Goal: Task Accomplishment & Management: Complete application form

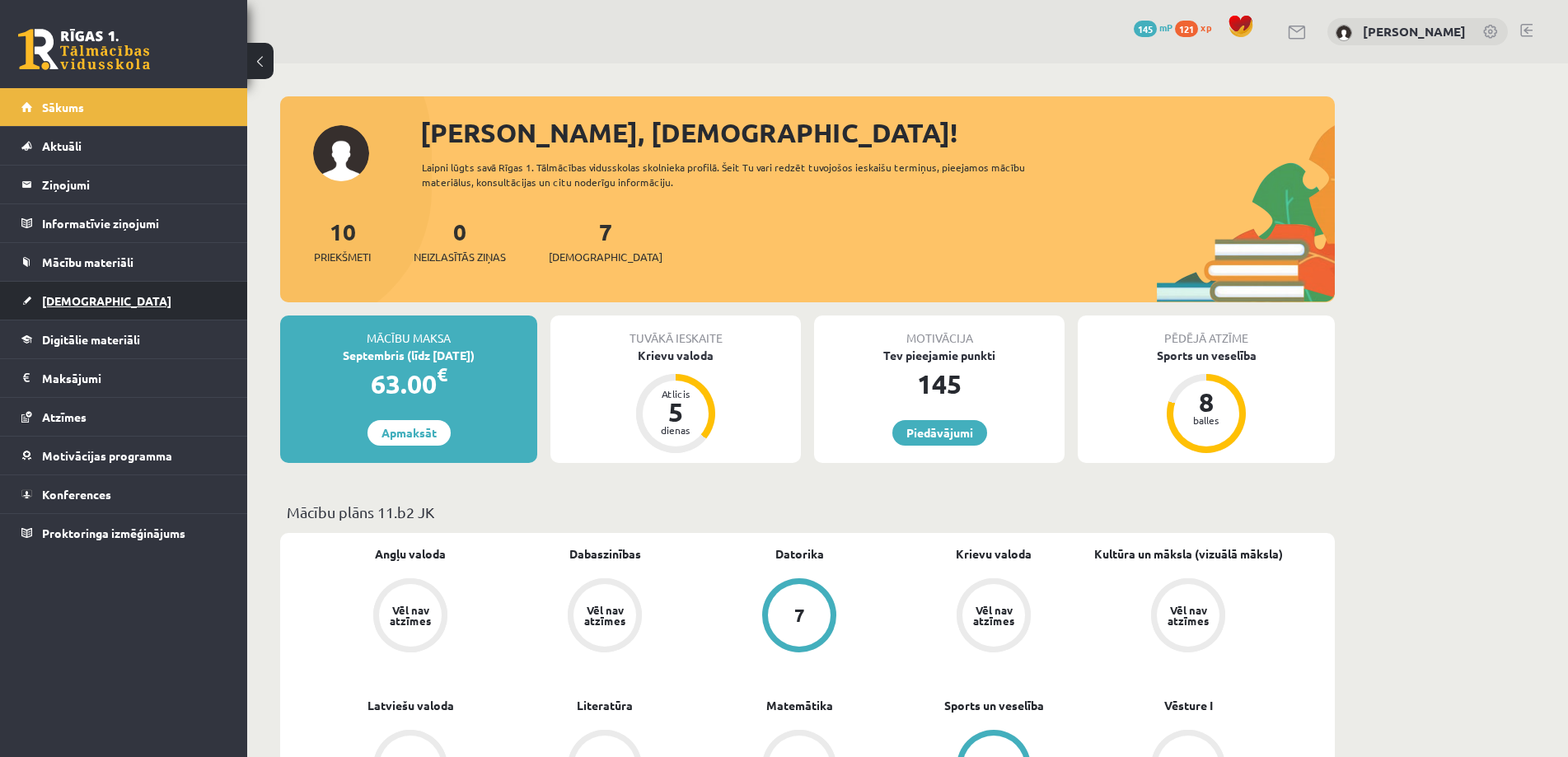
click at [51, 302] on span "[DEMOGRAPHIC_DATA]" at bounding box center [107, 301] width 130 height 15
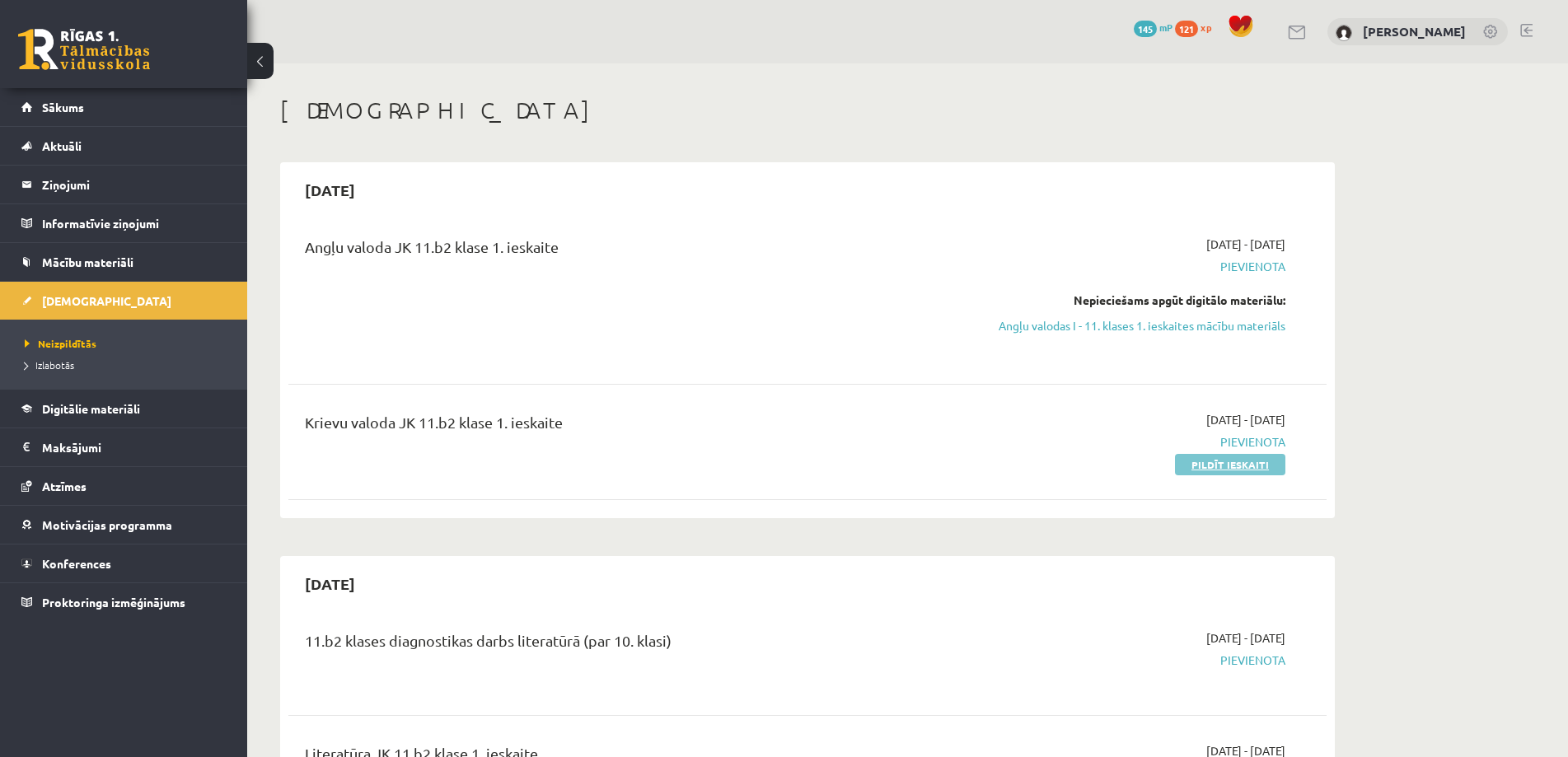
click at [1223, 467] on link "Pildīt ieskaiti" at bounding box center [1230, 465] width 111 height 22
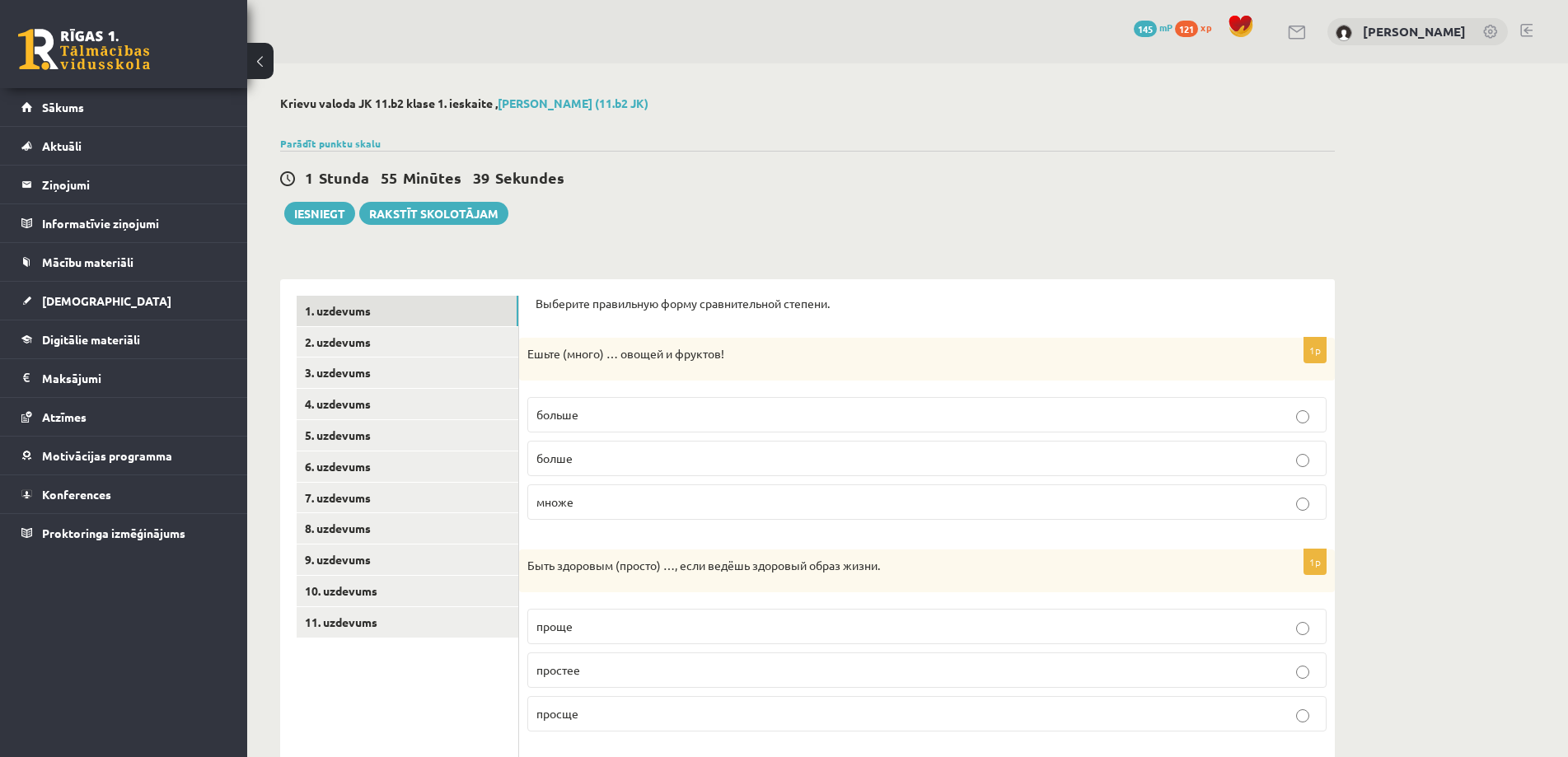
click at [659, 417] on p "больше" at bounding box center [927, 415] width 782 height 17
click at [698, 589] on div "Быть здоровым (просто) …, если ведёшь здоровый образ жизни." at bounding box center [926, 571] width 816 height 43
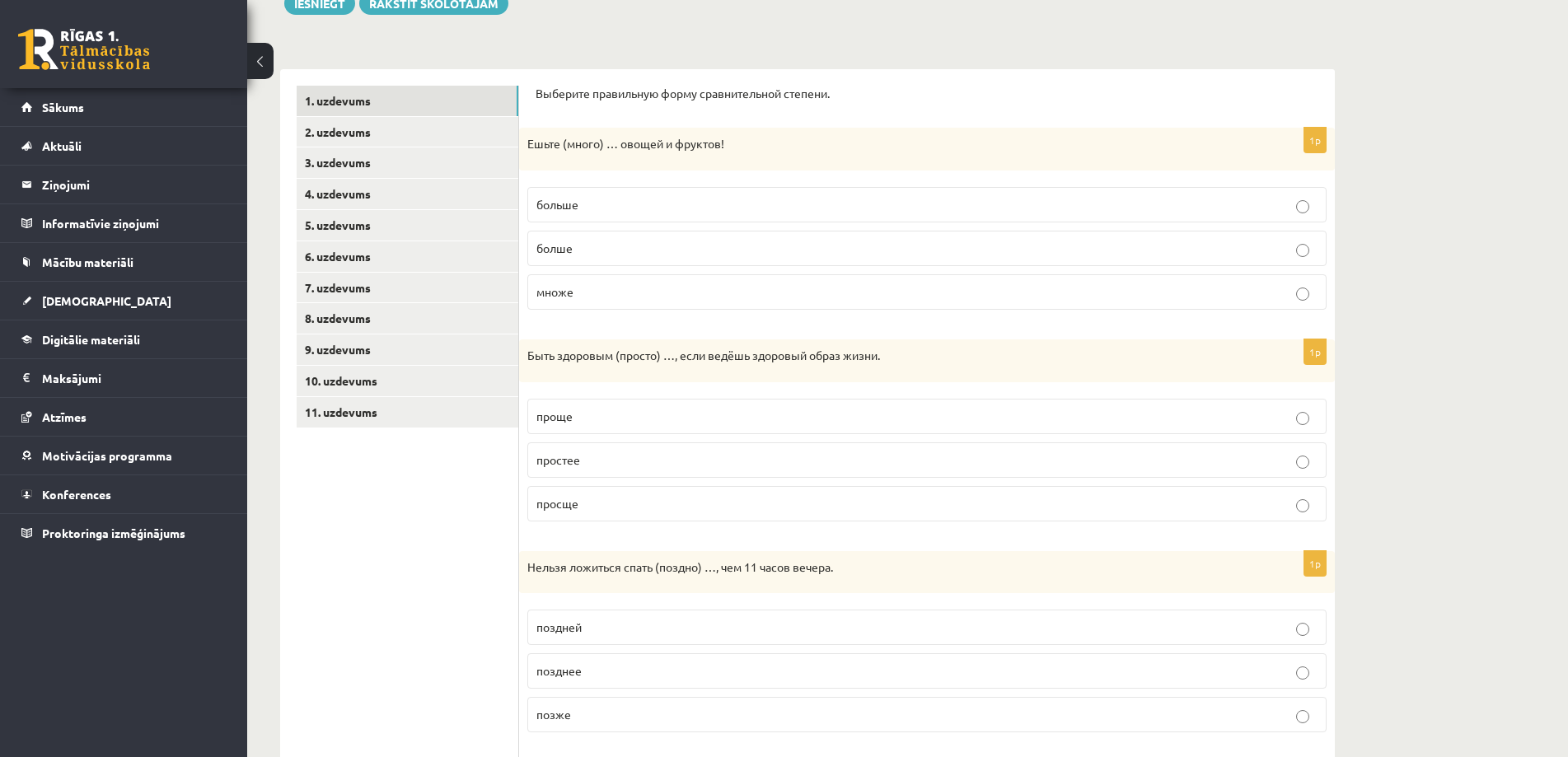
scroll to position [211, 0]
click at [639, 512] on label "просще" at bounding box center [926, 503] width 799 height 36
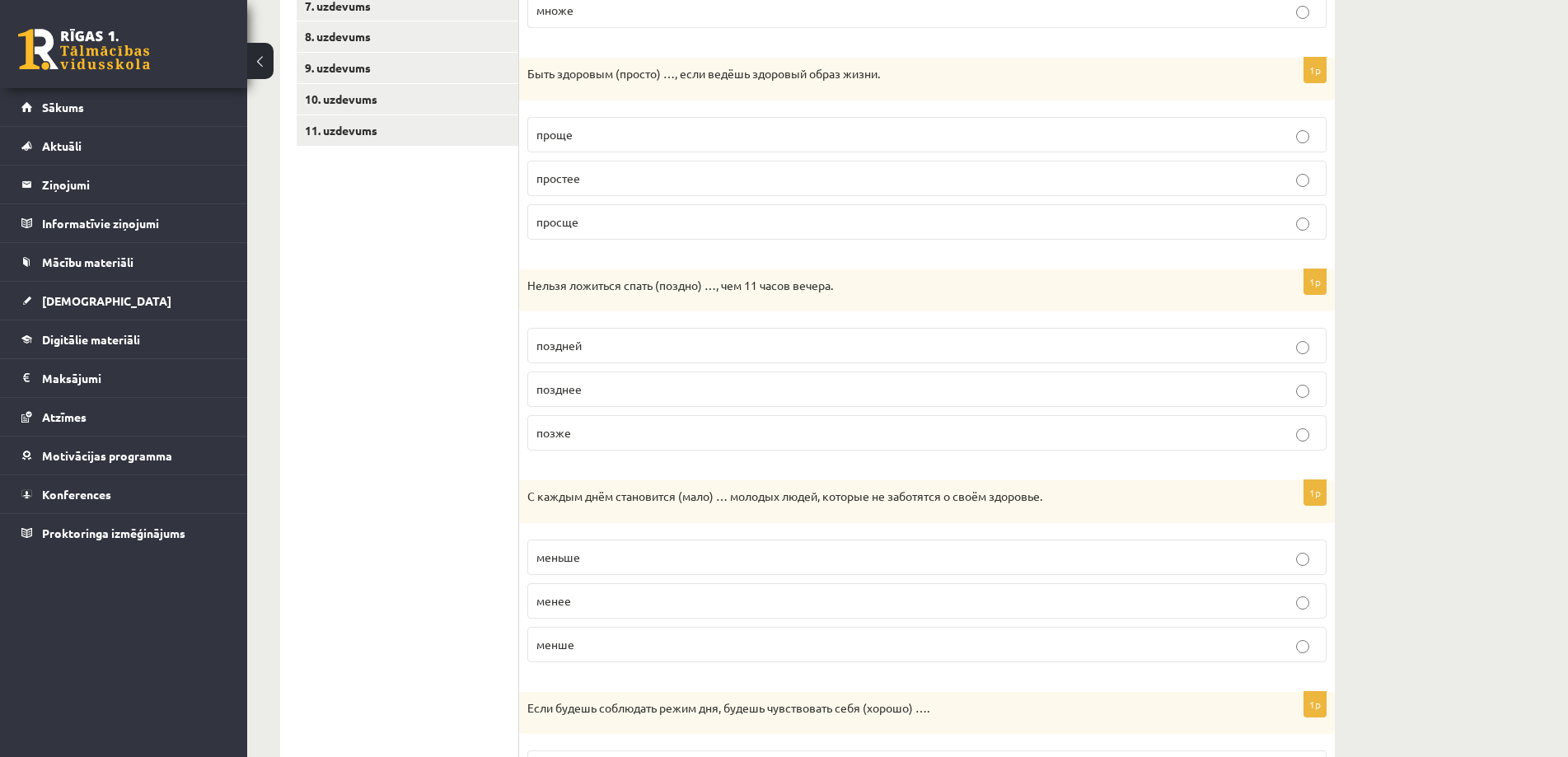
scroll to position [494, 0]
click at [689, 388] on p "позднее" at bounding box center [927, 387] width 782 height 17
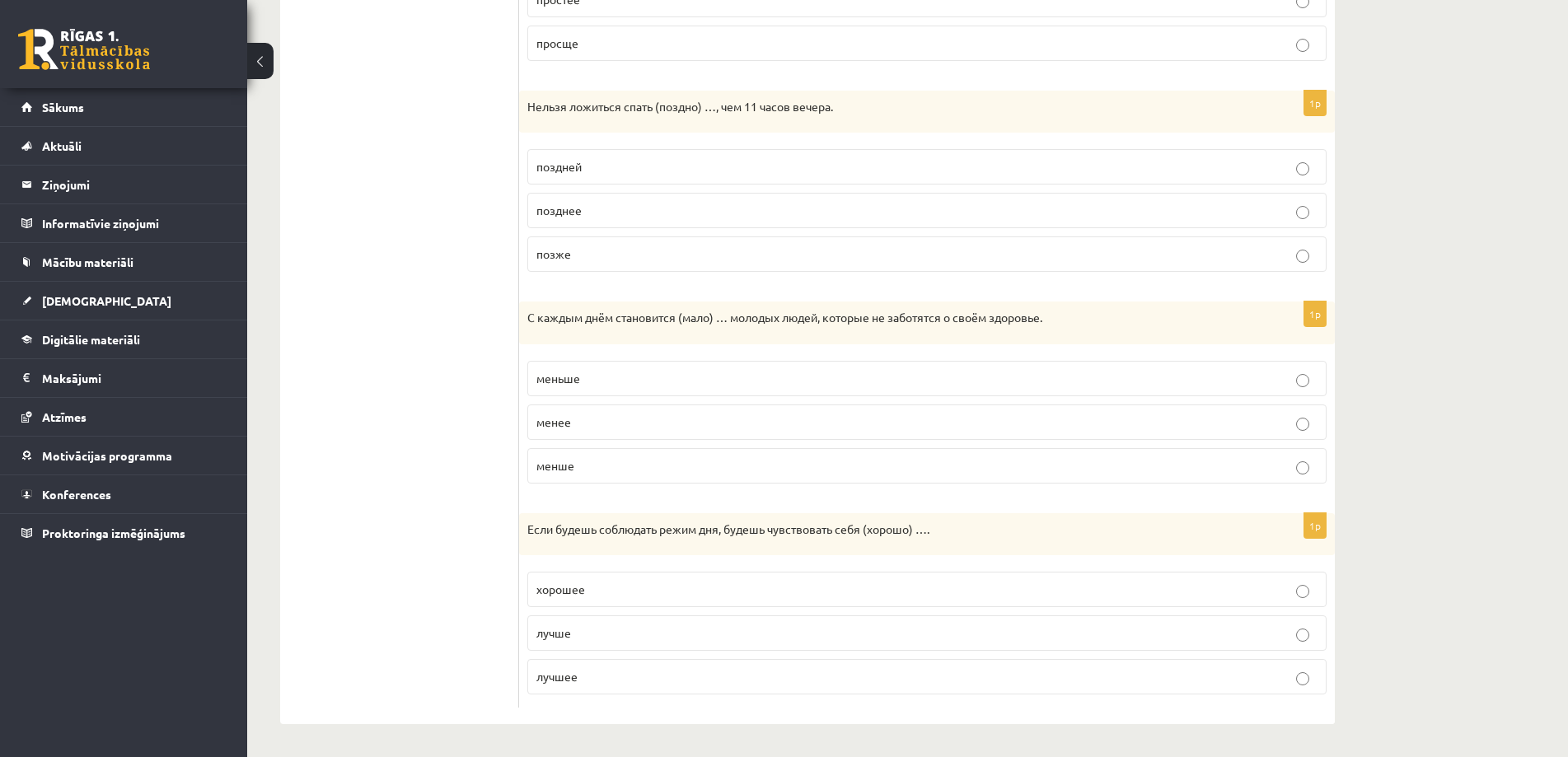
click at [652, 464] on p "менше" at bounding box center [927, 465] width 782 height 17
click at [644, 624] on p "лучше" at bounding box center [927, 632] width 782 height 17
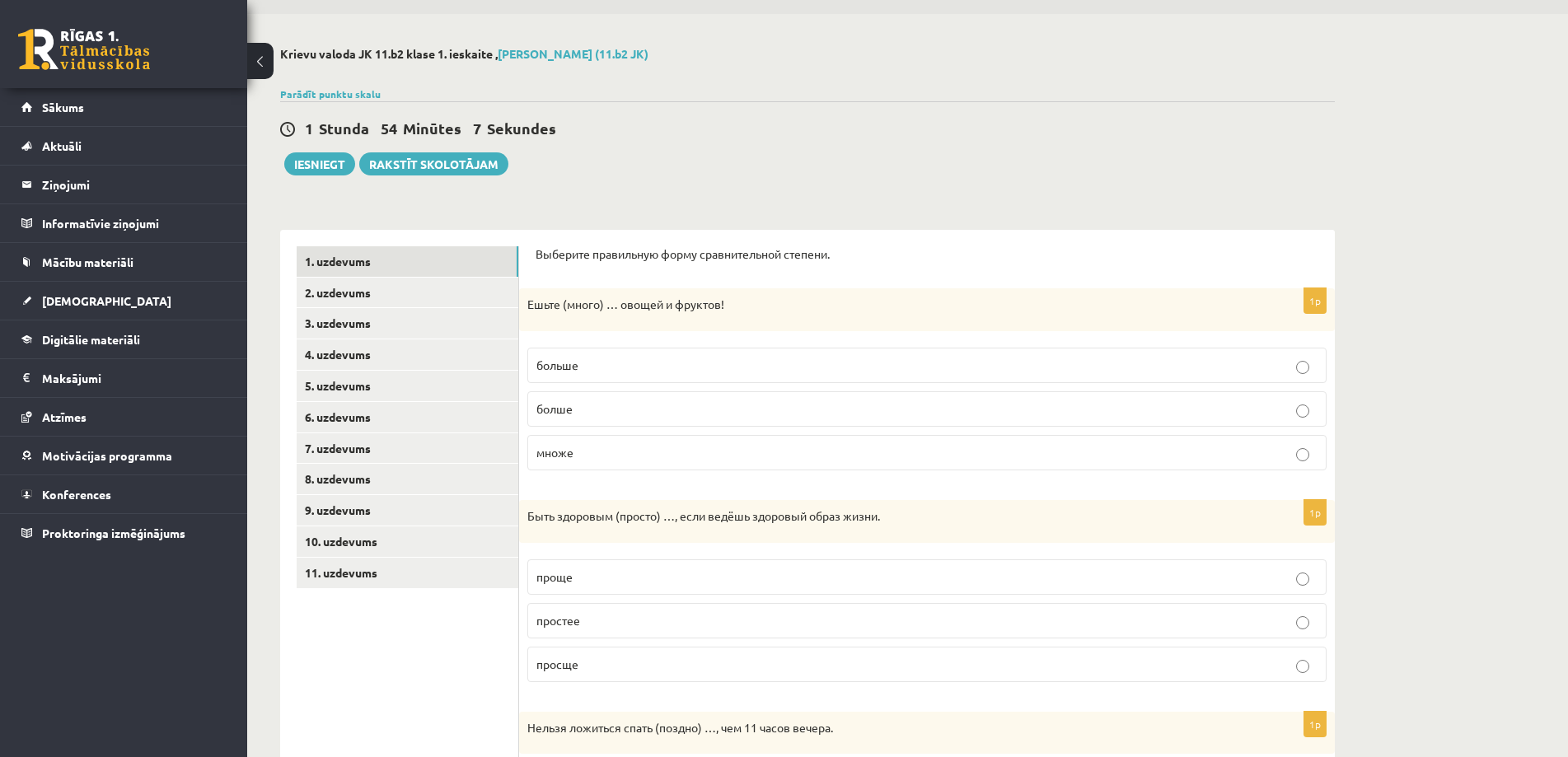
scroll to position [0, 0]
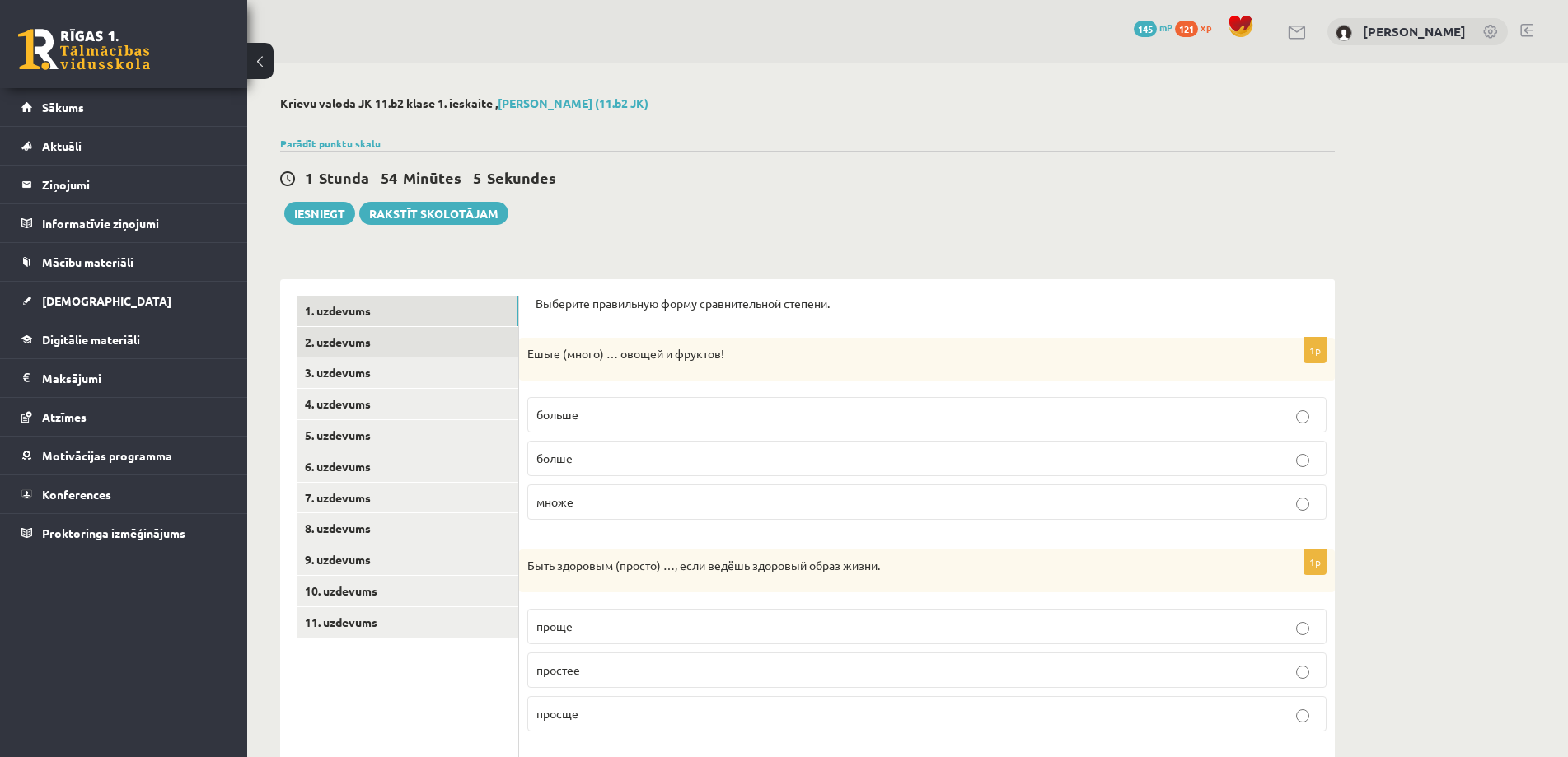
click at [328, 332] on link "2. uzdevums" at bounding box center [407, 342] width 222 height 31
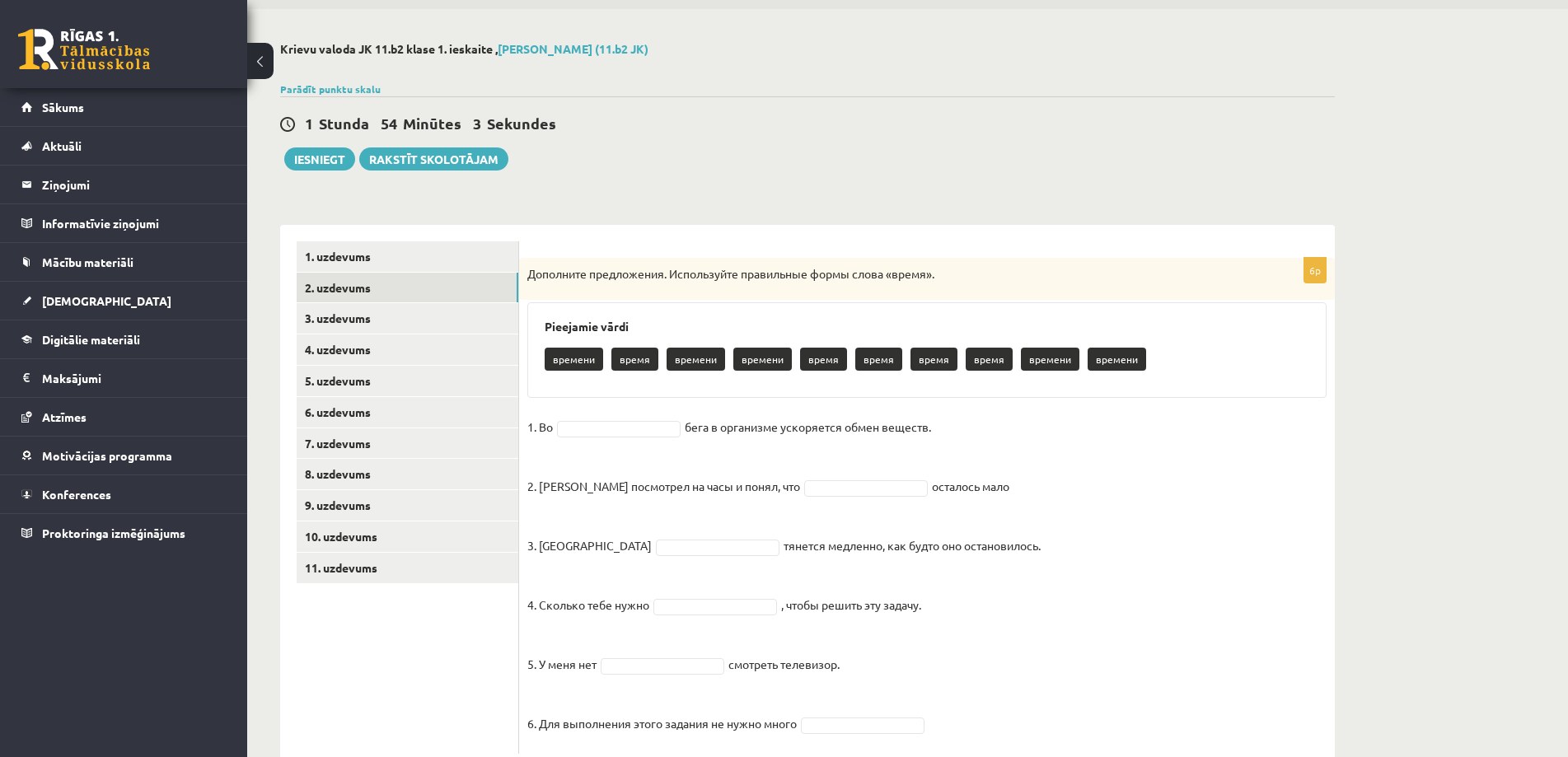
scroll to position [101, 0]
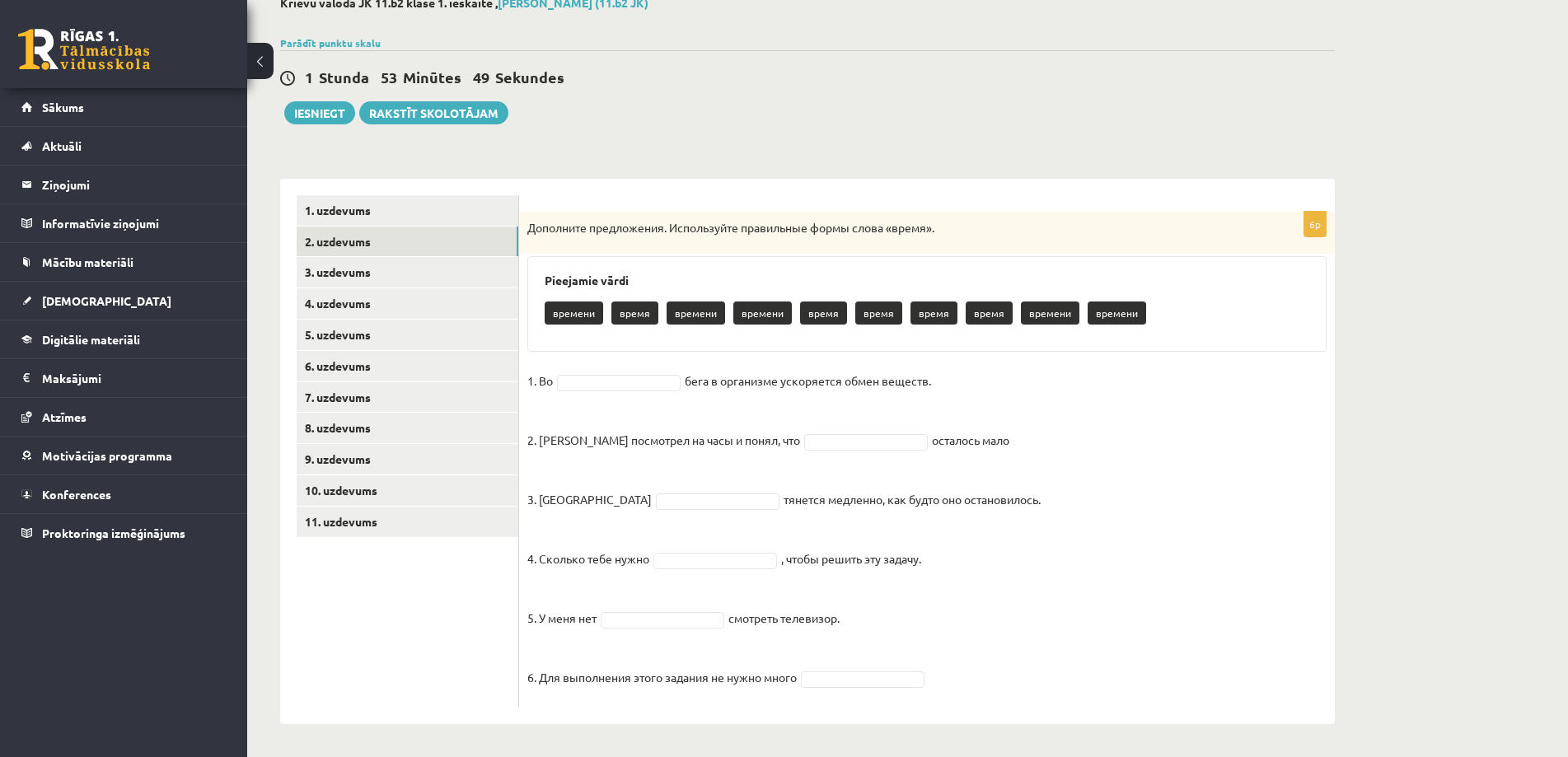
click at [640, 312] on p "время" at bounding box center [634, 313] width 47 height 23
click at [636, 317] on p "время" at bounding box center [634, 313] width 47 height 23
click at [661, 401] on fieldset "1. Во время ***** бега в организме ускоряется обмен веществ. 2. Андрис посмотре…" at bounding box center [926, 533] width 799 height 331
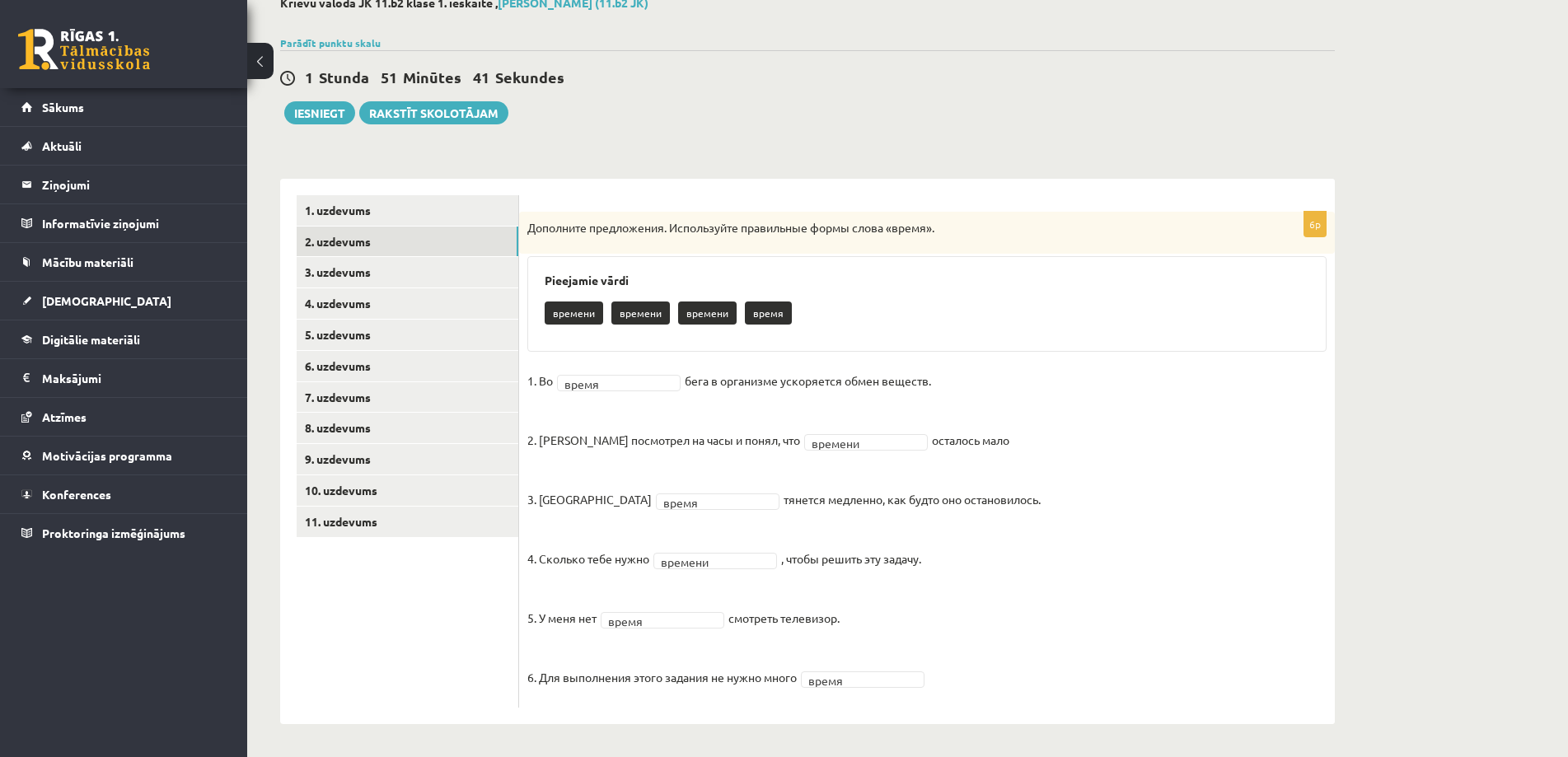
click at [1220, 504] on fieldset "1. Во время ***** бега в организме ускоряется обмен веществ. 2. Андрис посмотре…" at bounding box center [926, 533] width 799 height 331
click at [391, 279] on link "3. uzdevums" at bounding box center [407, 272] width 222 height 31
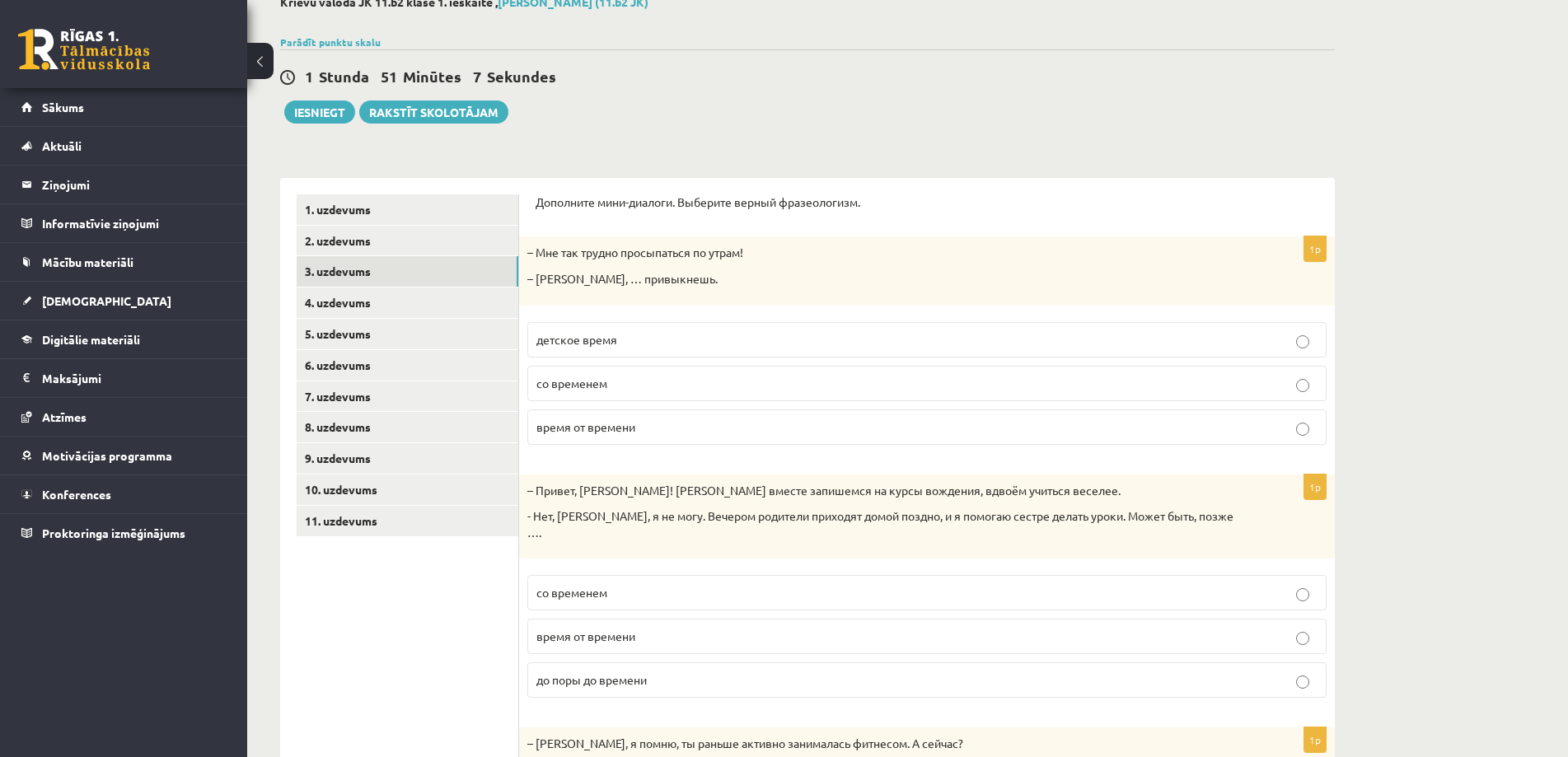
click at [581, 389] on span "со временем" at bounding box center [571, 383] width 71 height 15
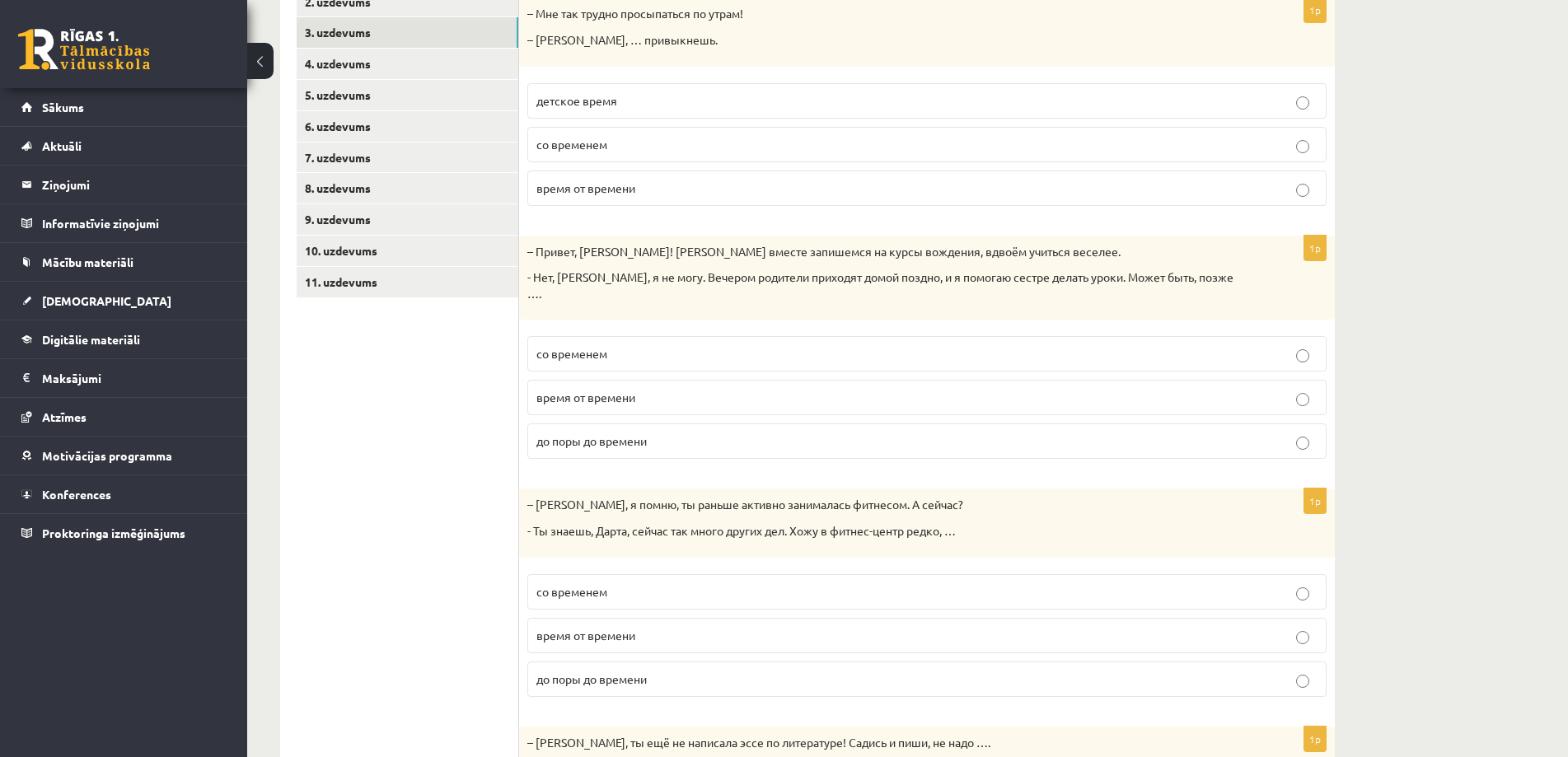
scroll to position [341, 0]
click at [693, 431] on p "до поры до времени" at bounding box center [927, 440] width 782 height 17
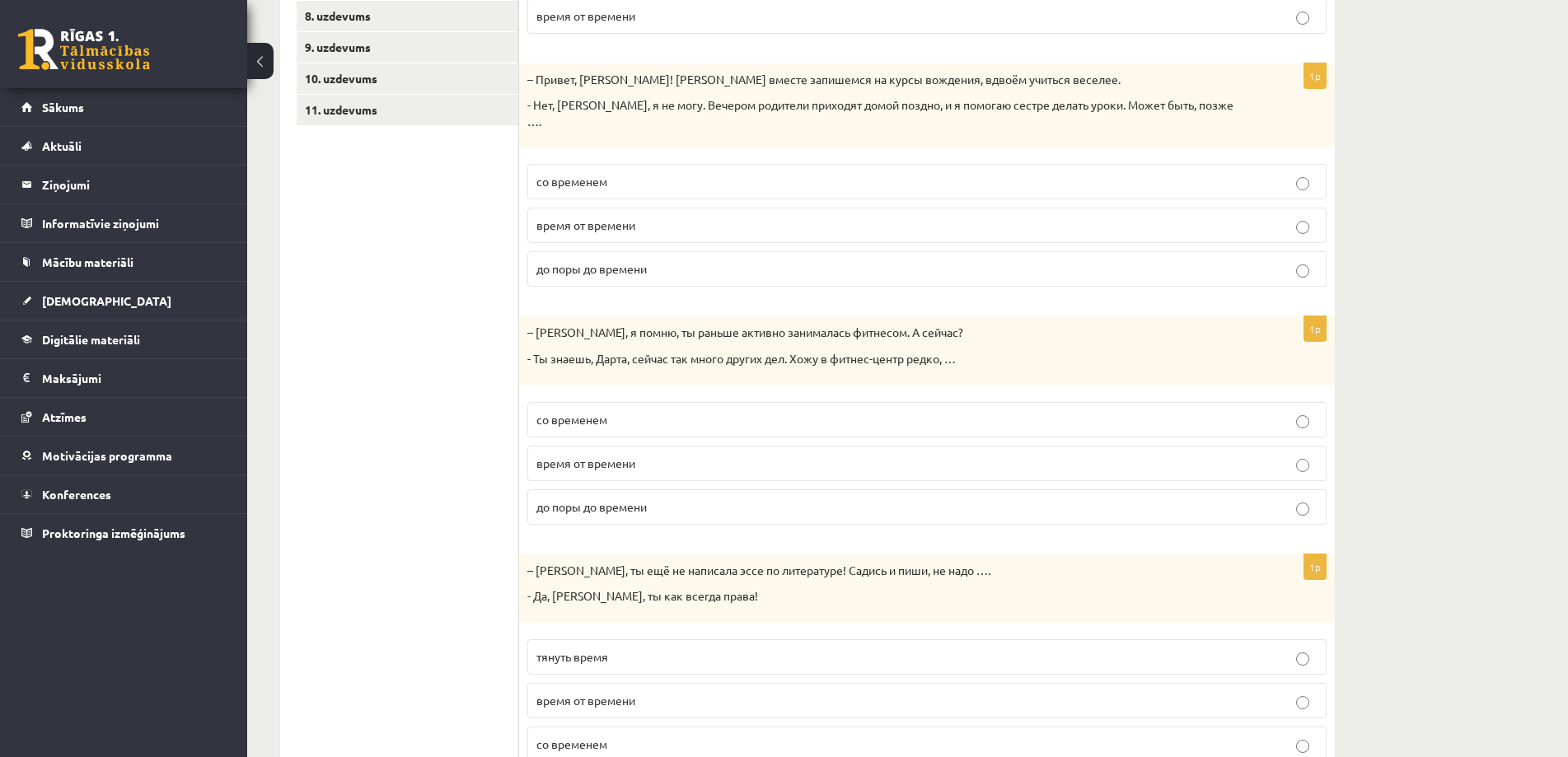
scroll to position [564, 0]
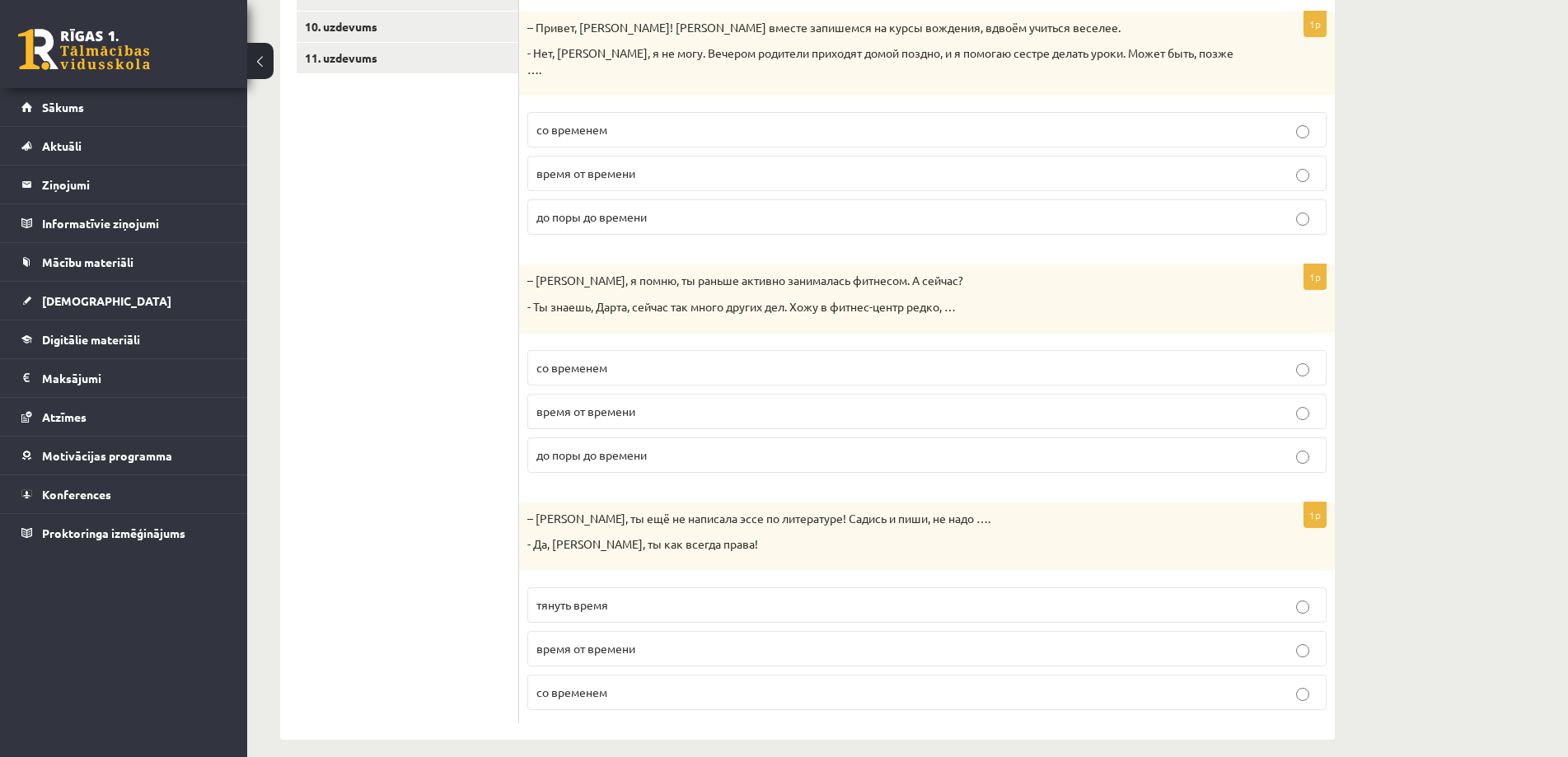
click at [647, 403] on p "время от времени" at bounding box center [927, 411] width 782 height 17
click at [762, 597] on p "тянуть время" at bounding box center [927, 605] width 782 height 17
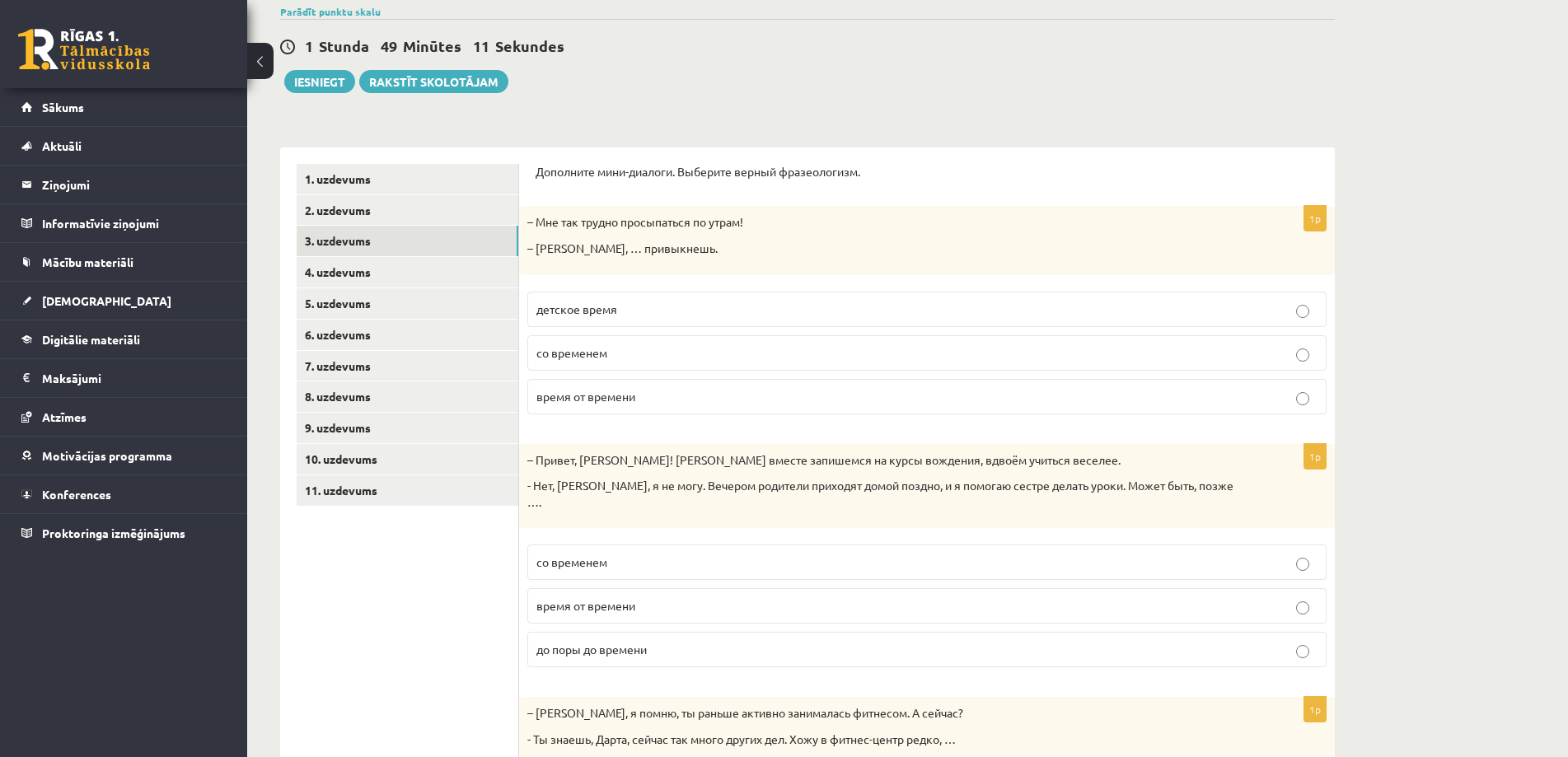
scroll to position [131, 0]
click at [417, 272] on link "4. uzdevums" at bounding box center [407, 273] width 222 height 31
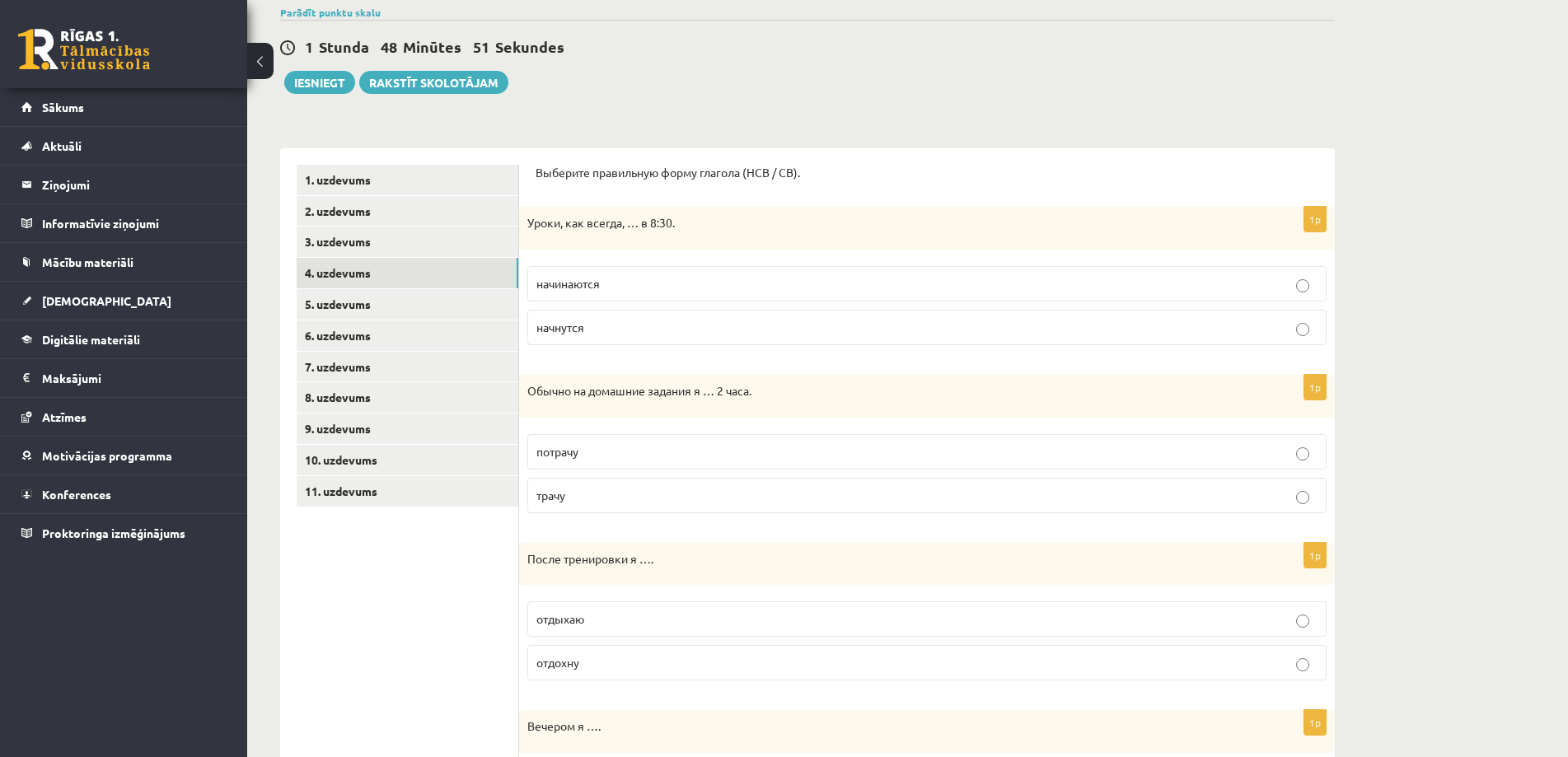
click at [640, 292] on p "начинаются" at bounding box center [927, 283] width 782 height 17
click at [611, 483] on label "трачу" at bounding box center [926, 495] width 799 height 36
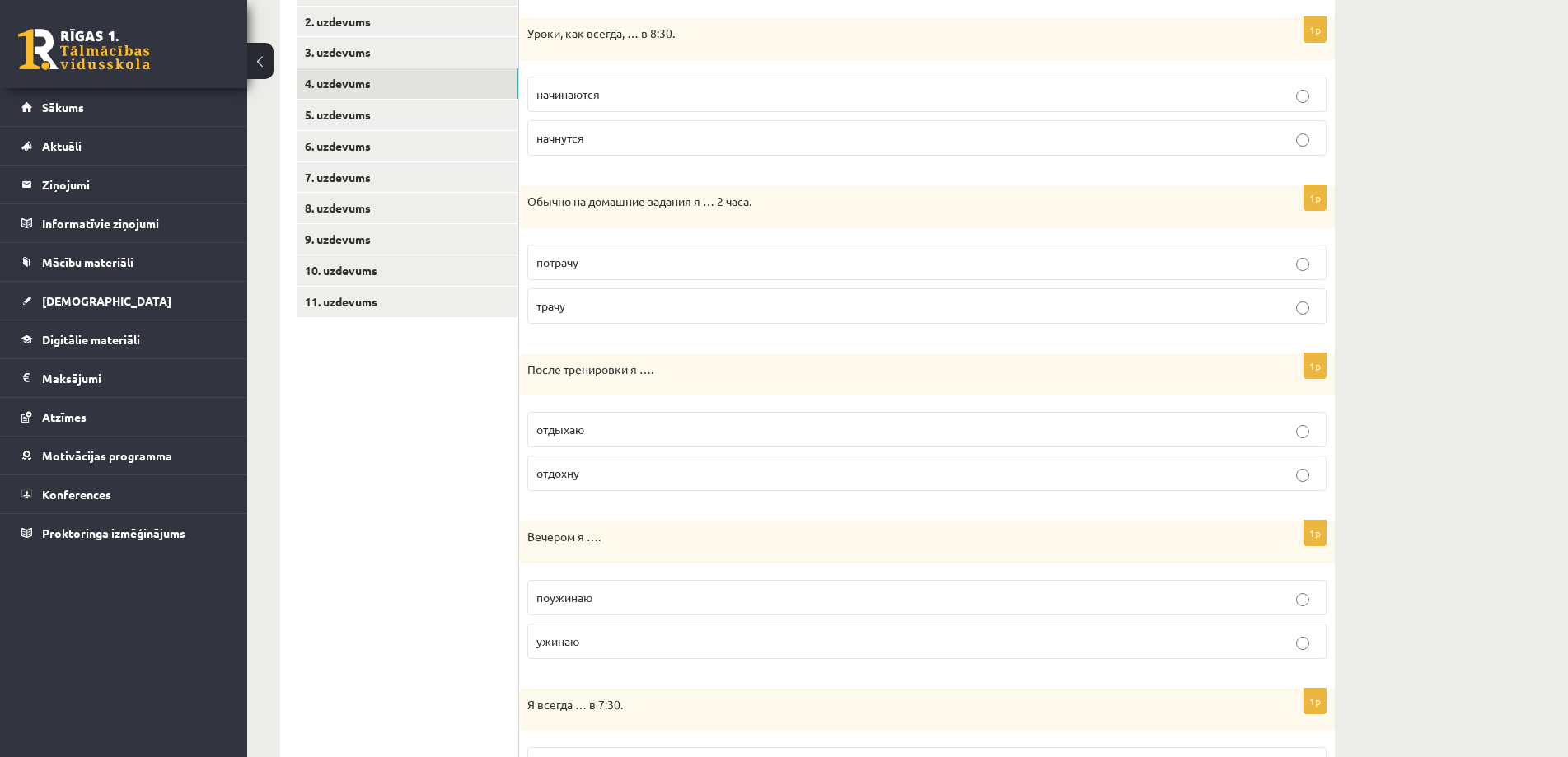
click at [618, 432] on p "отдыхаю" at bounding box center [927, 429] width 782 height 17
click at [618, 474] on p "отдохну" at bounding box center [927, 473] width 782 height 17
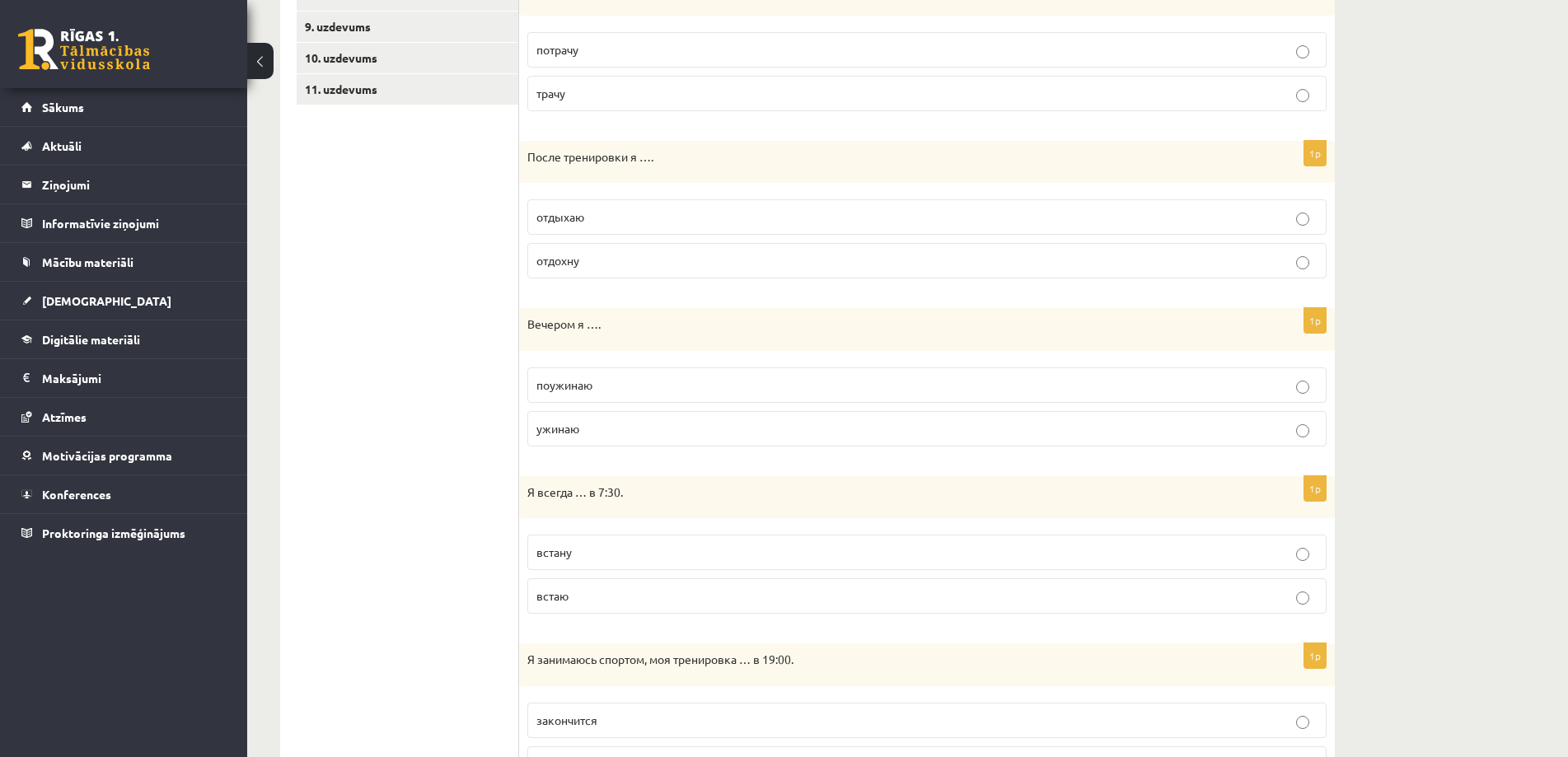
scroll to position [537, 0]
click at [651, 379] on p "поужинаю" at bounding box center [927, 381] width 782 height 17
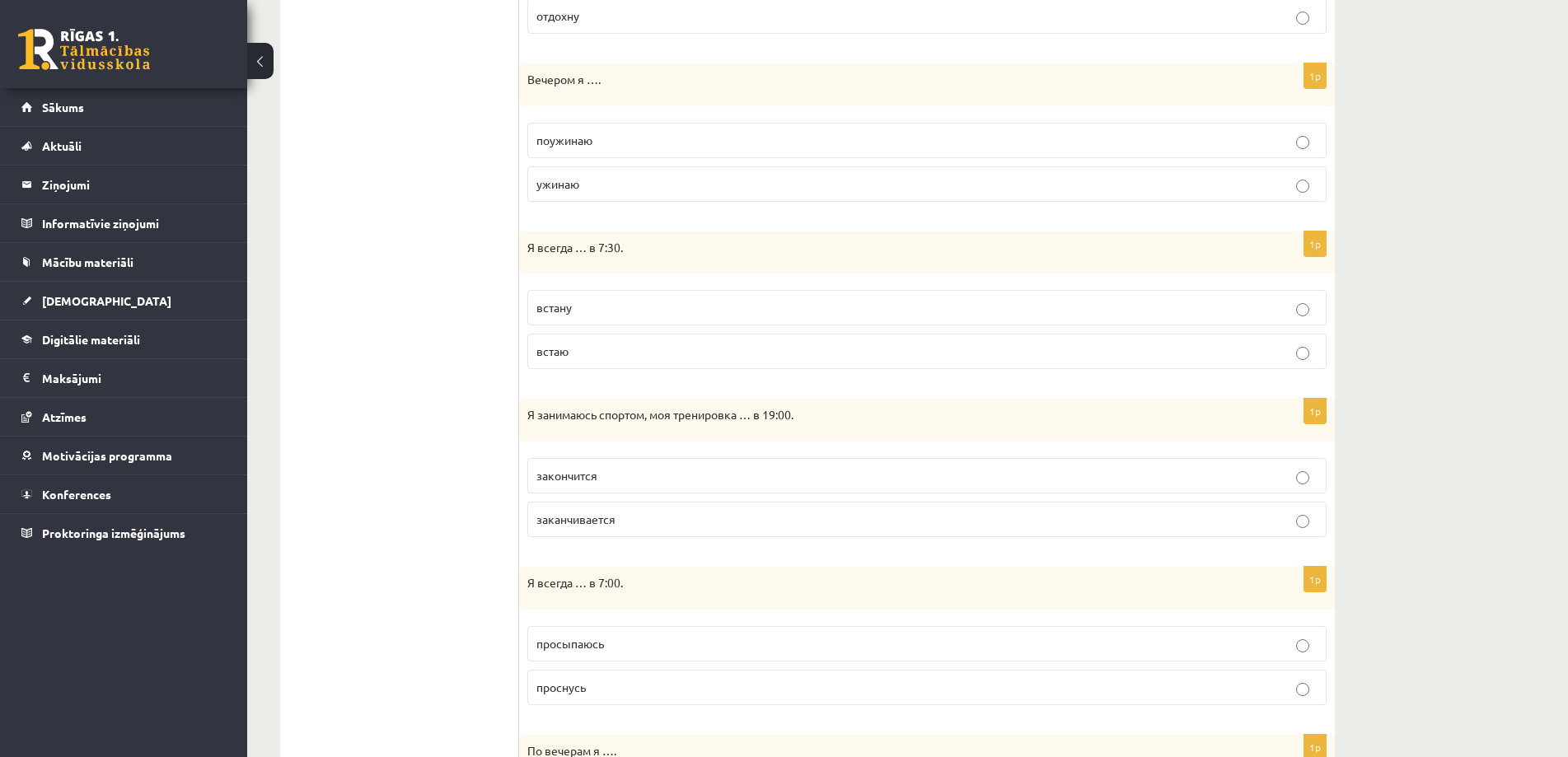
scroll to position [780, 0]
click at [683, 347] on p "встаю" at bounding box center [927, 348] width 782 height 17
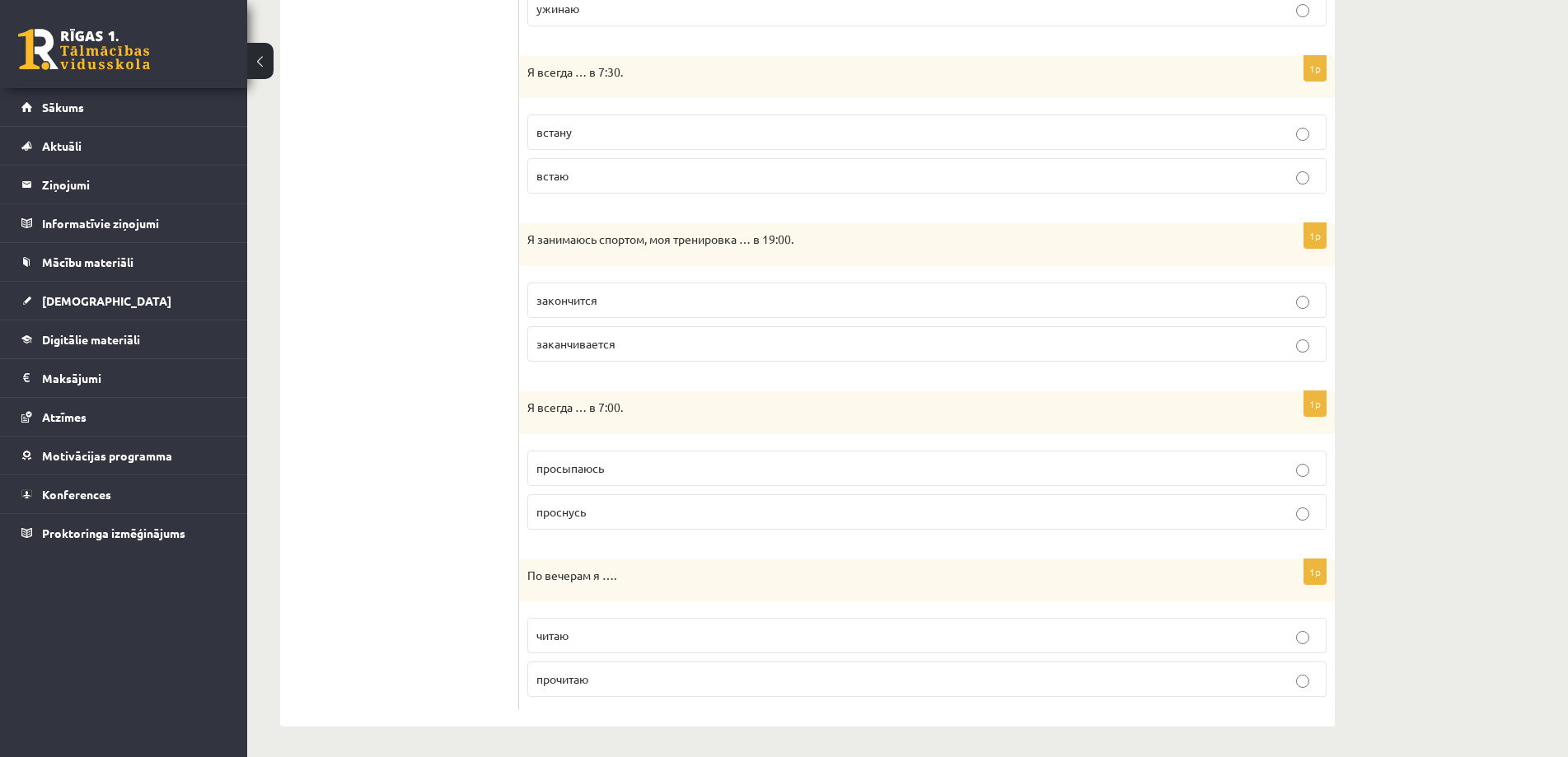
scroll to position [954, 0]
click at [673, 302] on p "закончится" at bounding box center [927, 299] width 782 height 17
click at [634, 455] on label "просыпаюсь" at bounding box center [926, 467] width 799 height 36
click at [634, 635] on p "читаю" at bounding box center [927, 632] width 782 height 17
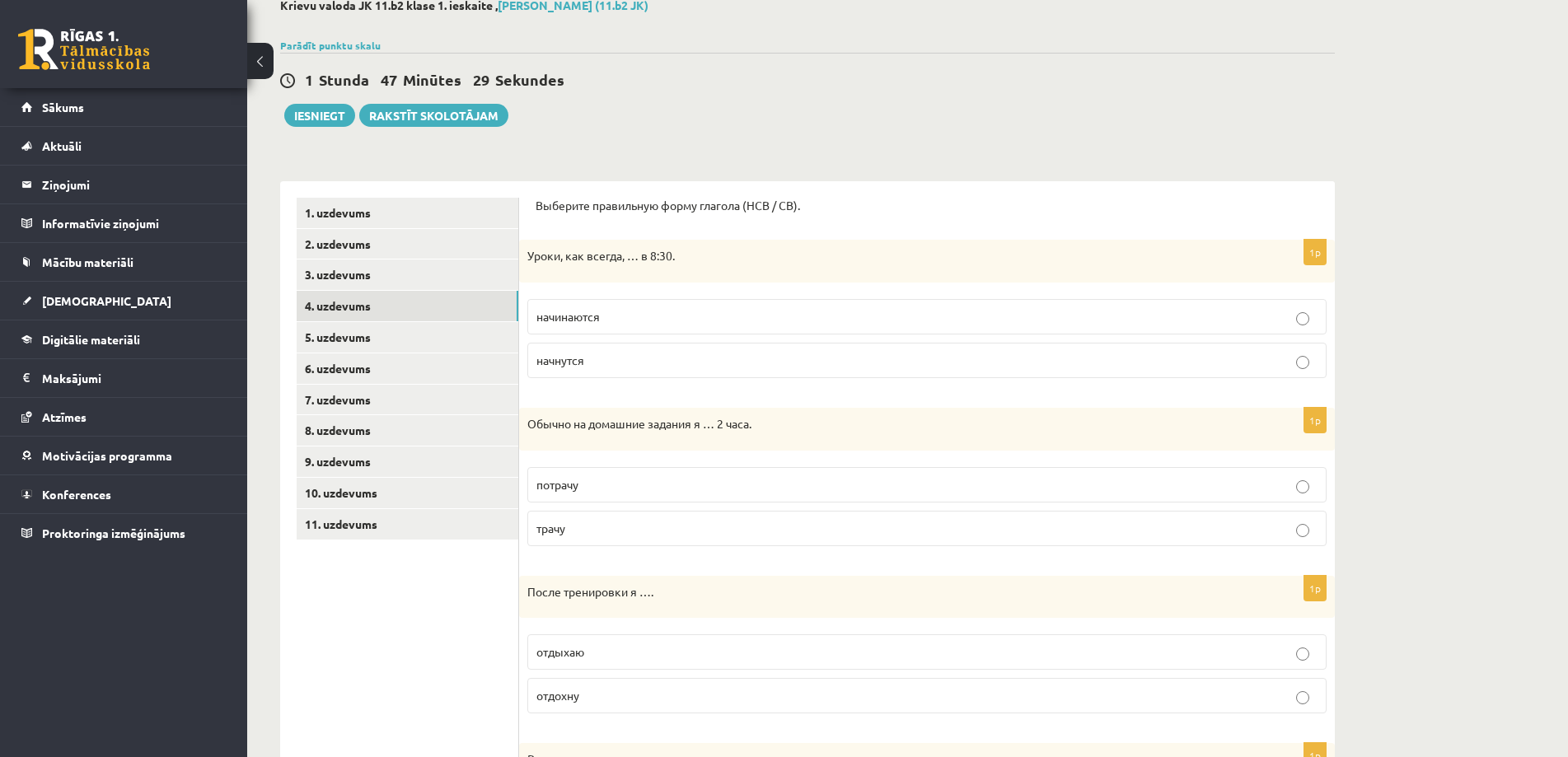
scroll to position [0, 0]
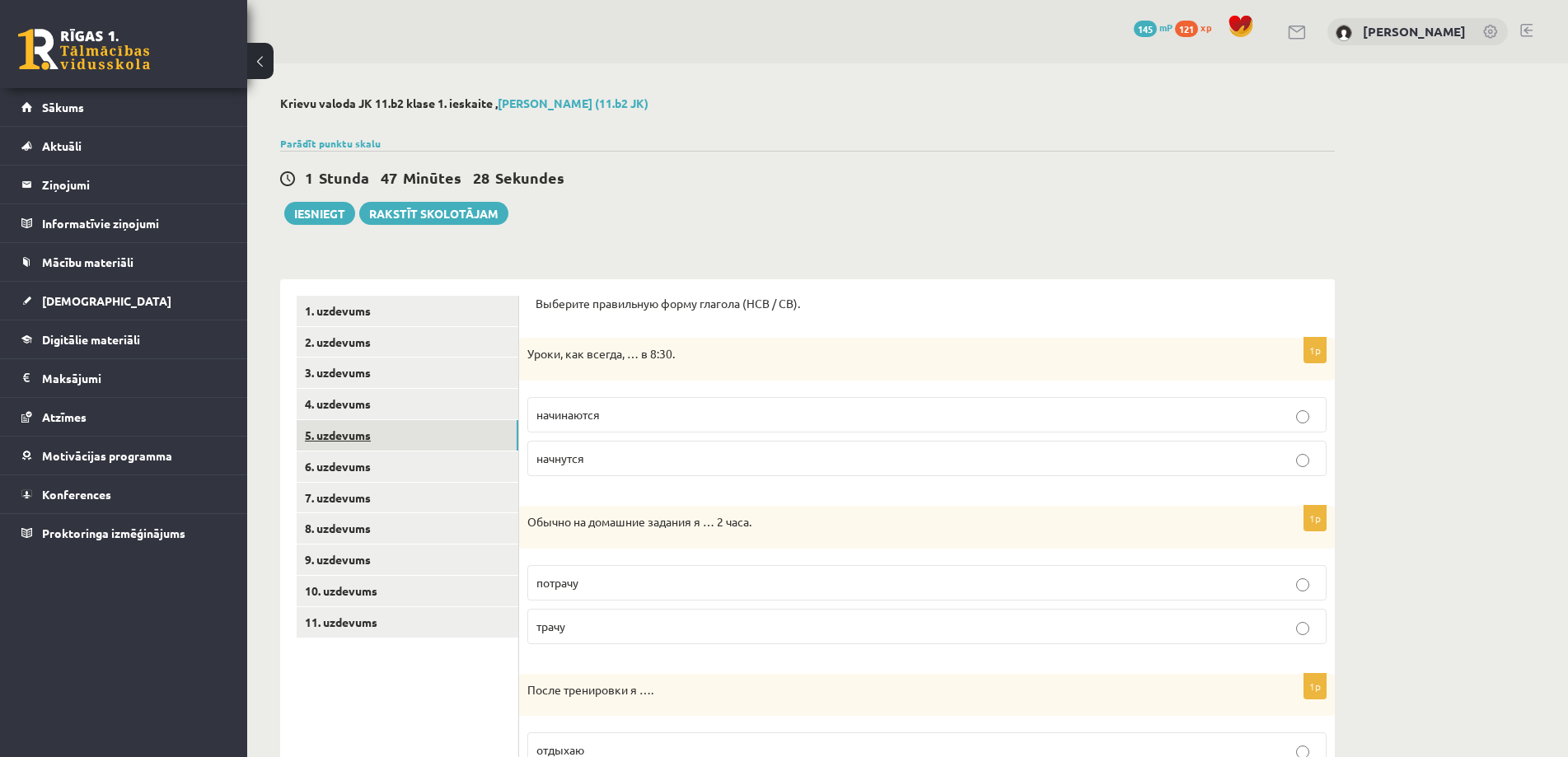
click at [364, 433] on link "5. uzdevums" at bounding box center [407, 435] width 222 height 31
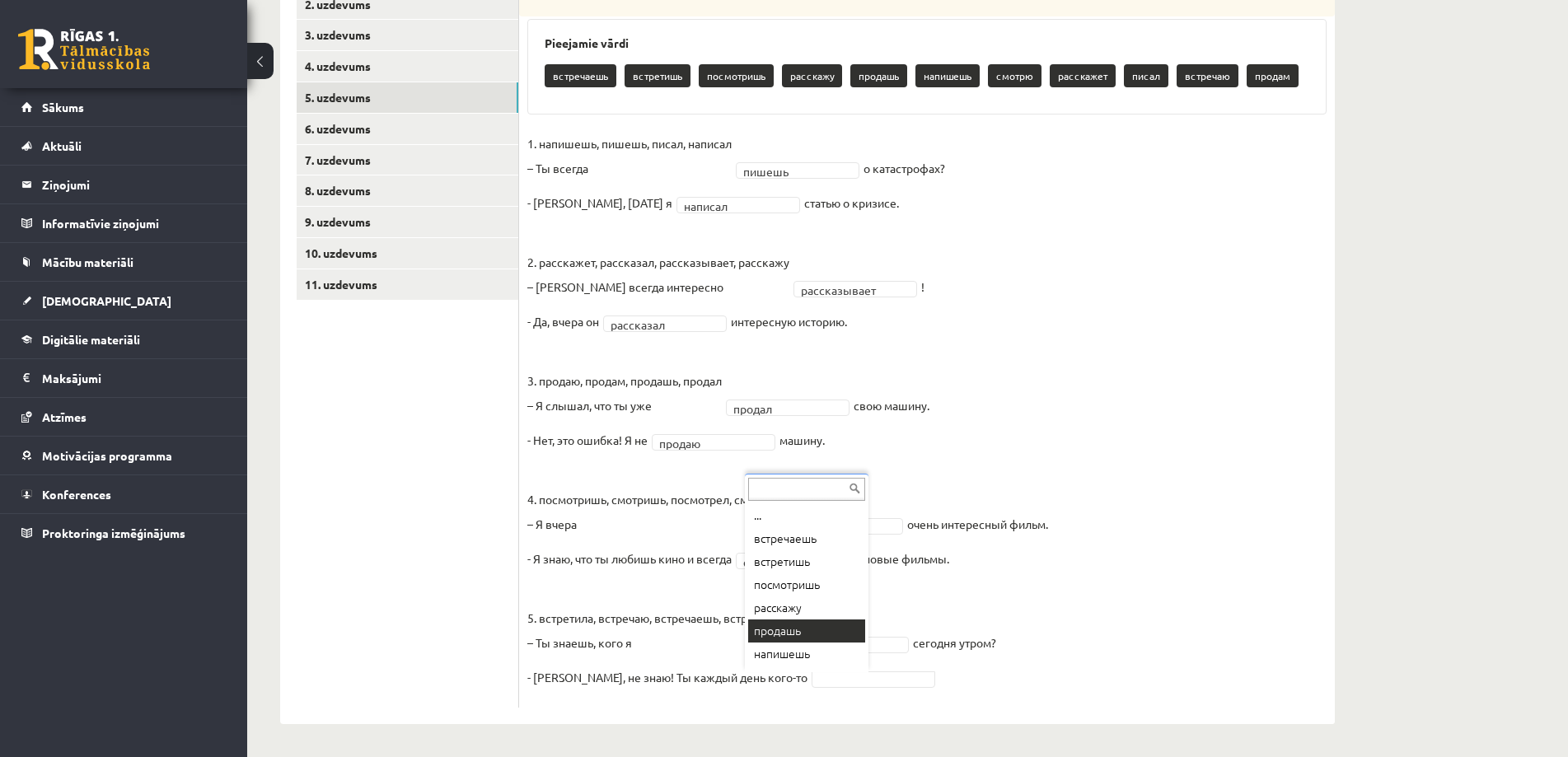
scroll to position [20, 0]
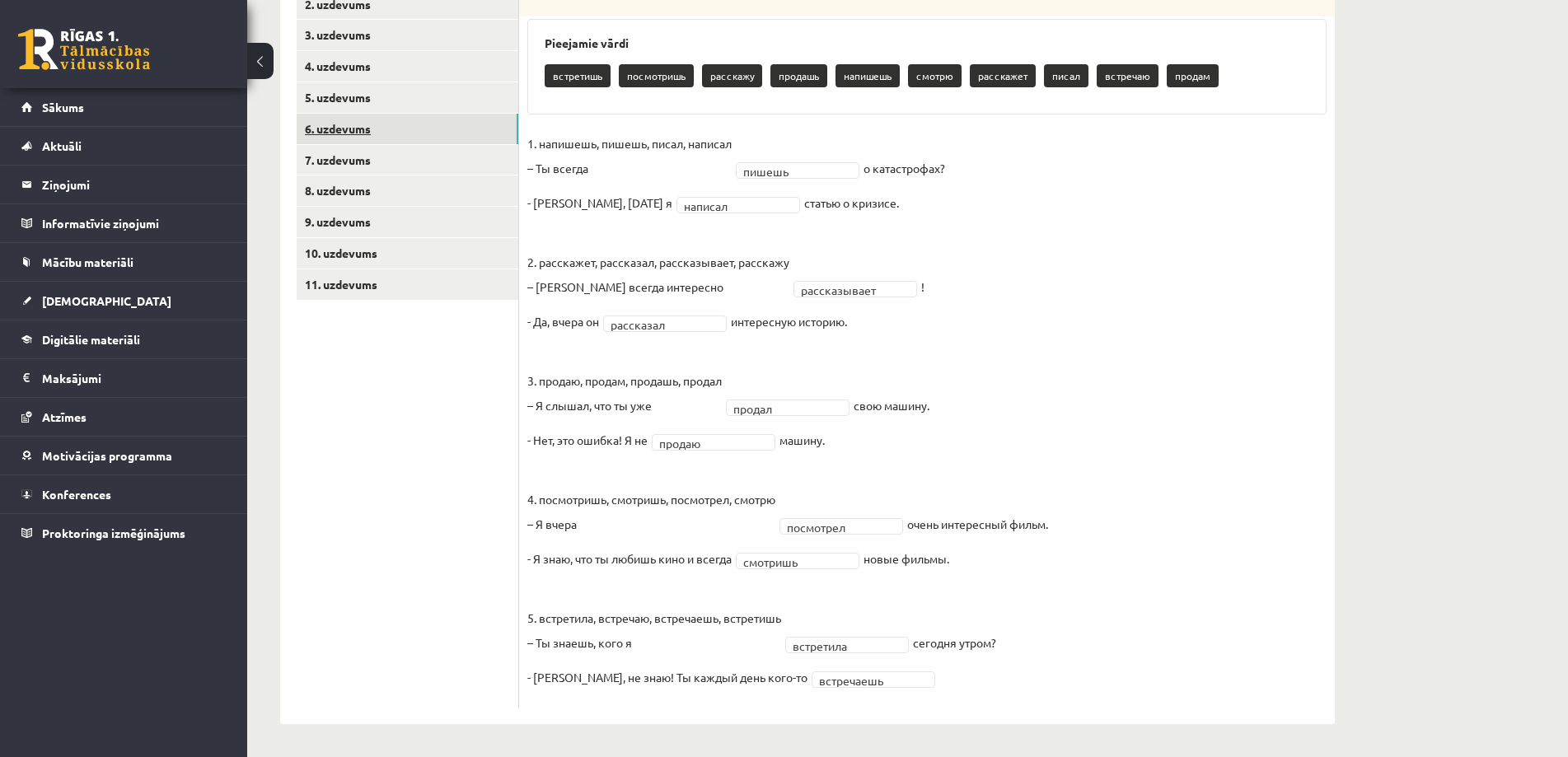
click at [378, 135] on link "6. uzdevums" at bounding box center [407, 129] width 222 height 31
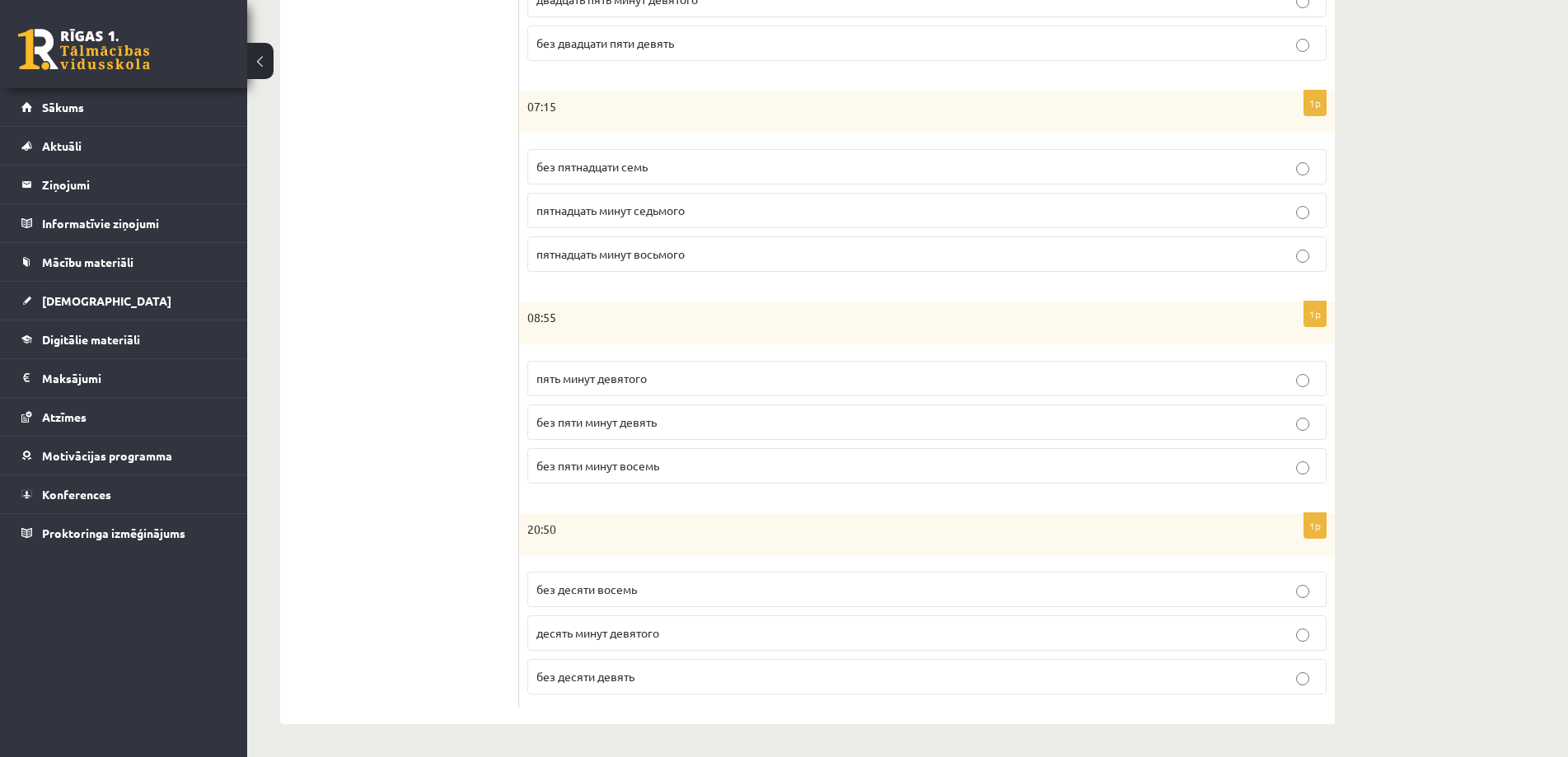
scroll to position [312, 0]
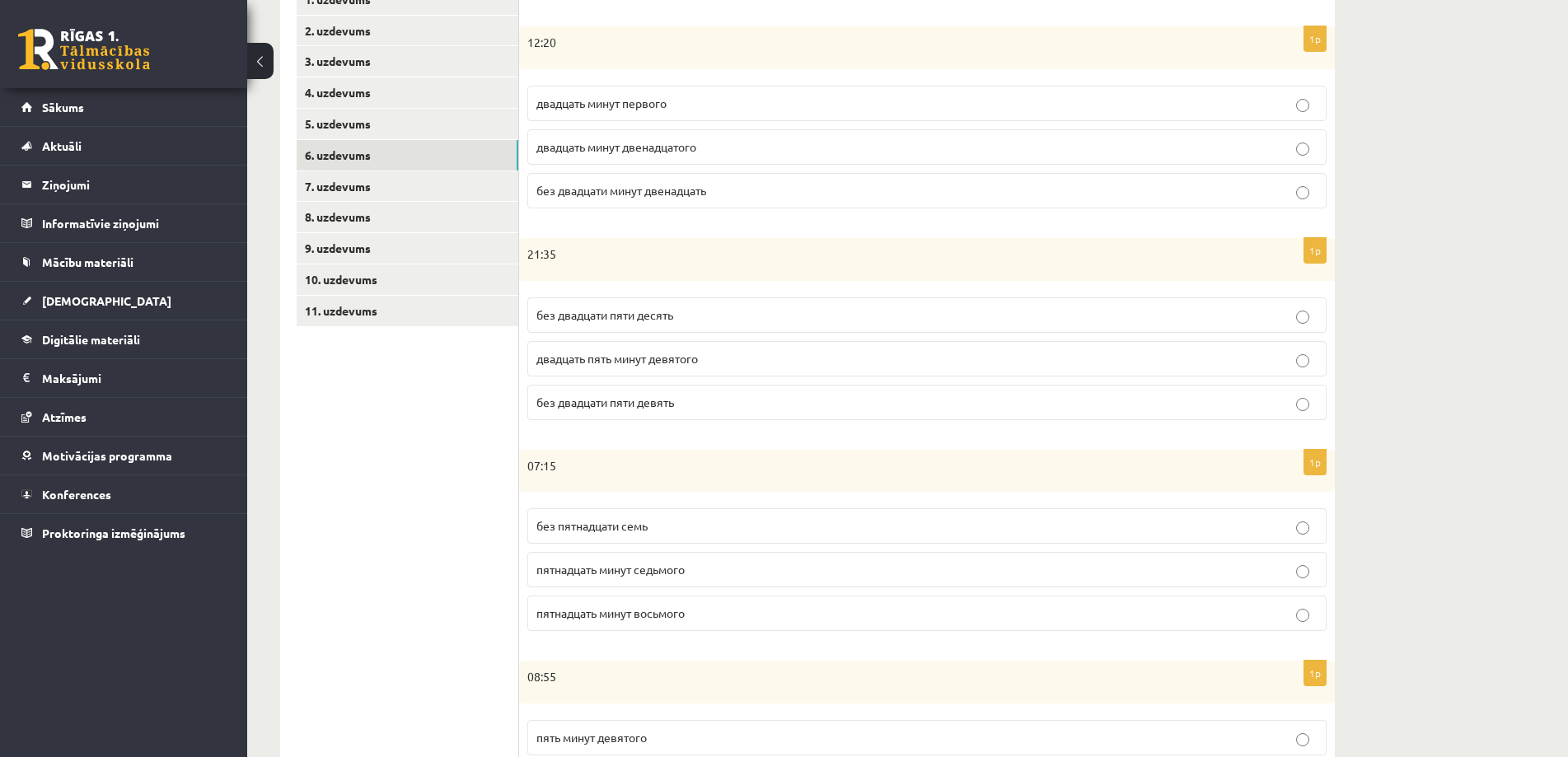
click at [849, 110] on p "двадцать минут первого" at bounding box center [927, 103] width 782 height 17
click at [832, 320] on p "без двадцати пяти десять" at bounding box center [927, 315] width 782 height 17
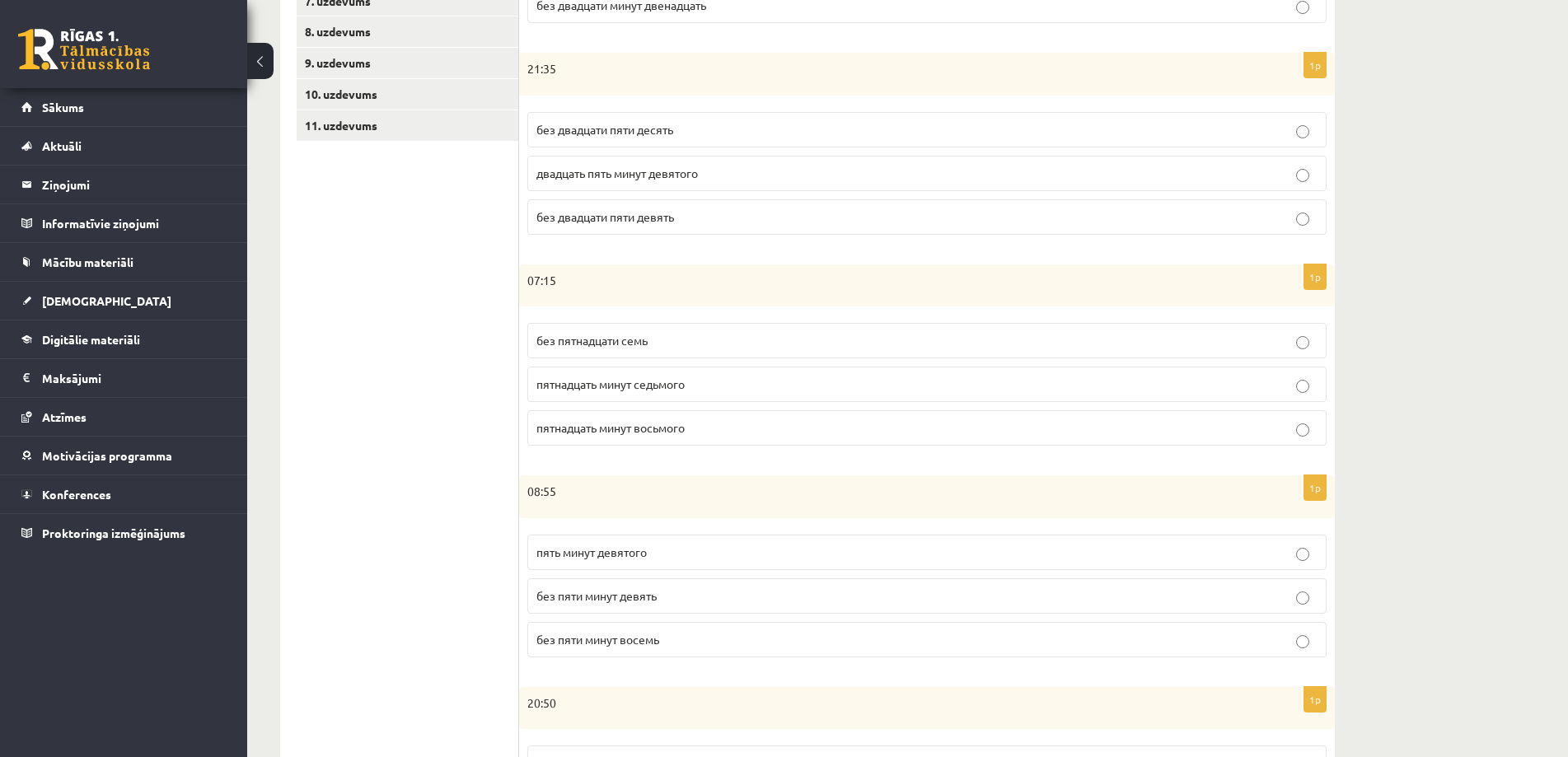
scroll to position [498, 0]
click at [756, 430] on p "пятнадцать минут восьмого" at bounding box center [927, 426] width 782 height 17
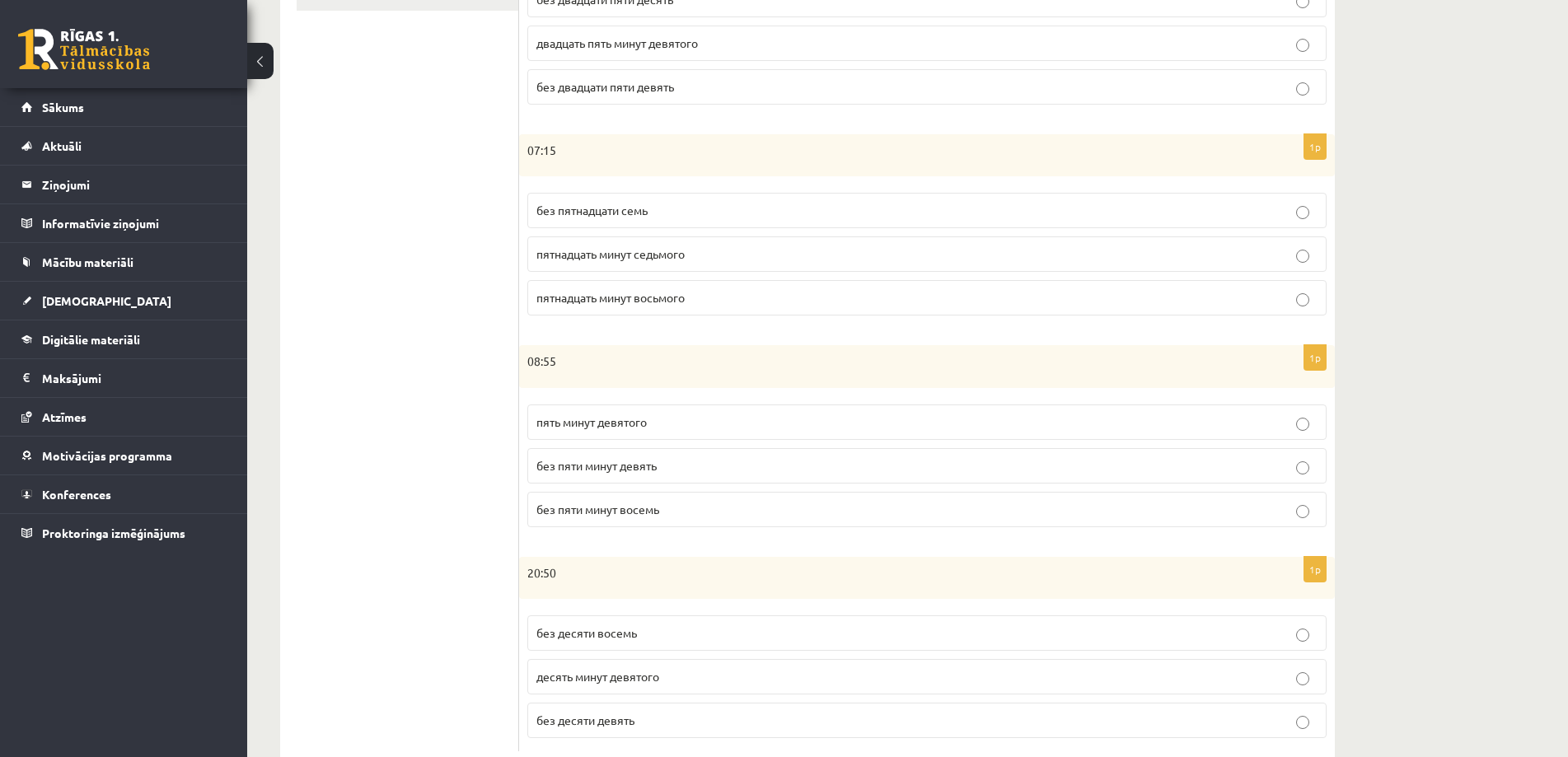
scroll to position [632, 0]
click at [857, 466] on p "без пяти минут девять" at bounding box center [927, 460] width 782 height 17
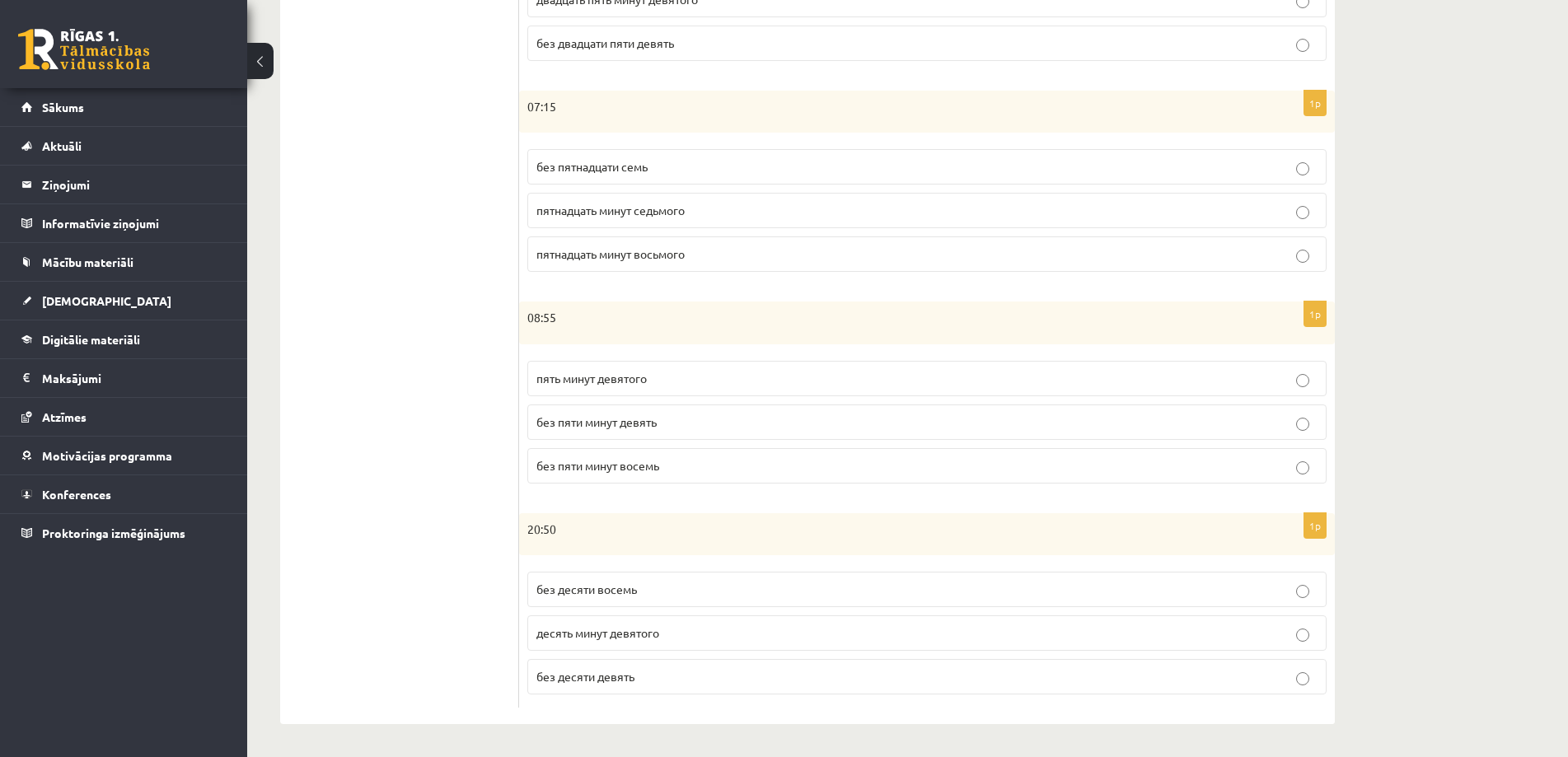
scroll to position [671, 0]
click at [647, 684] on p "без десяти девять" at bounding box center [927, 676] width 782 height 17
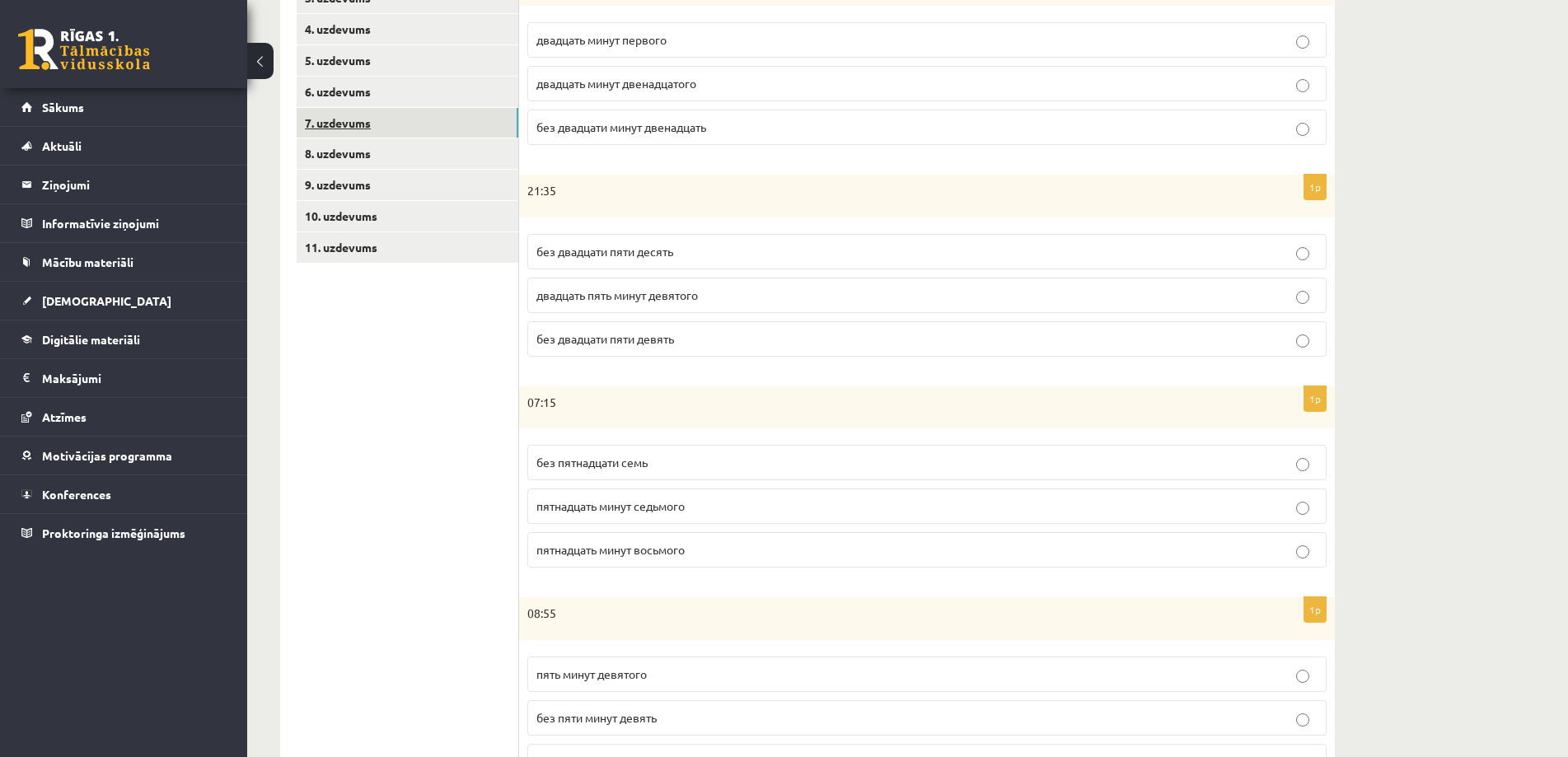
click at [363, 130] on link "7. uzdevums" at bounding box center [407, 123] width 222 height 31
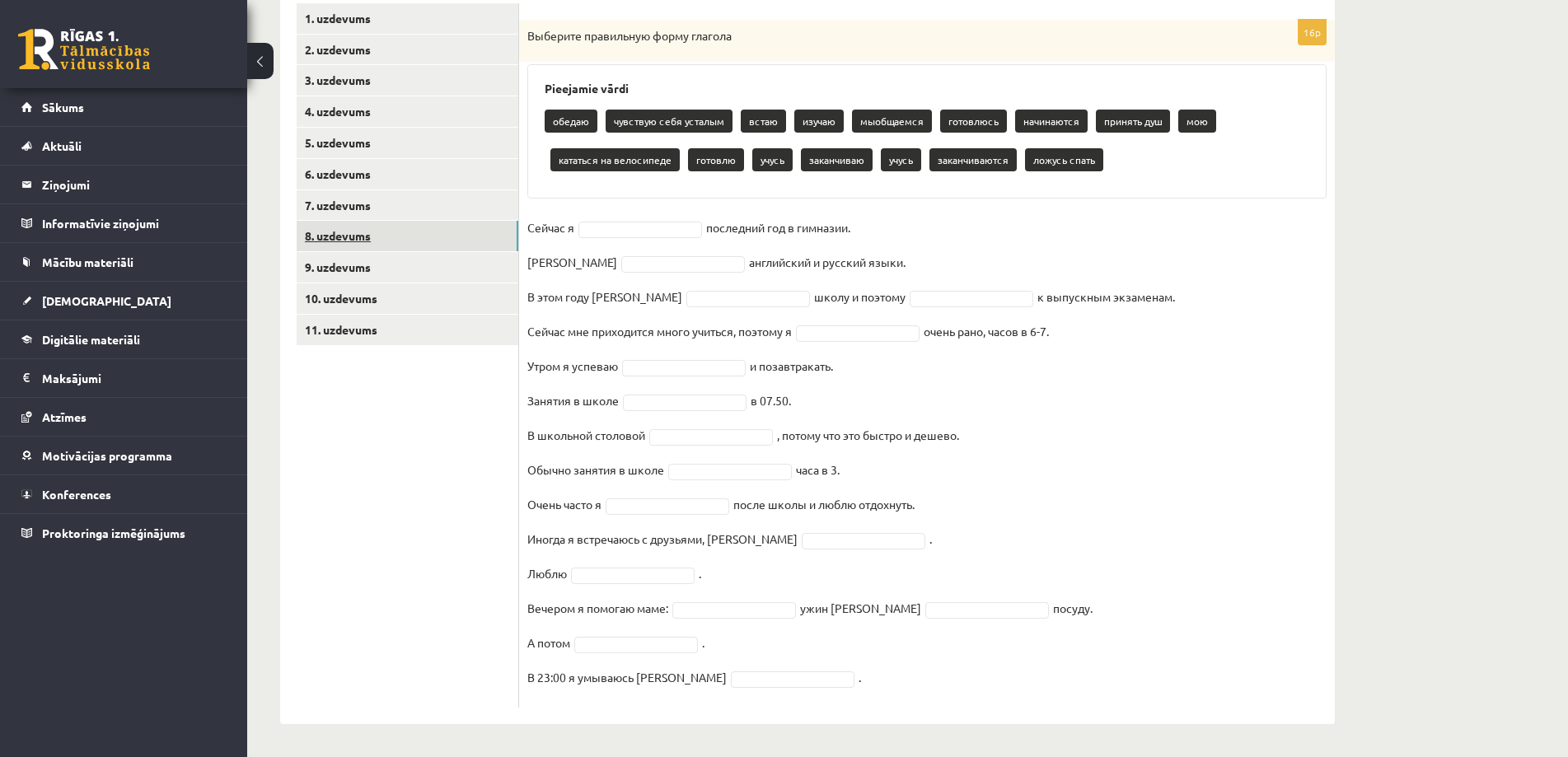
click at [393, 245] on link "8. uzdevums" at bounding box center [407, 236] width 222 height 31
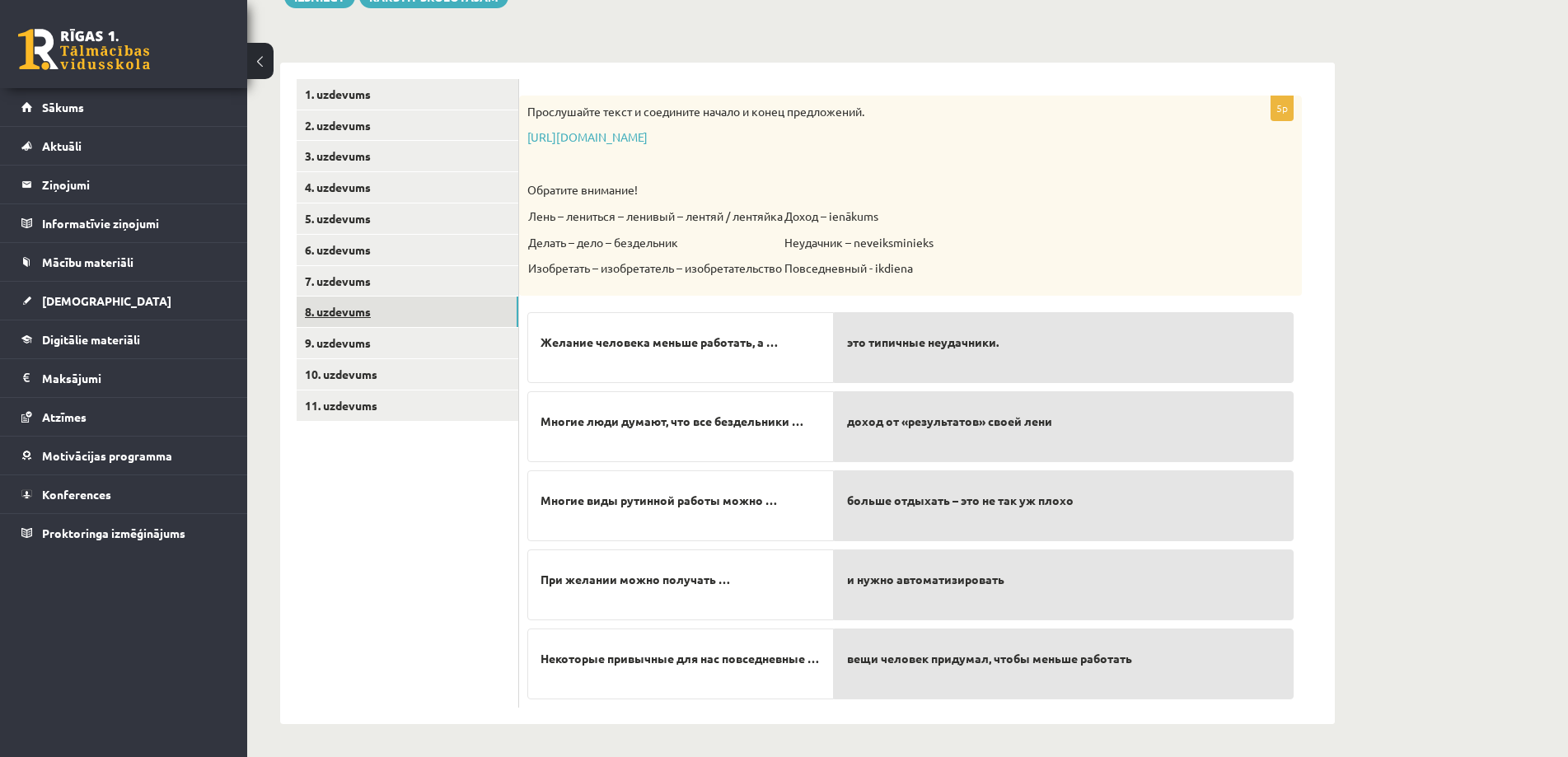
scroll to position [218, 0]
click at [382, 342] on link "9. uzdevums" at bounding box center [407, 342] width 222 height 31
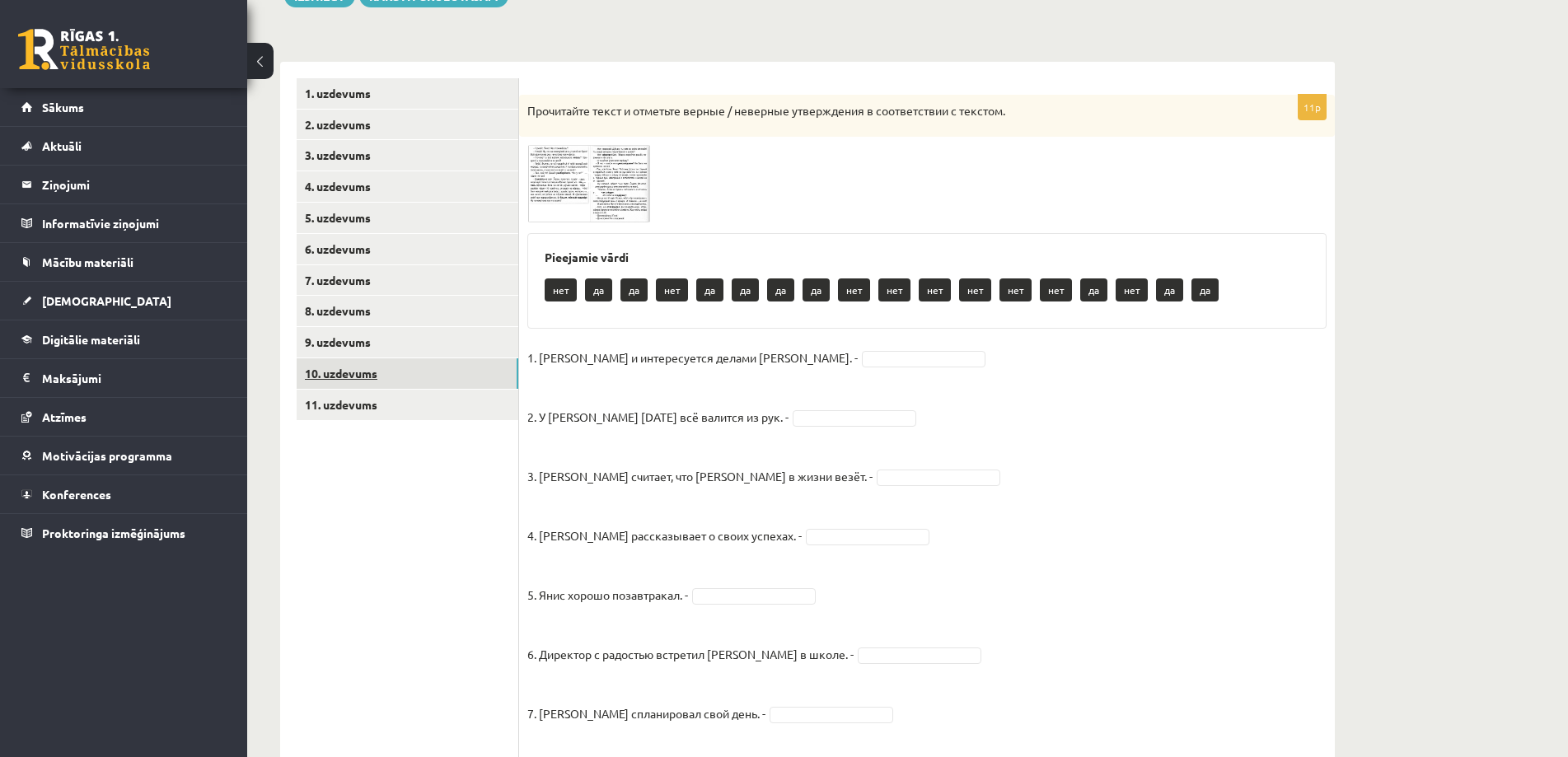
click at [382, 366] on link "10. uzdevums" at bounding box center [407, 373] width 222 height 31
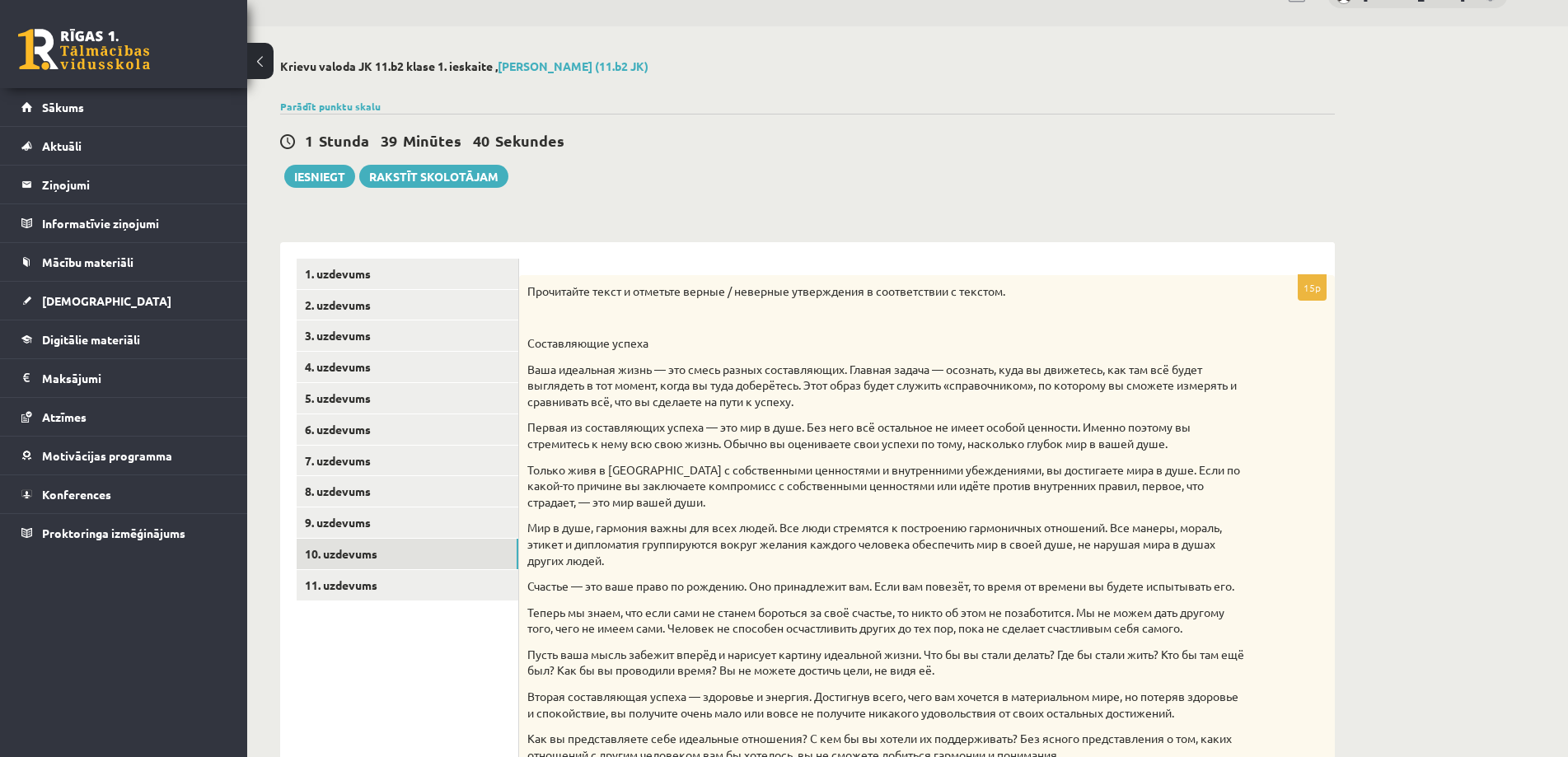
scroll to position [37, 0]
click at [437, 576] on link "11. uzdevums" at bounding box center [407, 586] width 222 height 31
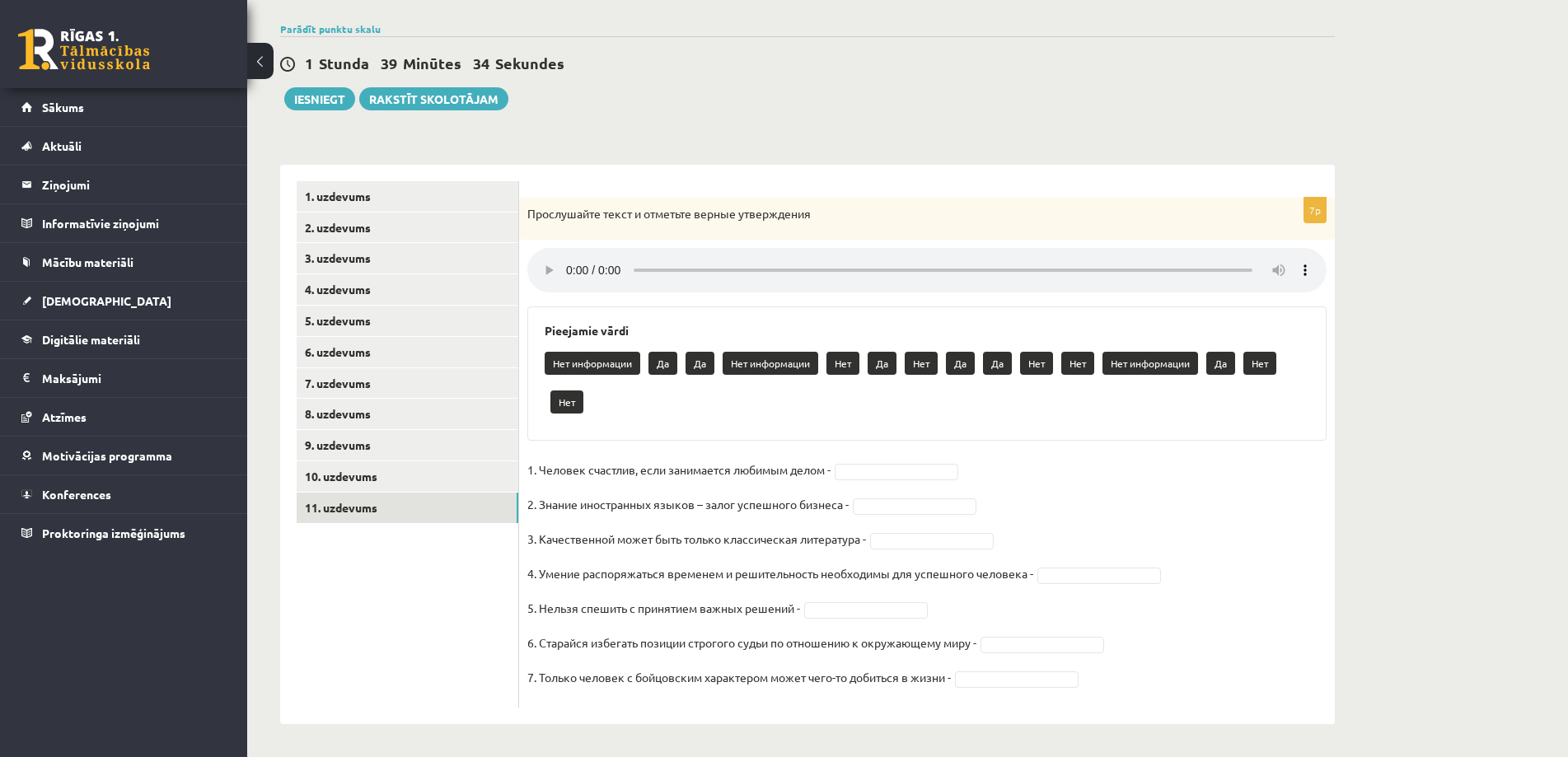
scroll to position [0, 0]
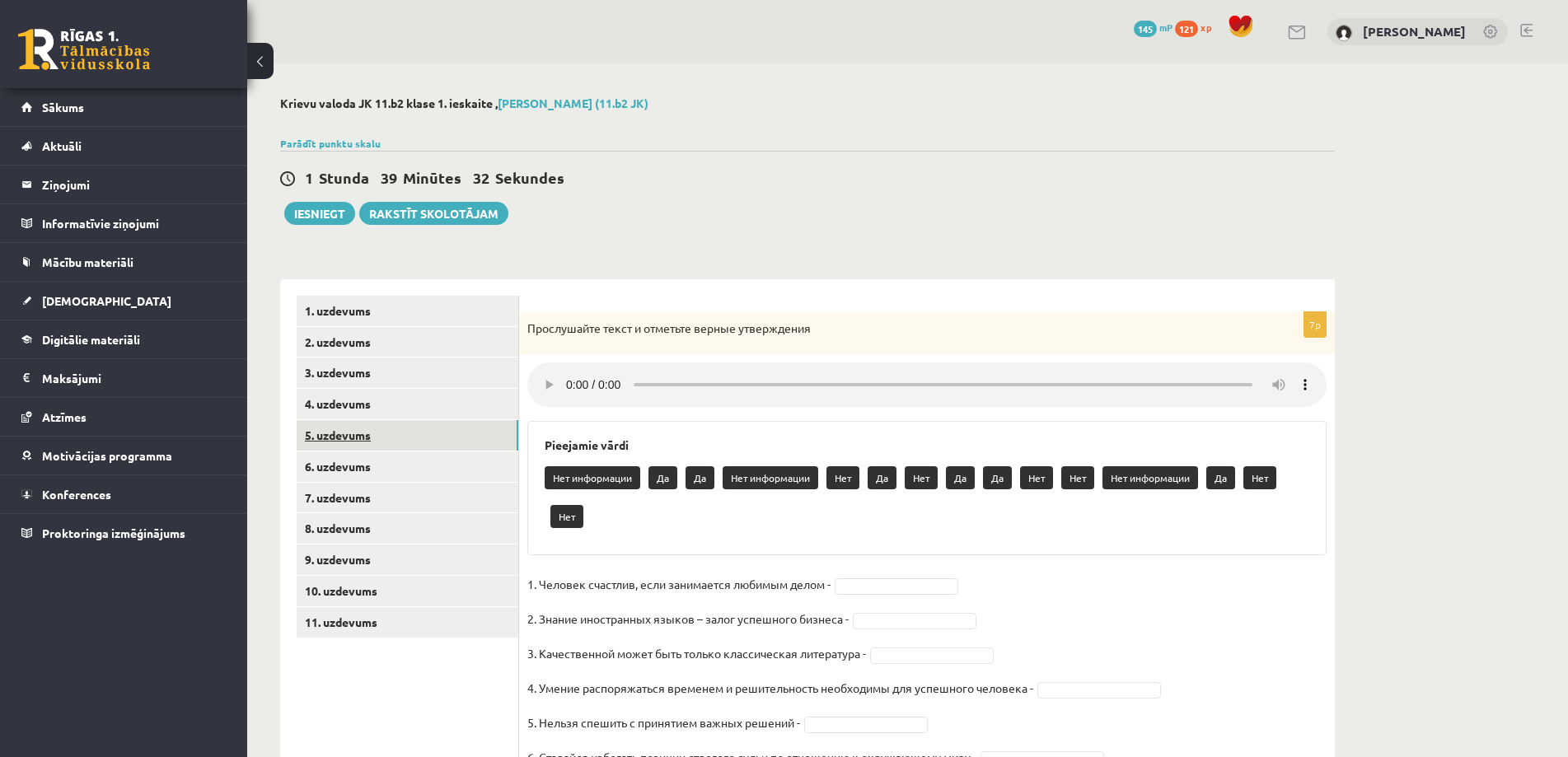
click at [398, 436] on link "5. uzdevums" at bounding box center [407, 435] width 222 height 31
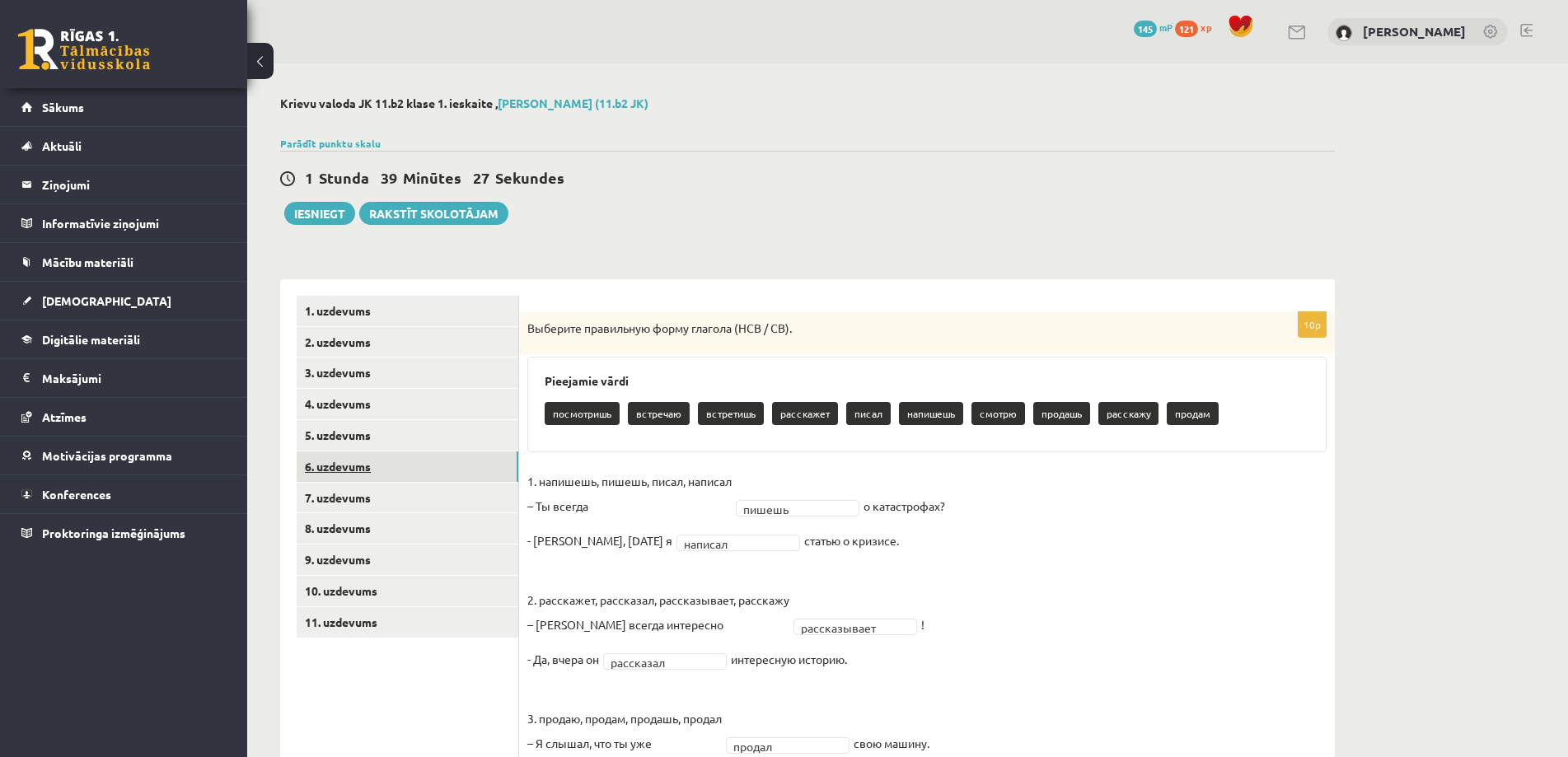
click at [410, 468] on link "6. uzdevums" at bounding box center [407, 466] width 222 height 31
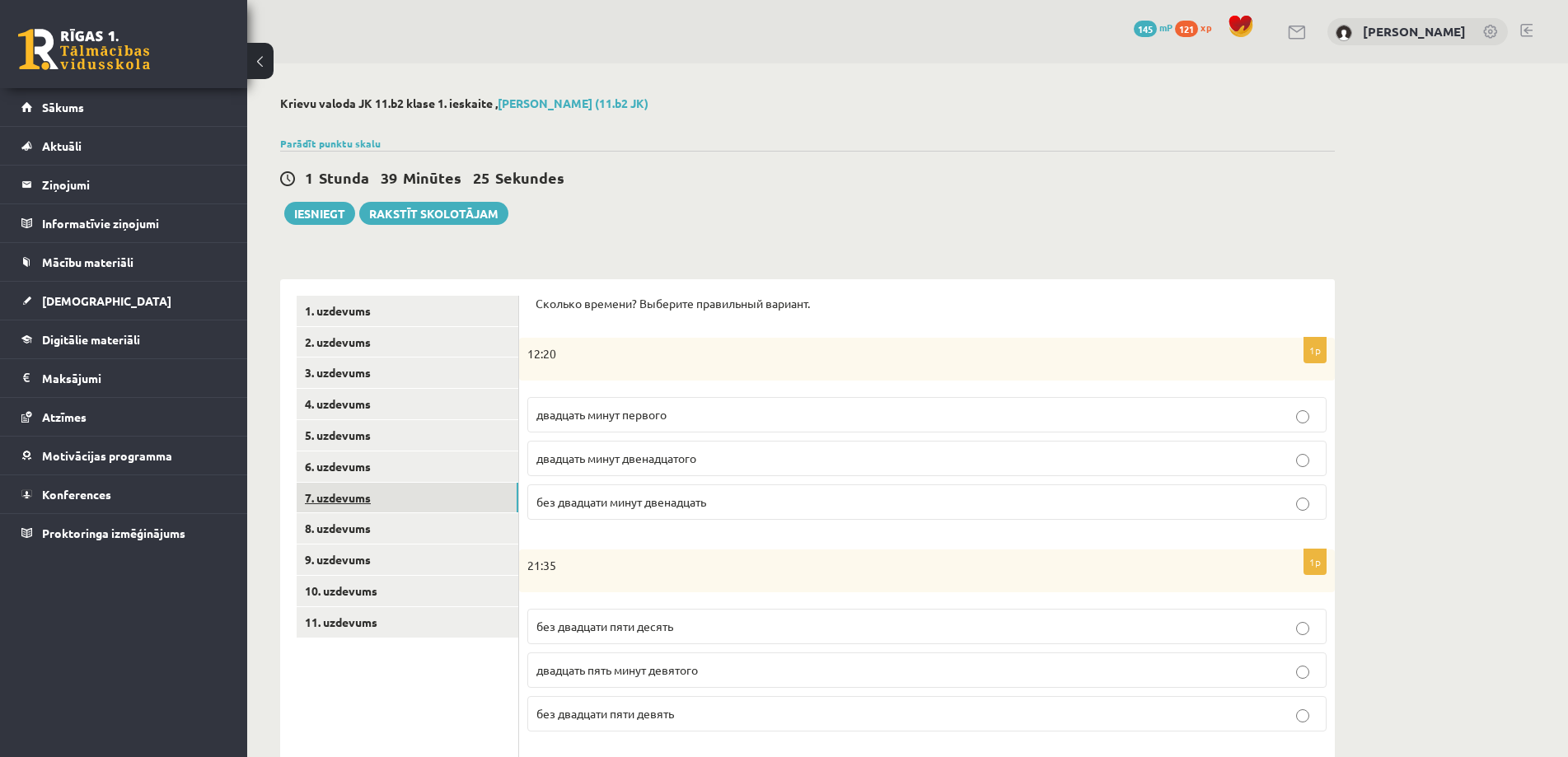
click at [422, 489] on link "7. uzdevums" at bounding box center [407, 498] width 222 height 31
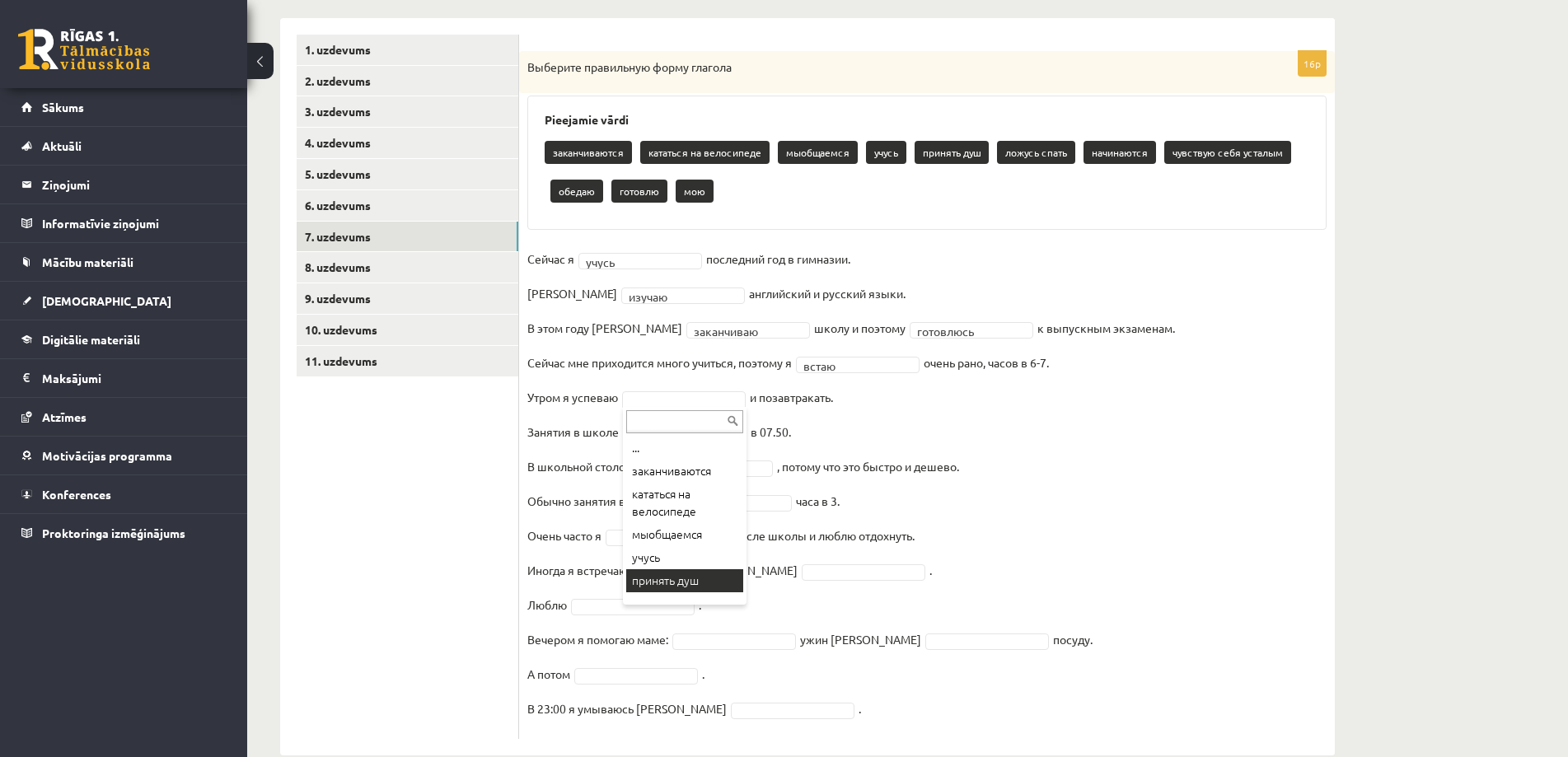
scroll to position [14, 0]
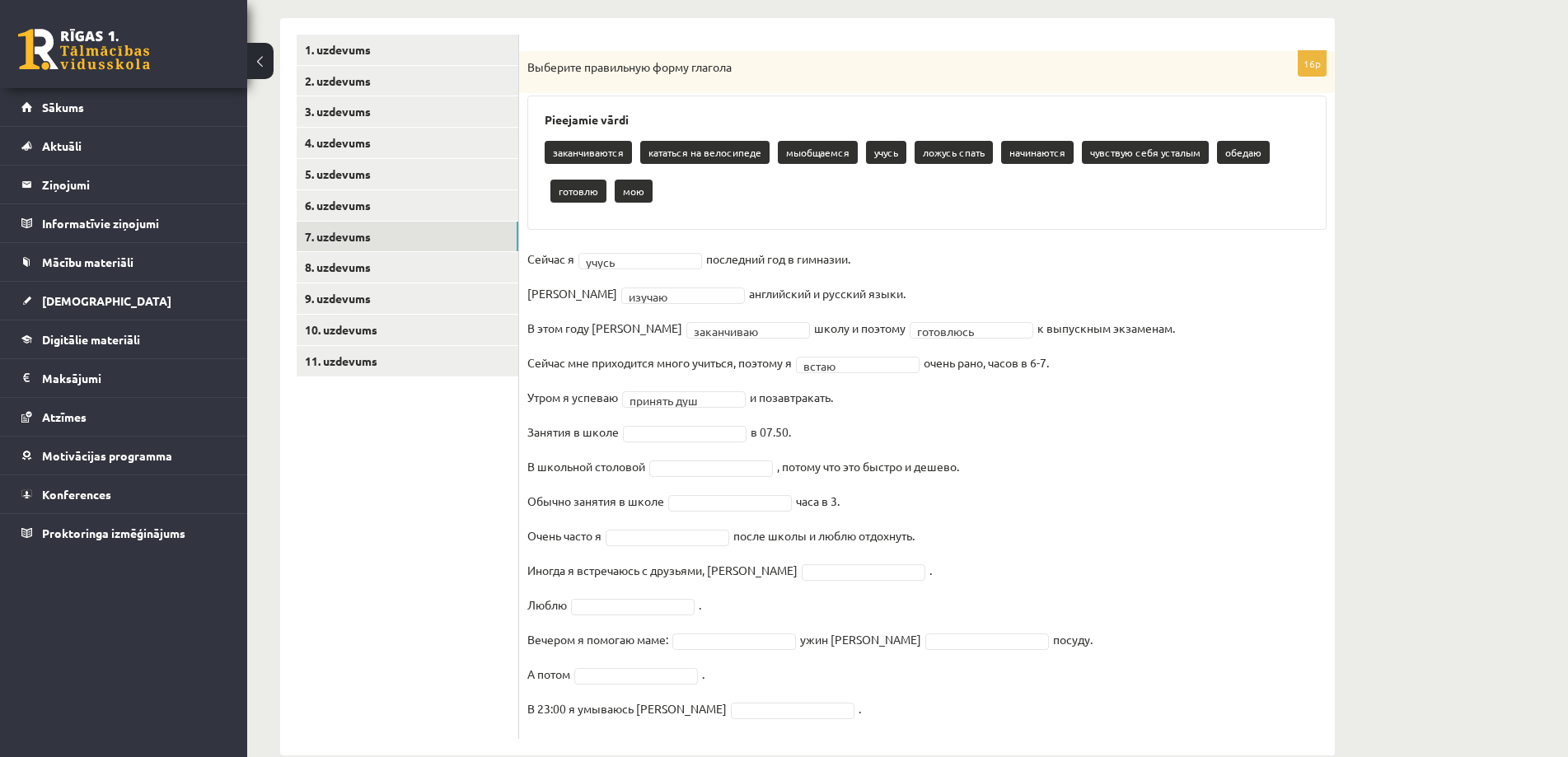
click at [806, 432] on fieldset "**********" at bounding box center [926, 488] width 799 height 484
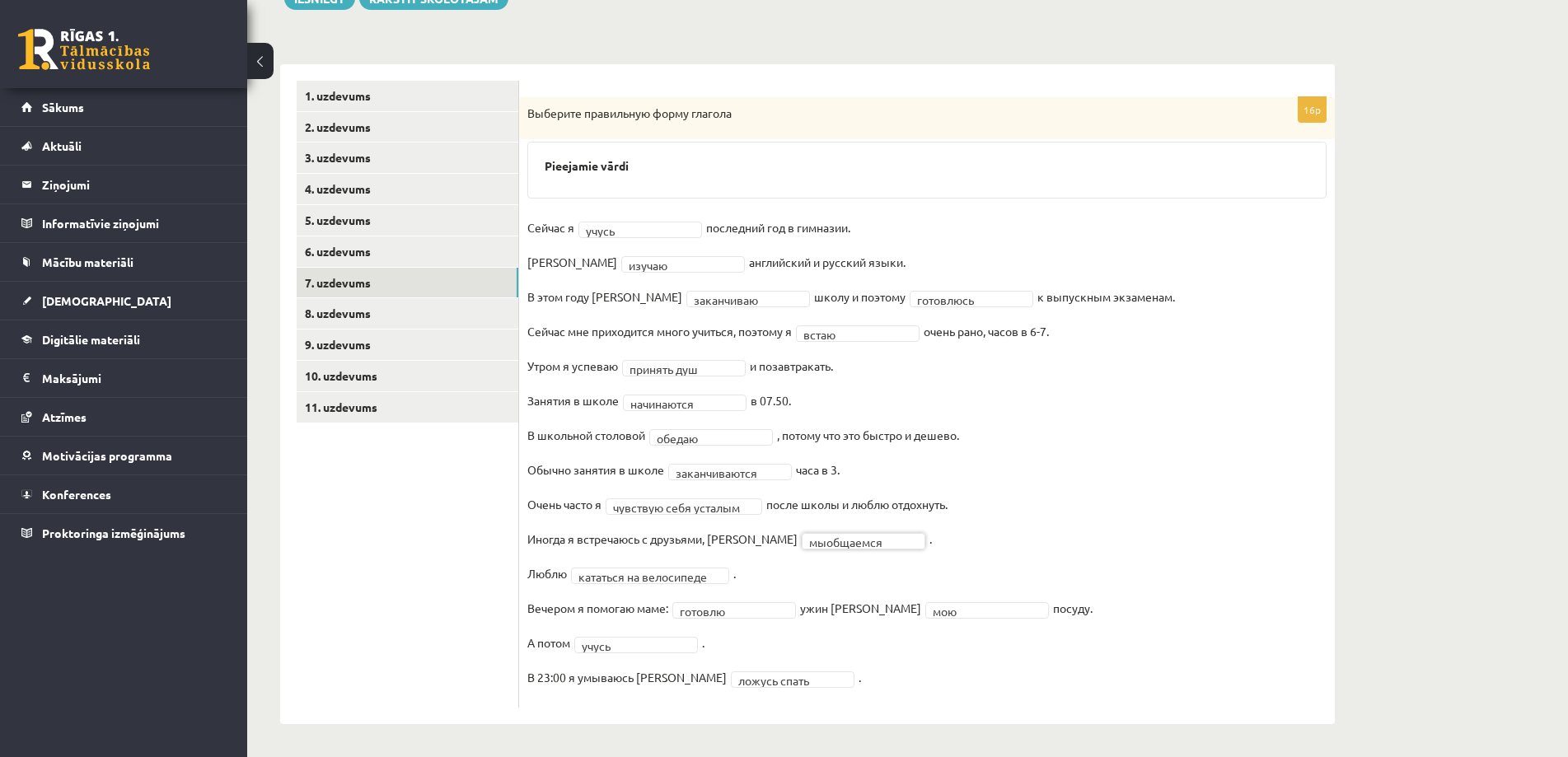
scroll to position [216, 0]
click at [391, 315] on link "8. uzdevums" at bounding box center [407, 313] width 222 height 31
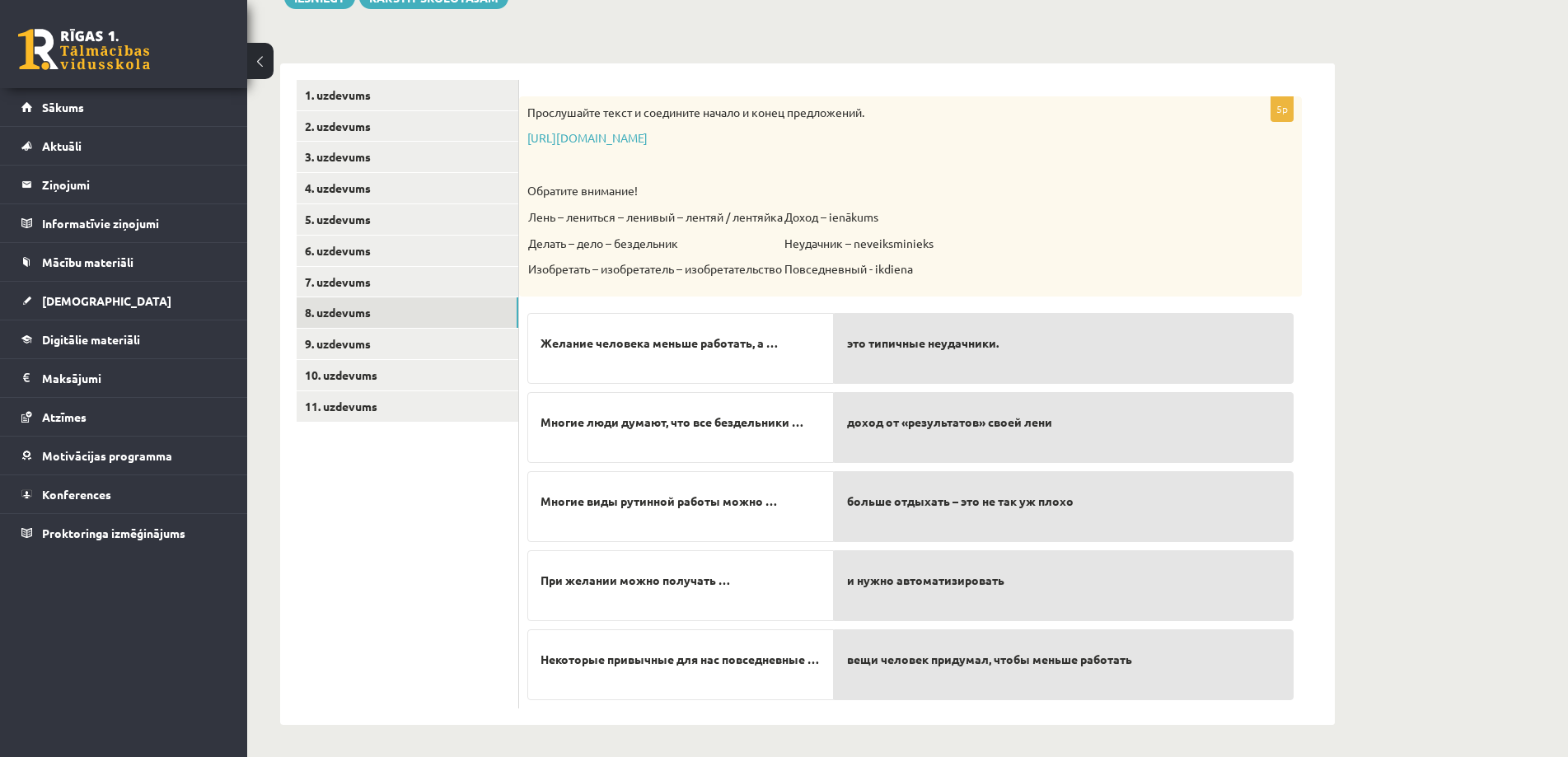
click at [833, 241] on p "Неудачник – neveiksminieks" at bounding box center [858, 243] width 149 height 17
click at [771, 207] on div "Прослушайте текст и соедините начало и конец предложений. https://www.zvaigzne.…" at bounding box center [910, 196] width 782 height 200
click at [569, 195] on p "Обратите внимание!" at bounding box center [869, 191] width 684 height 17
click at [648, 139] on link "[URL][DOMAIN_NAME]" at bounding box center [587, 137] width 121 height 15
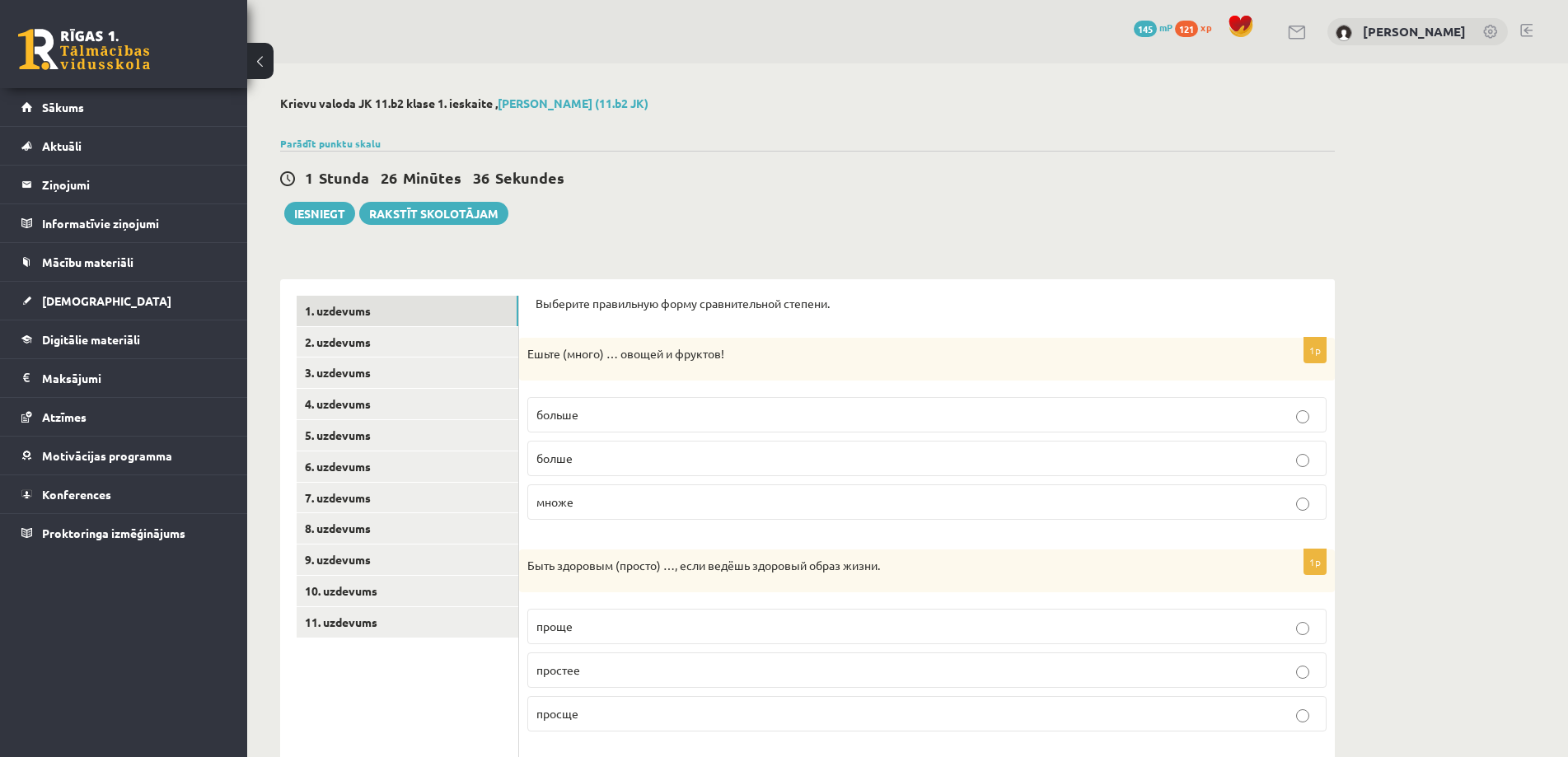
scroll to position [212, 0]
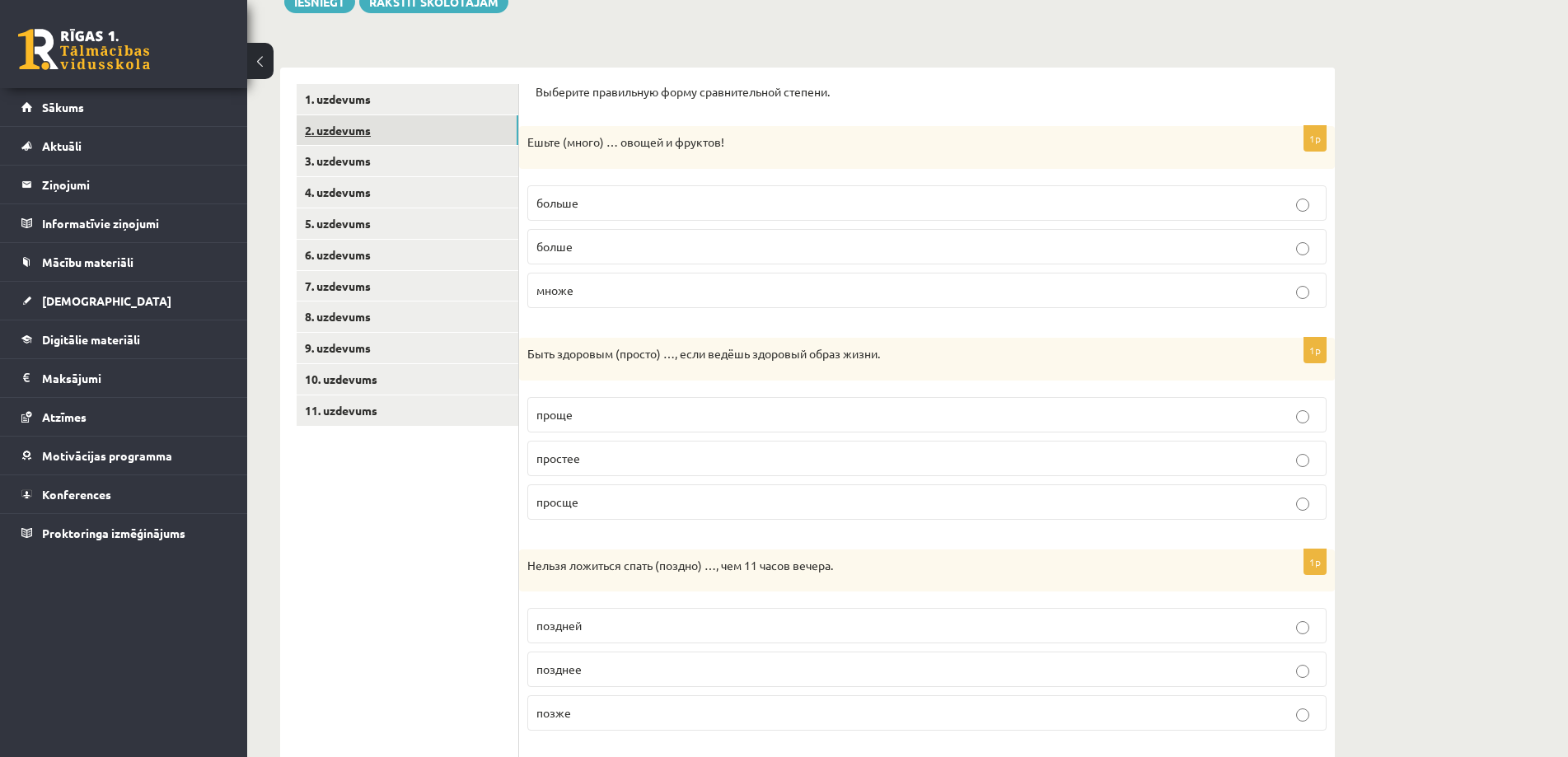
click at [408, 135] on link "2. uzdevums" at bounding box center [407, 130] width 222 height 31
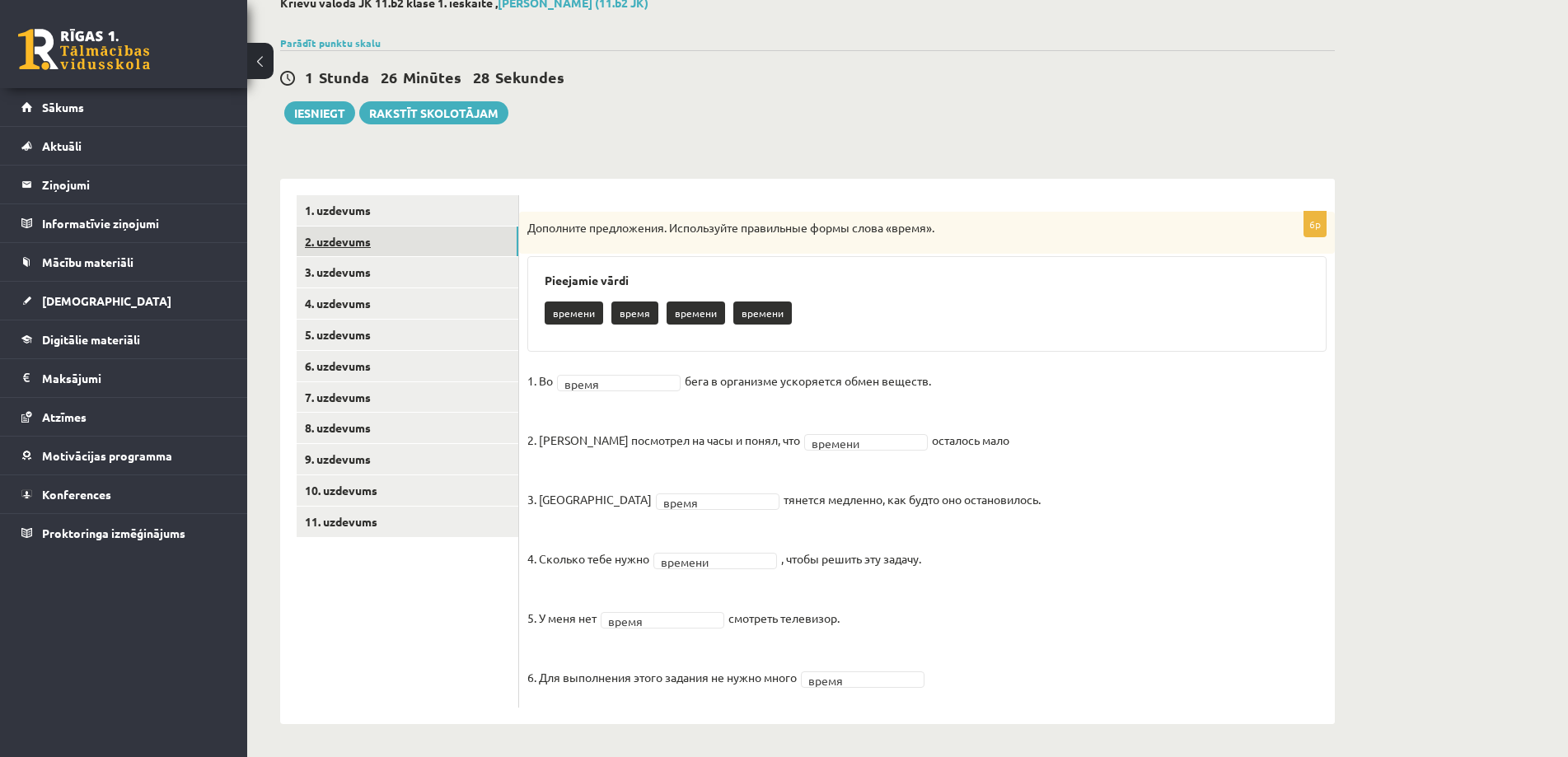
scroll to position [101, 0]
click at [365, 209] on link "1. uzdevums" at bounding box center [407, 210] width 222 height 31
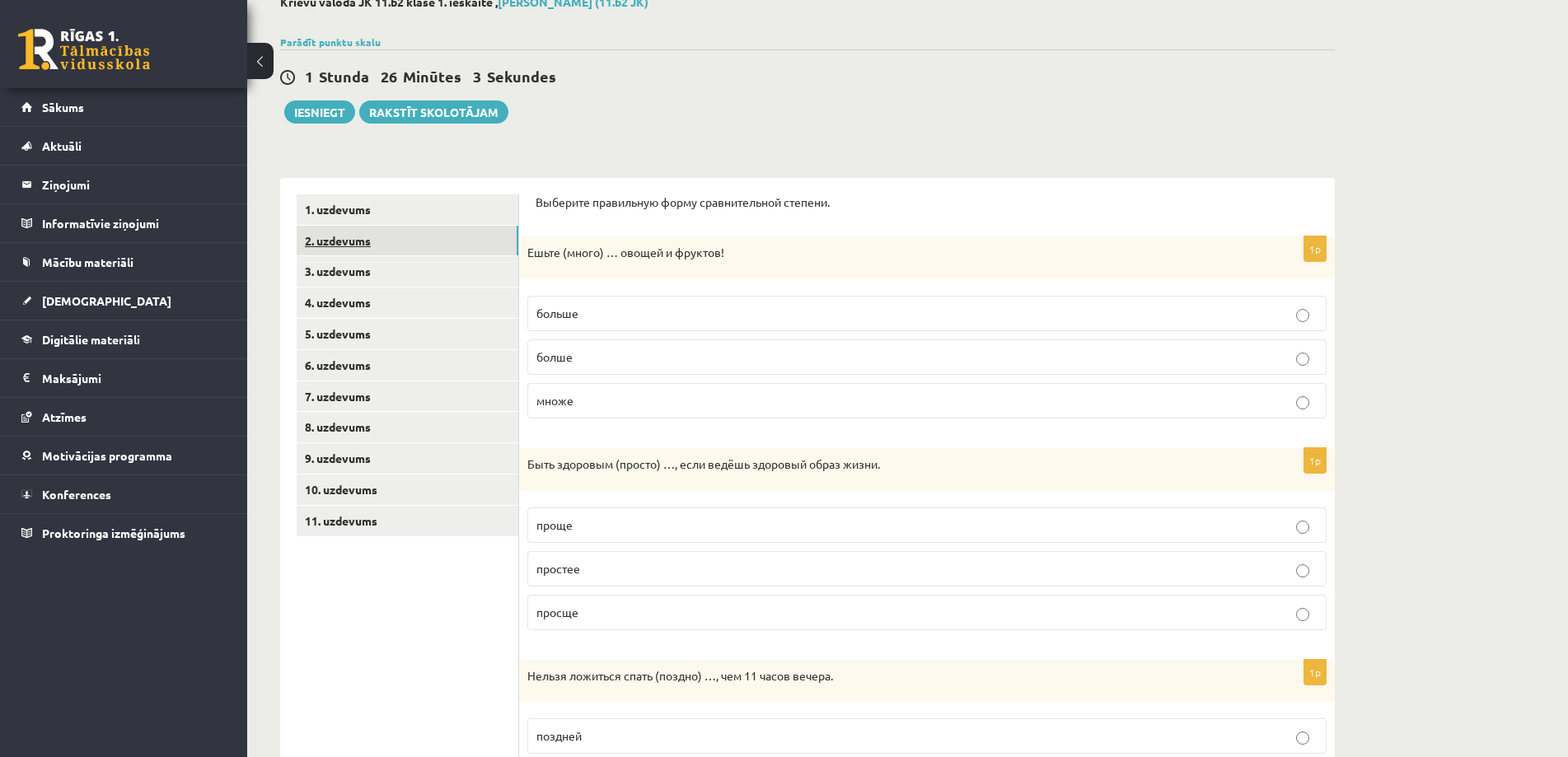
click at [450, 248] on link "2. uzdevums" at bounding box center [407, 241] width 222 height 31
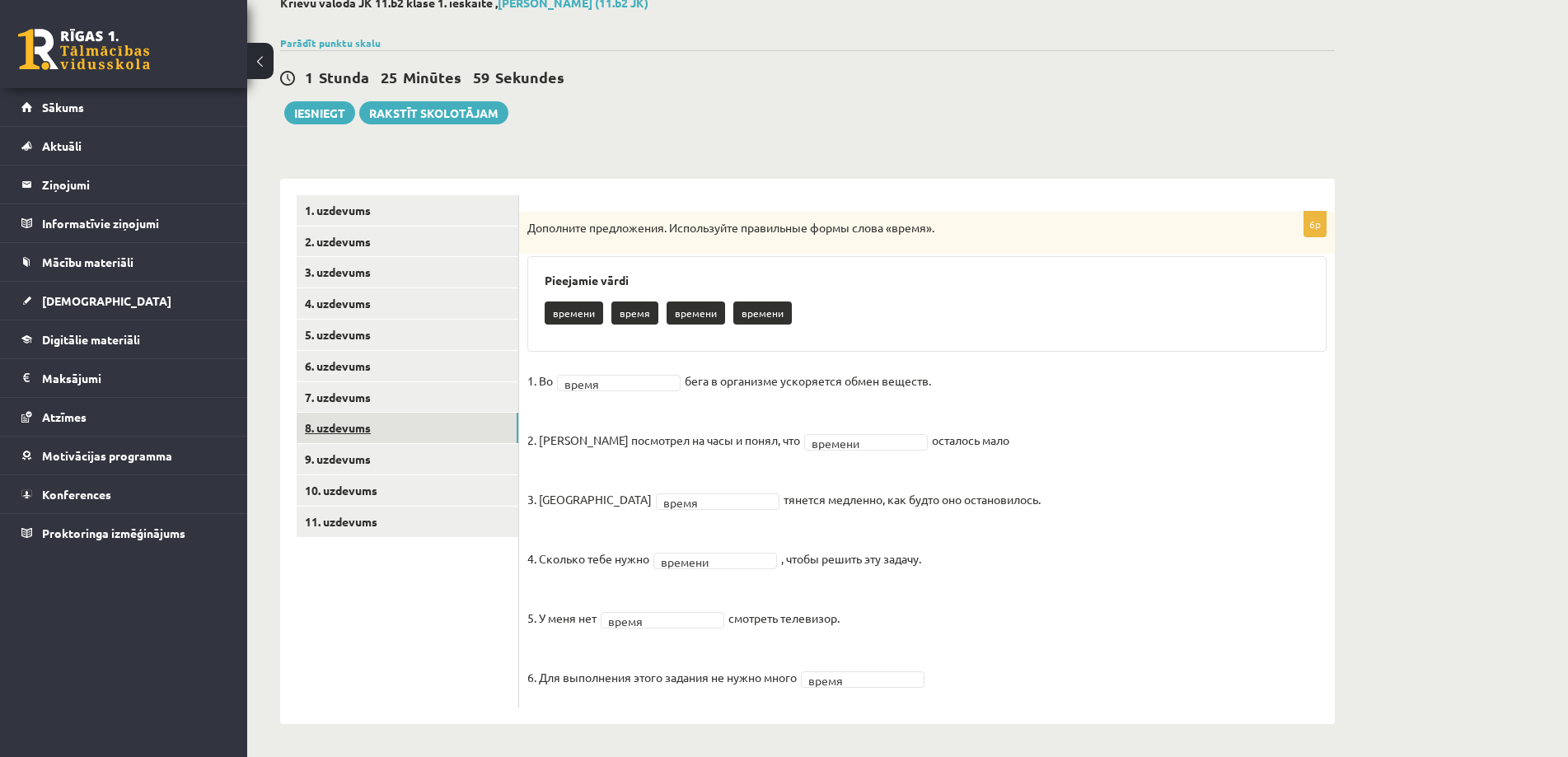
click at [412, 425] on link "8. uzdevums" at bounding box center [407, 428] width 222 height 31
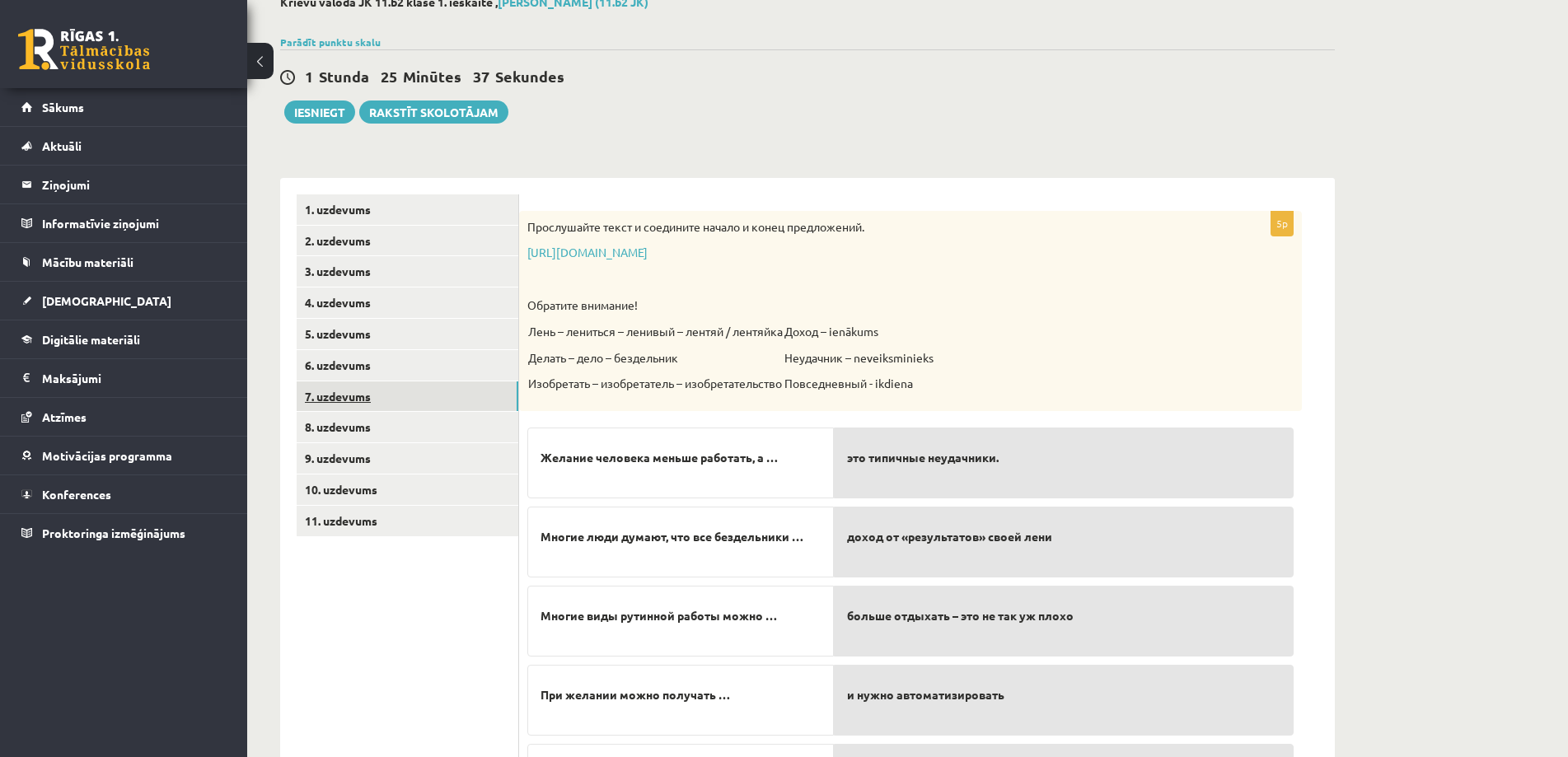
click at [319, 396] on link "7. uzdevums" at bounding box center [407, 396] width 222 height 31
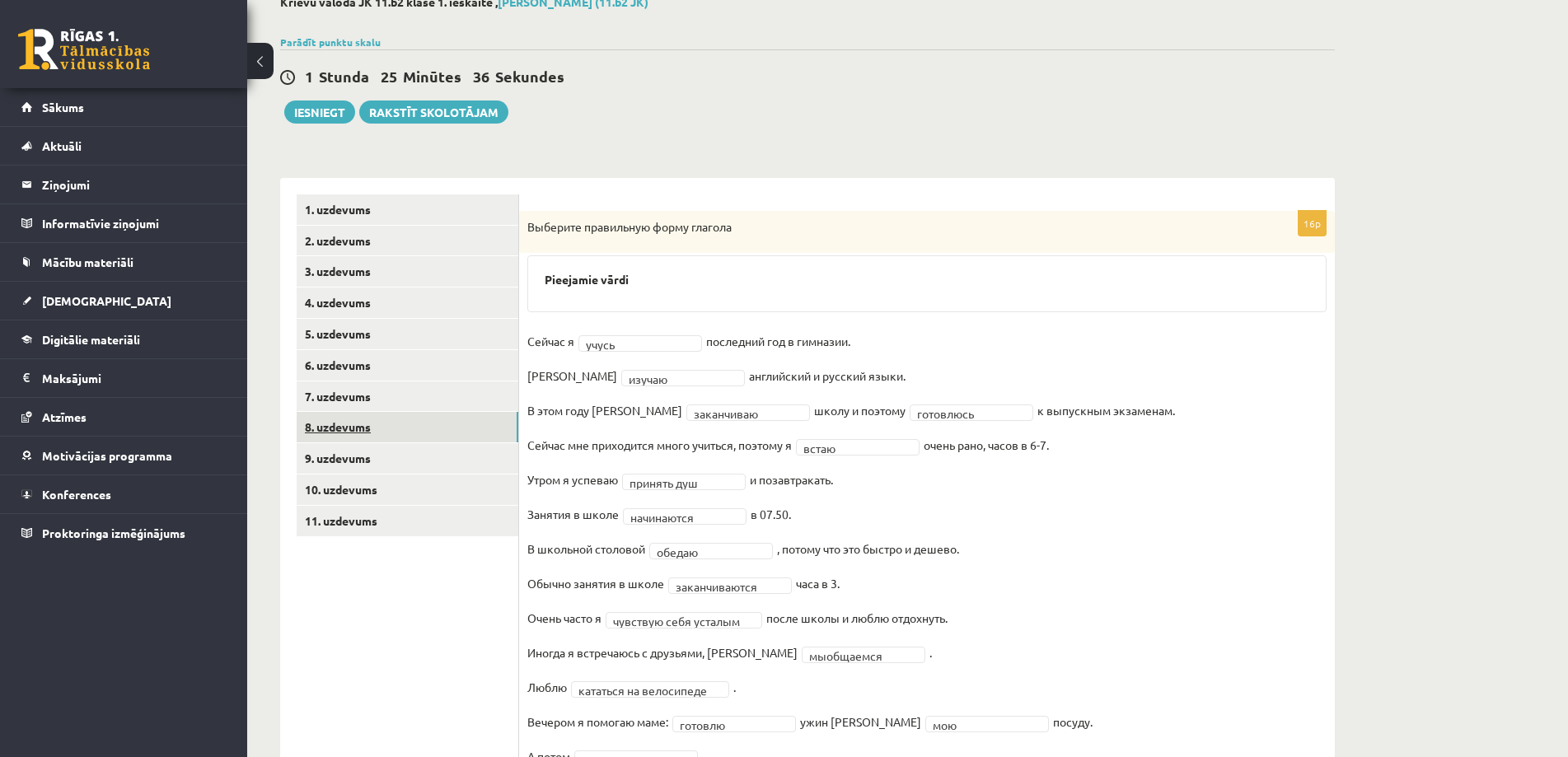
click at [350, 424] on link "8. uzdevums" at bounding box center [407, 427] width 222 height 31
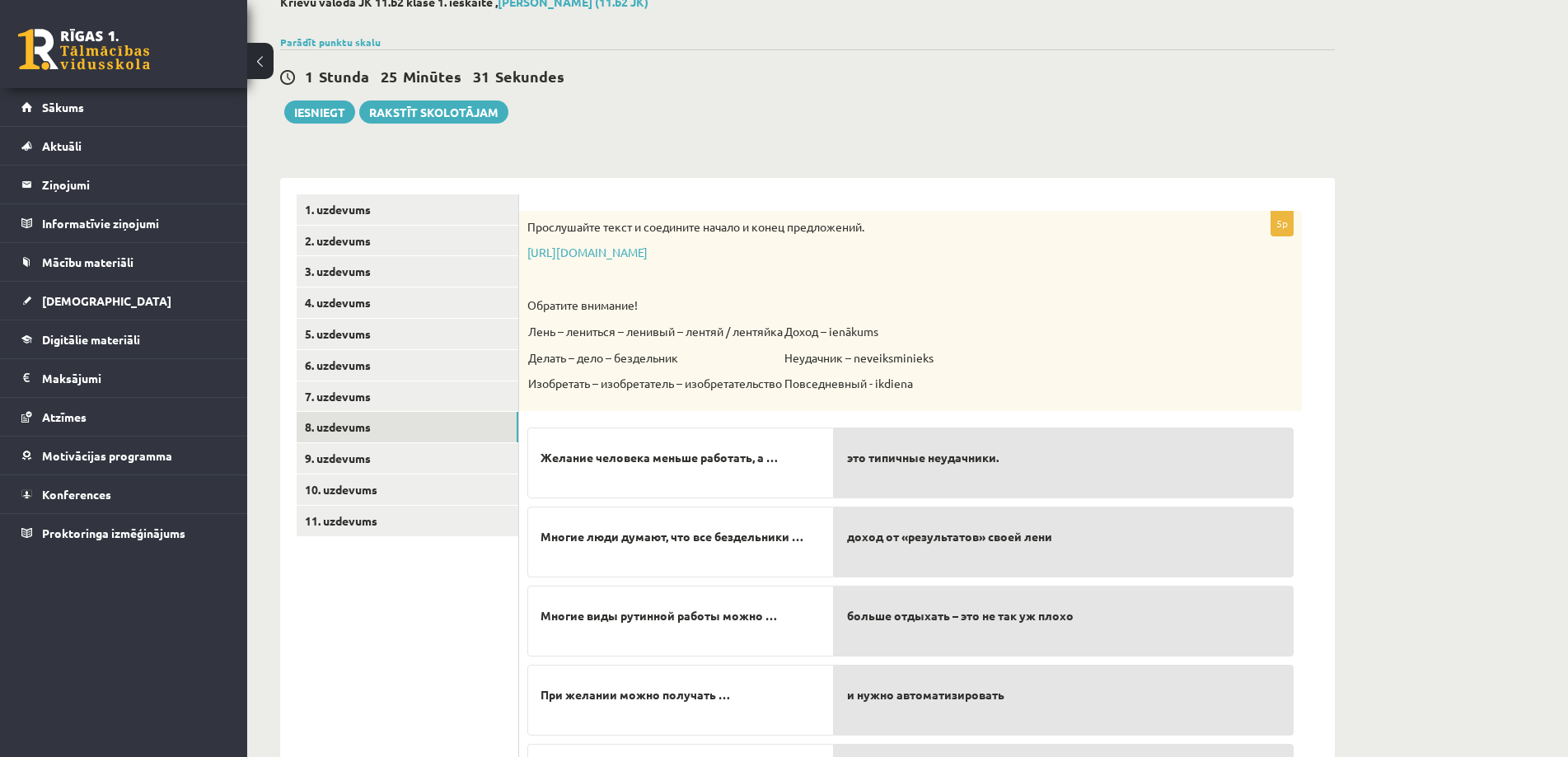
click at [777, 460] on span "Желание человека меньше работать, а …" at bounding box center [658, 457] width 237 height 17
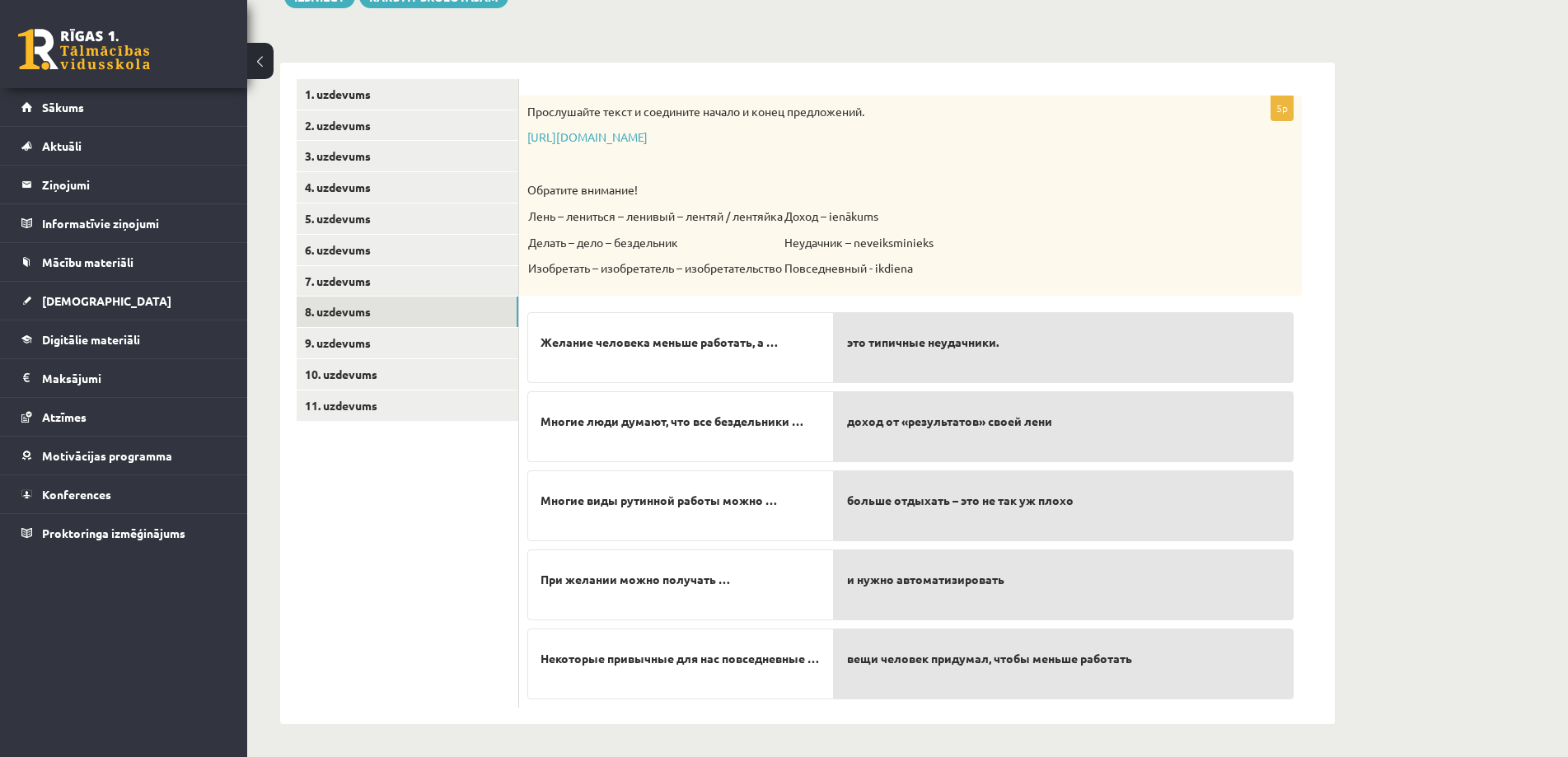
click at [777, 460] on div "Многие люди думают, что все бездельники …" at bounding box center [680, 426] width 307 height 71
click at [795, 355] on p "Желание человека меньше работать, а …" at bounding box center [680, 342] width 280 height 35
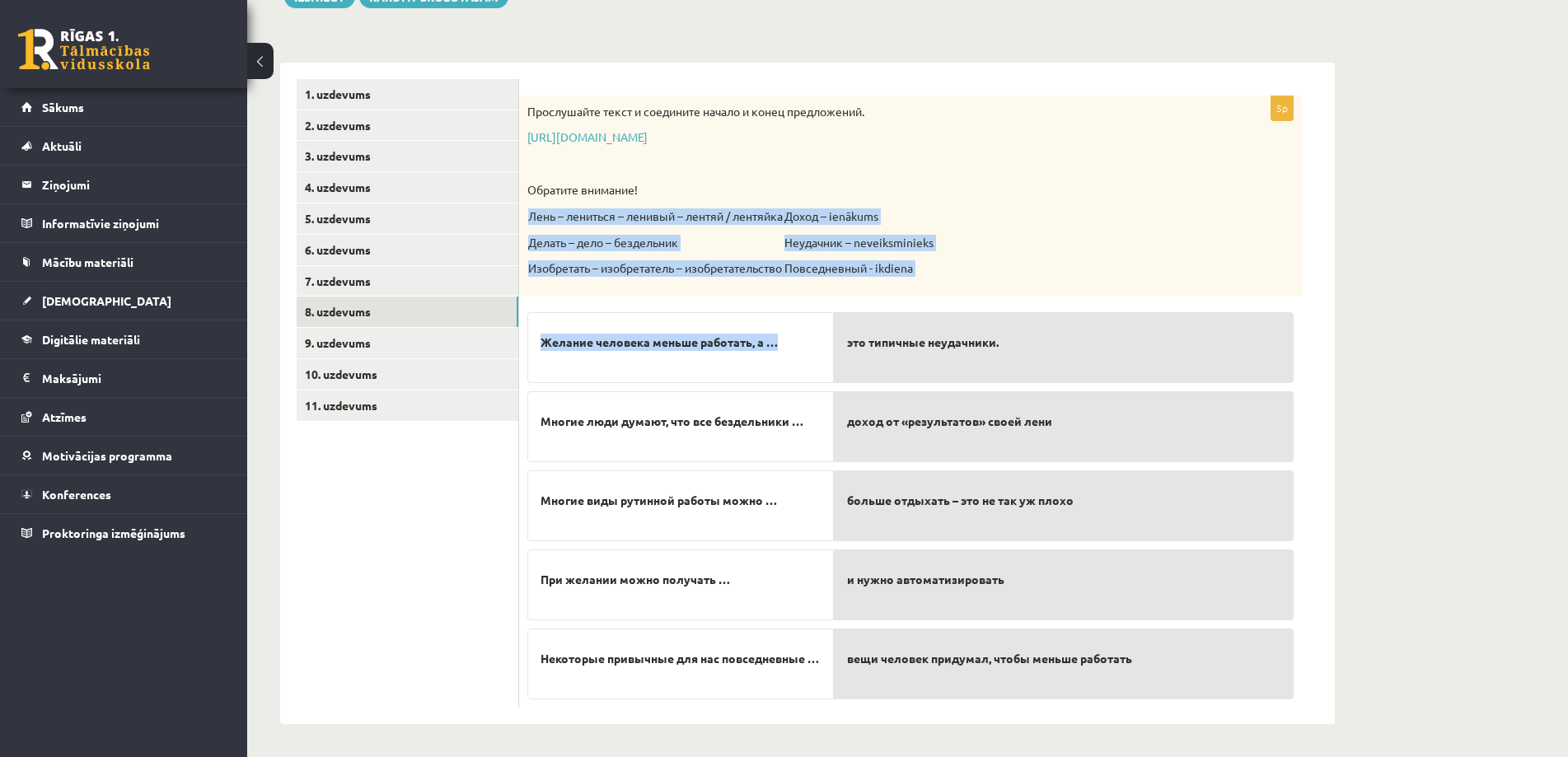
drag, startPoint x: 795, startPoint y: 355, endPoint x: 765, endPoint y: 291, distance: 70.7
click at [765, 291] on div "5p Прослушайте текст и соедините начало и конец предложений. [URL][DOMAIN_NAME]…" at bounding box center [910, 401] width 782 height 612
click at [790, 351] on p "Желание человека меньше работать, а …" at bounding box center [680, 342] width 280 height 35
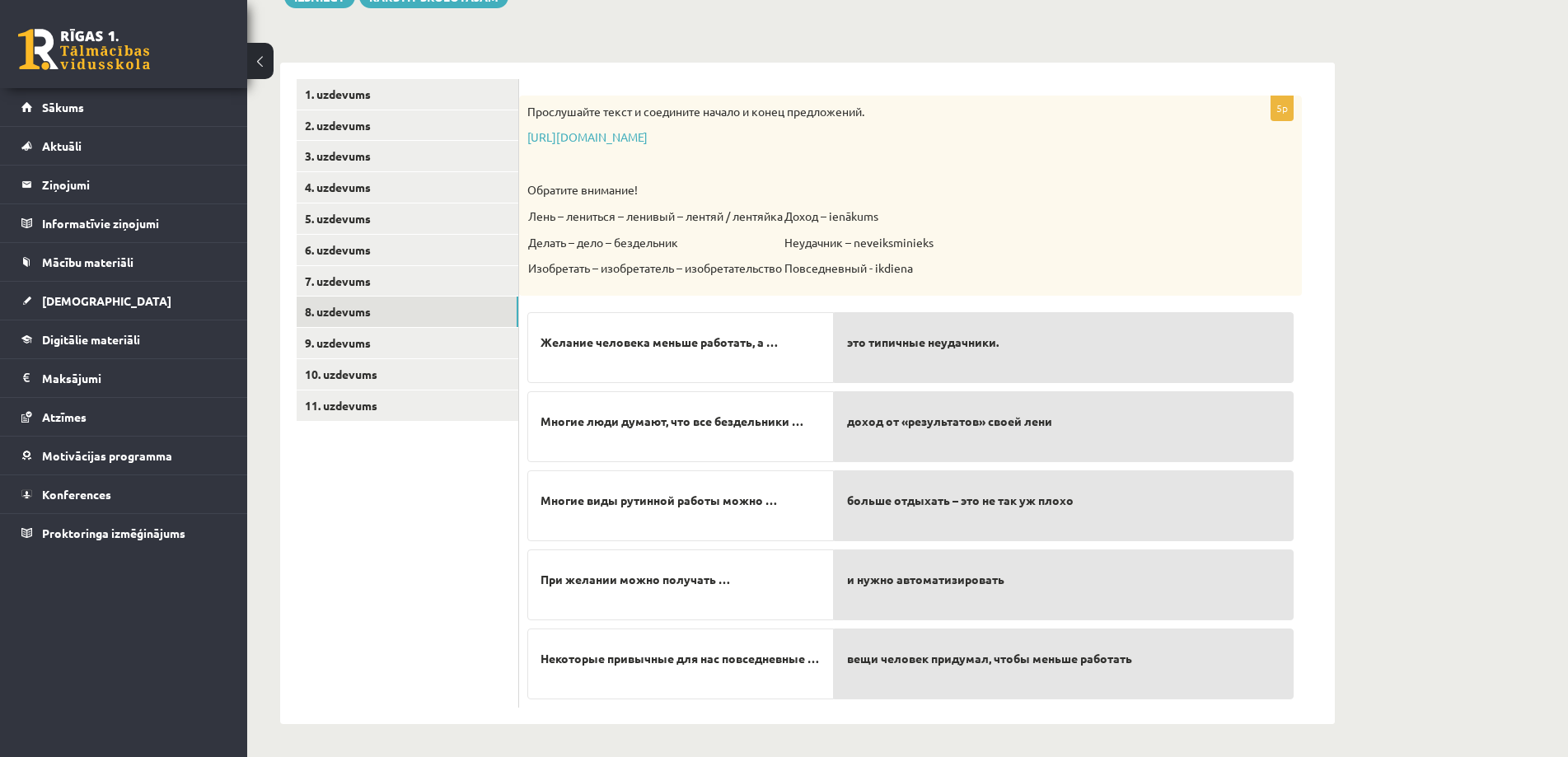
click at [705, 337] on span "Желание человека меньше работать, а …" at bounding box center [658, 342] width 237 height 17
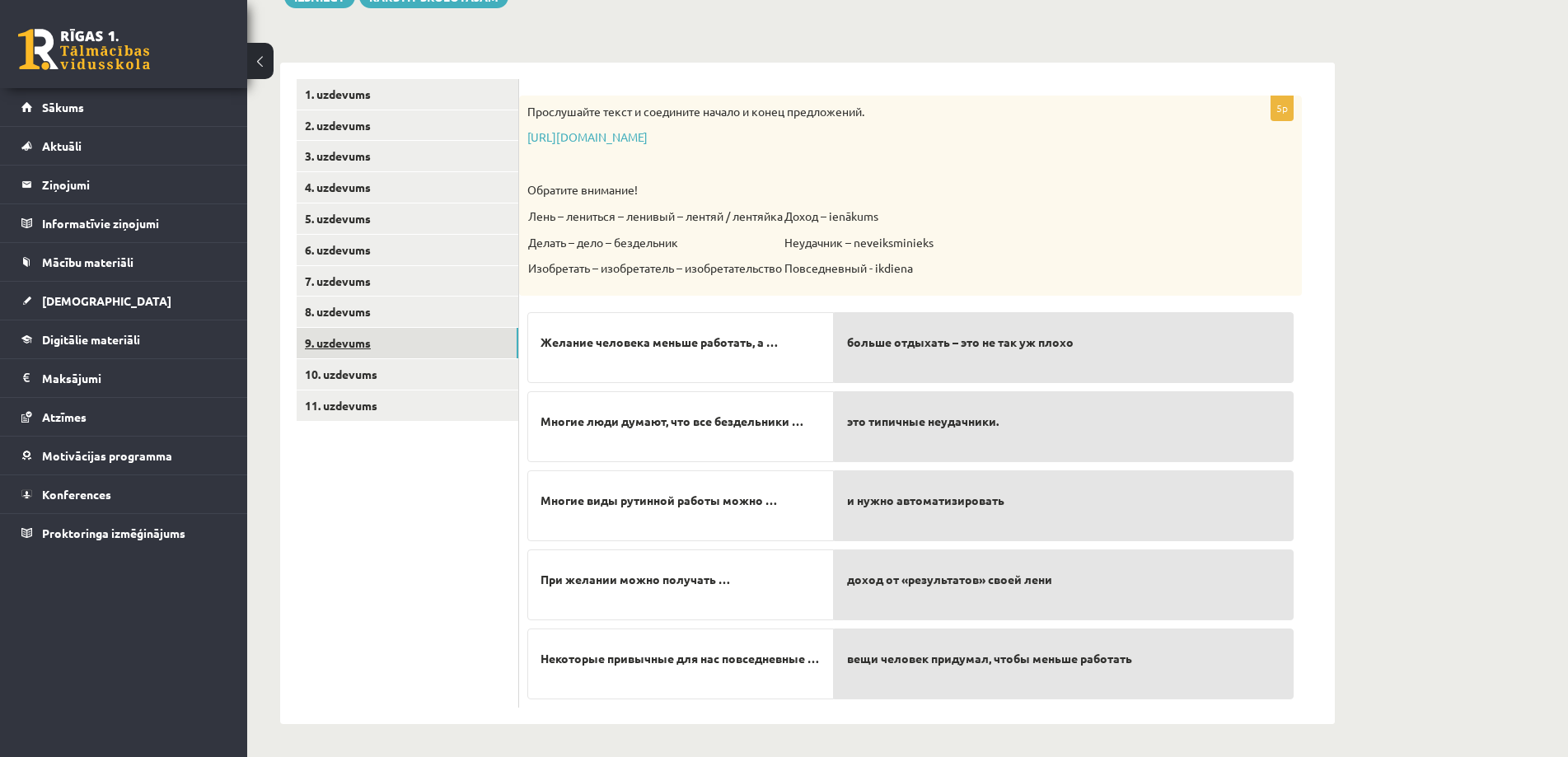
click at [440, 349] on link "9. uzdevums" at bounding box center [407, 342] width 222 height 31
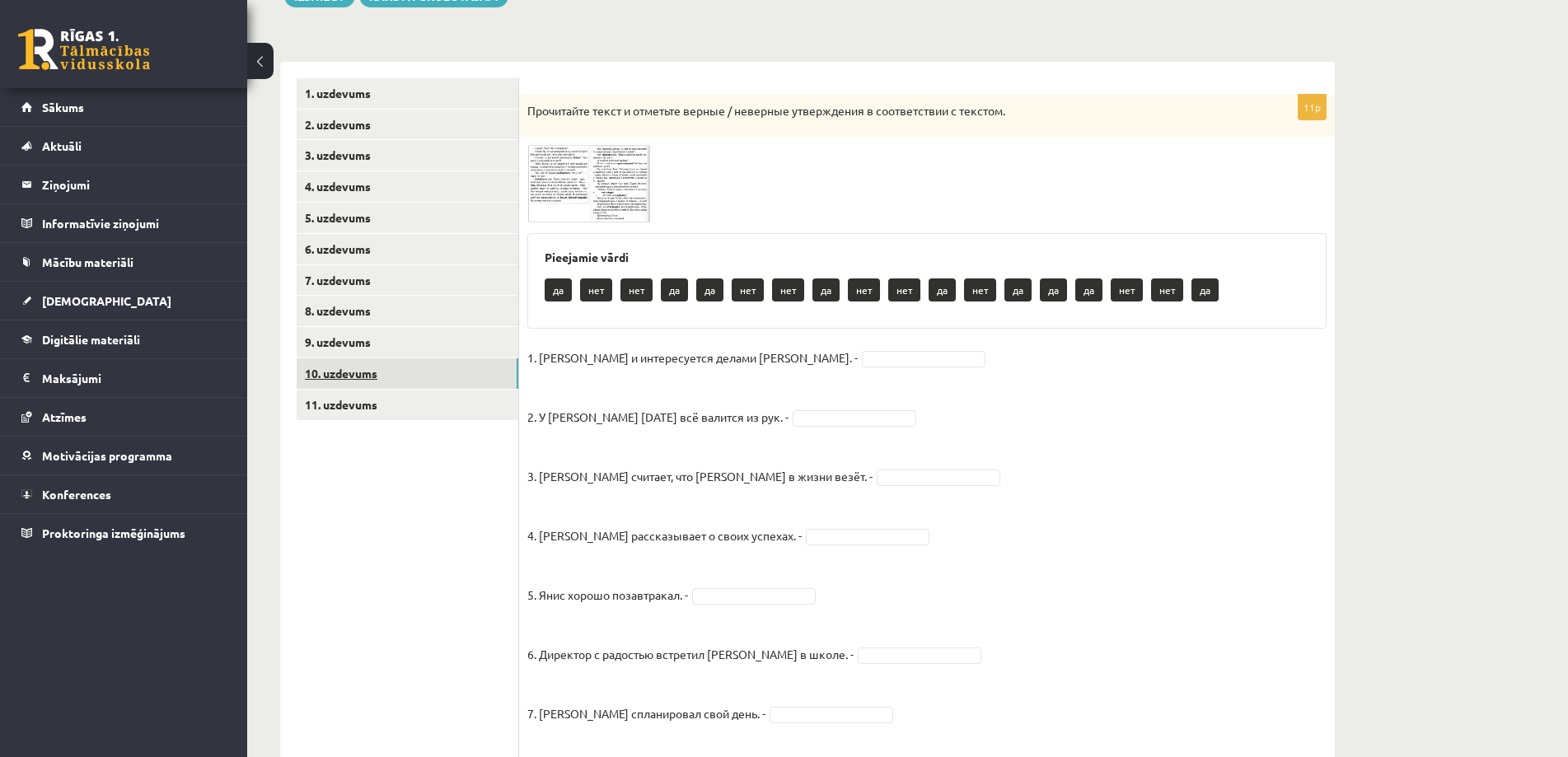
click at [461, 382] on link "10. uzdevums" at bounding box center [407, 373] width 222 height 31
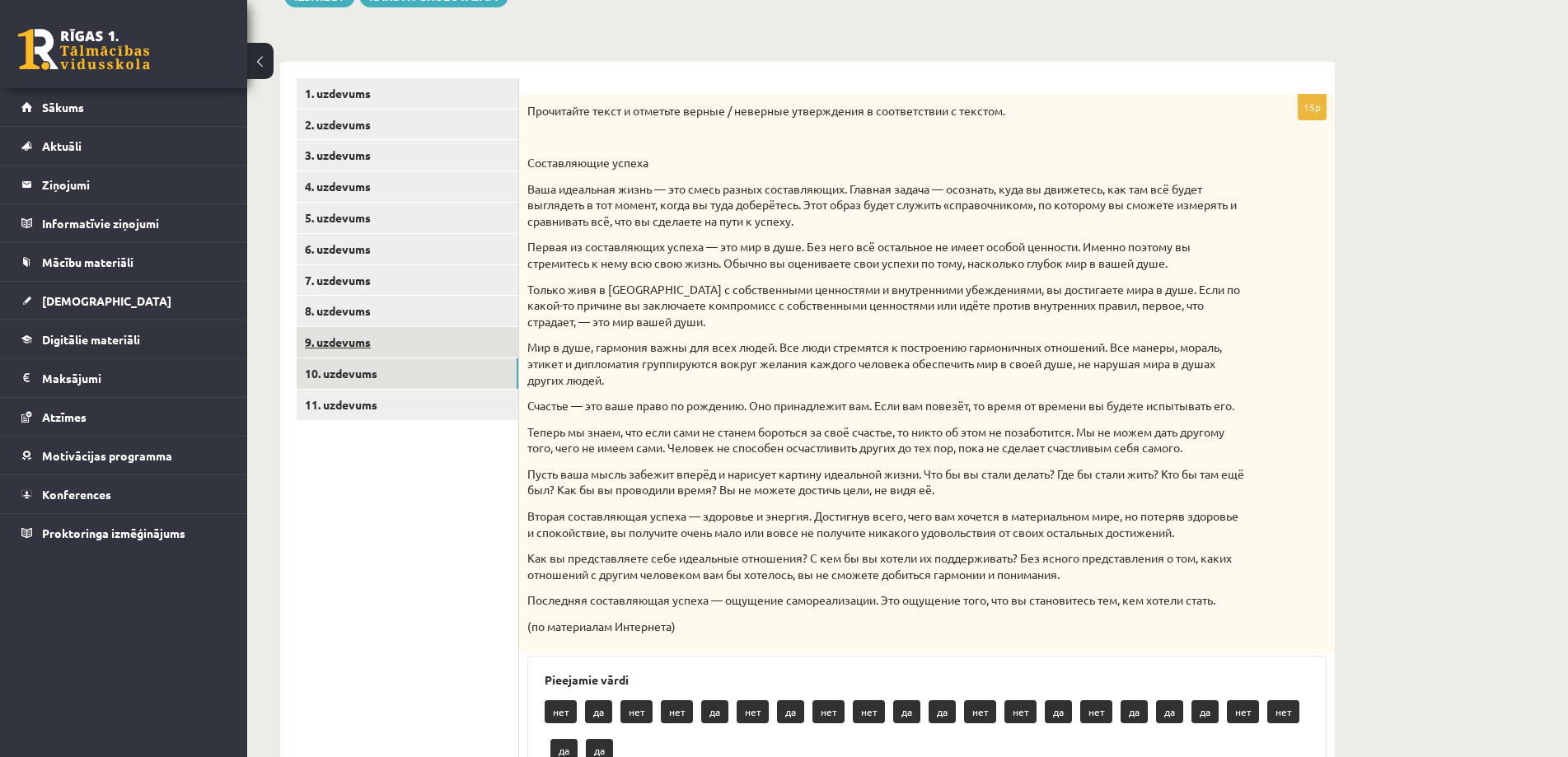
click at [459, 351] on link "9. uzdevums" at bounding box center [407, 342] width 222 height 31
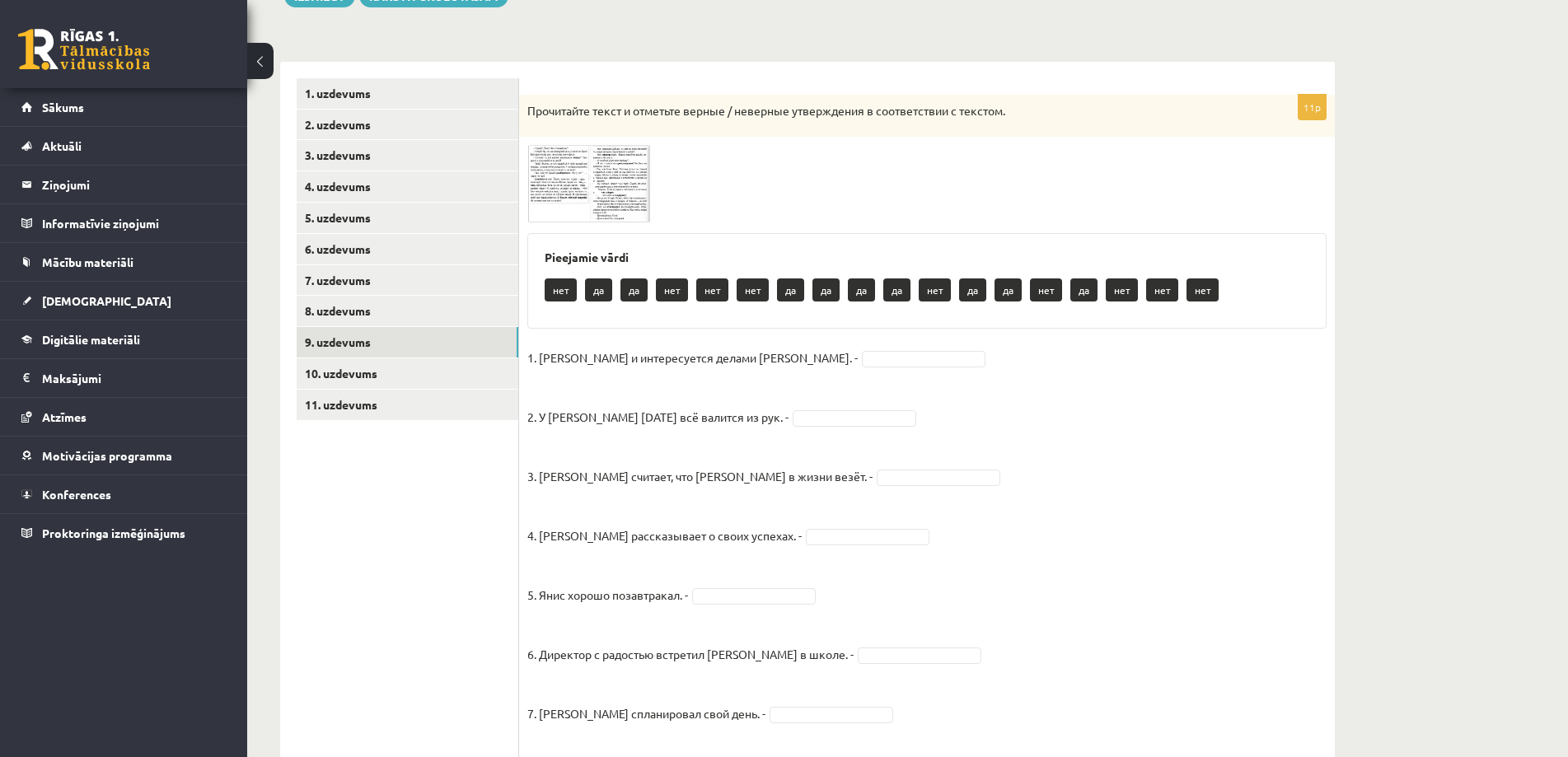
click at [594, 175] on span at bounding box center [590, 184] width 27 height 27
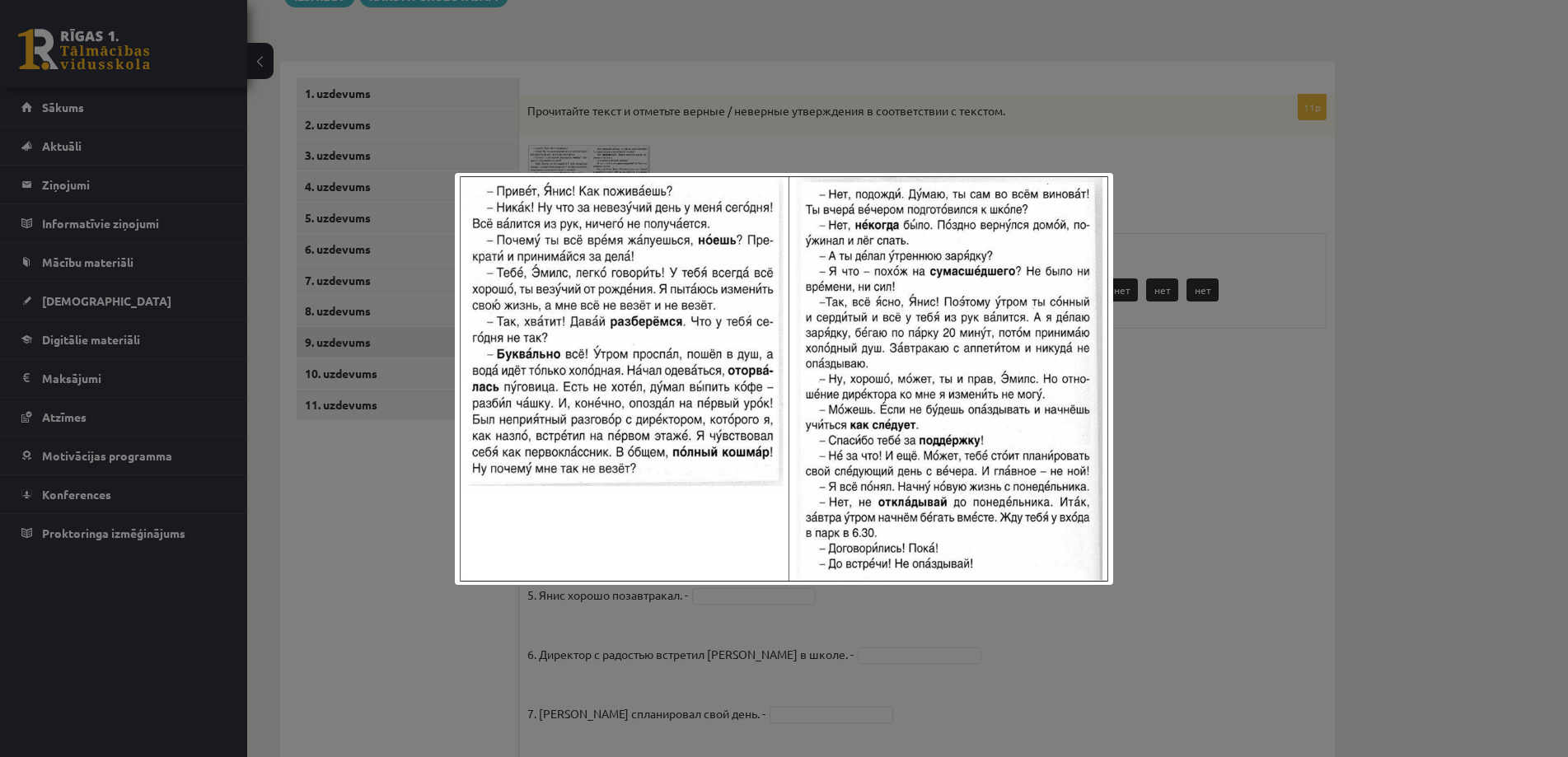
click at [1173, 361] on div at bounding box center [784, 378] width 1568 height 757
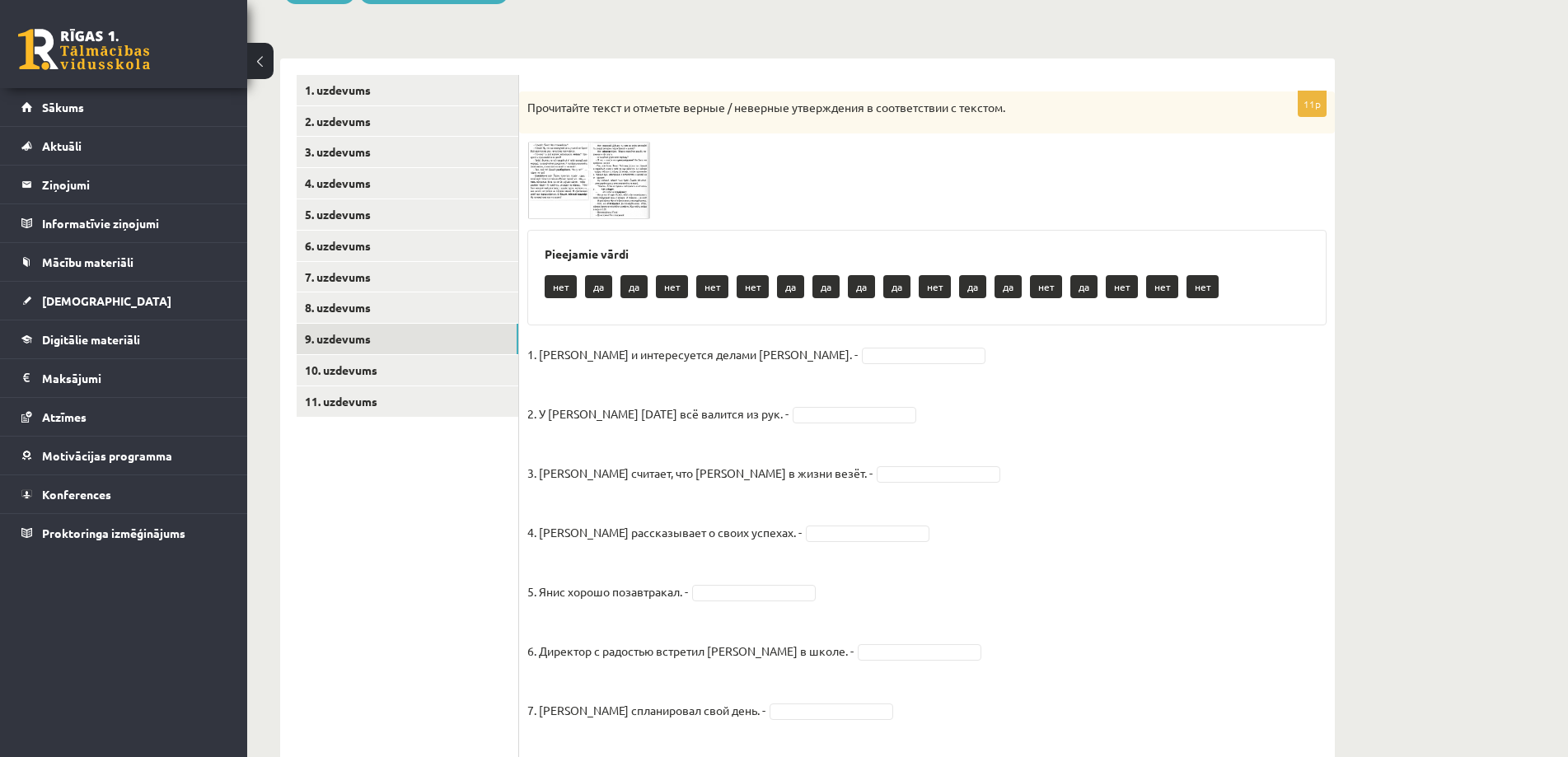
scroll to position [212, 0]
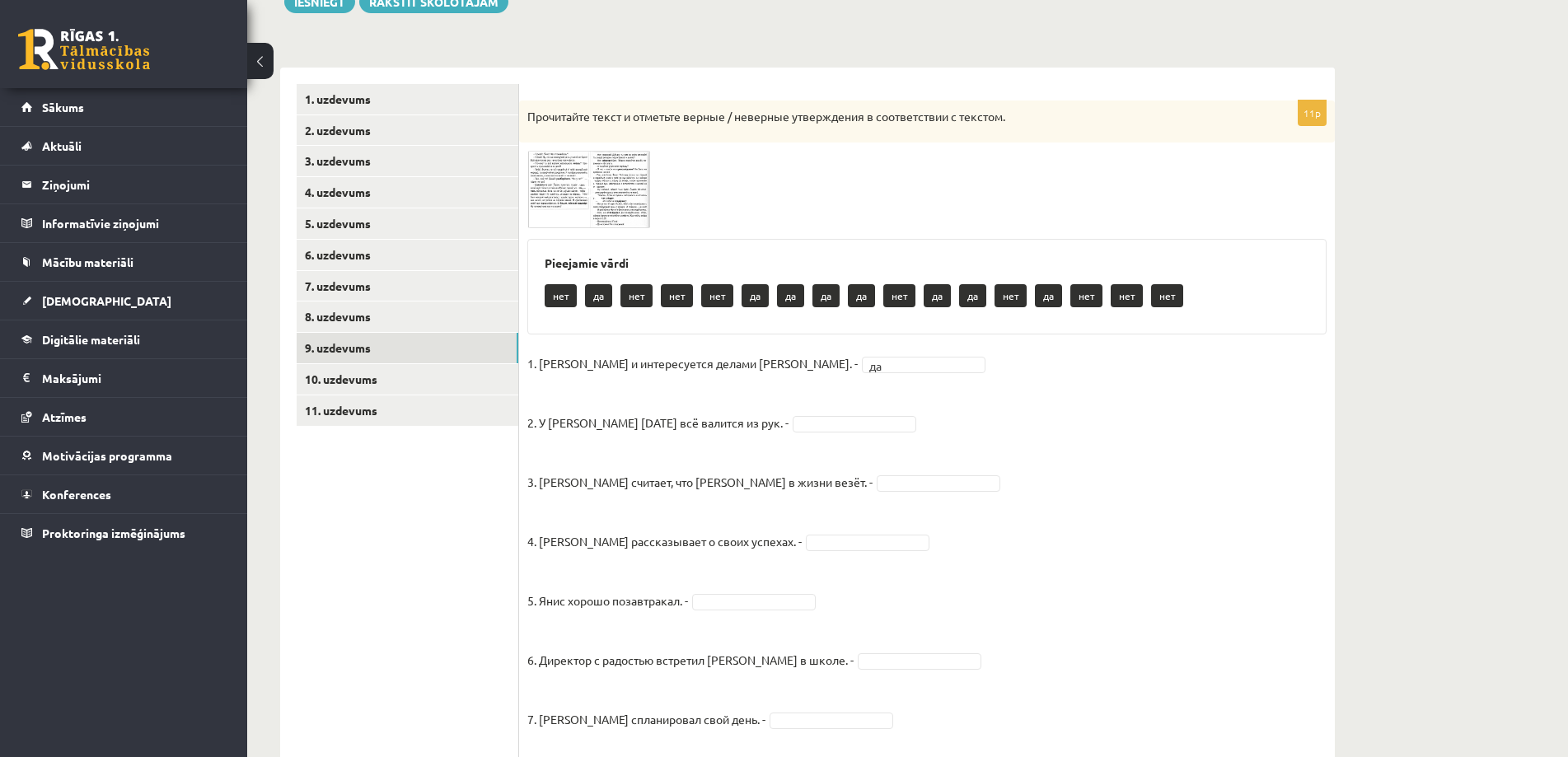
click at [595, 225] on img at bounding box center [589, 189] width 124 height 77
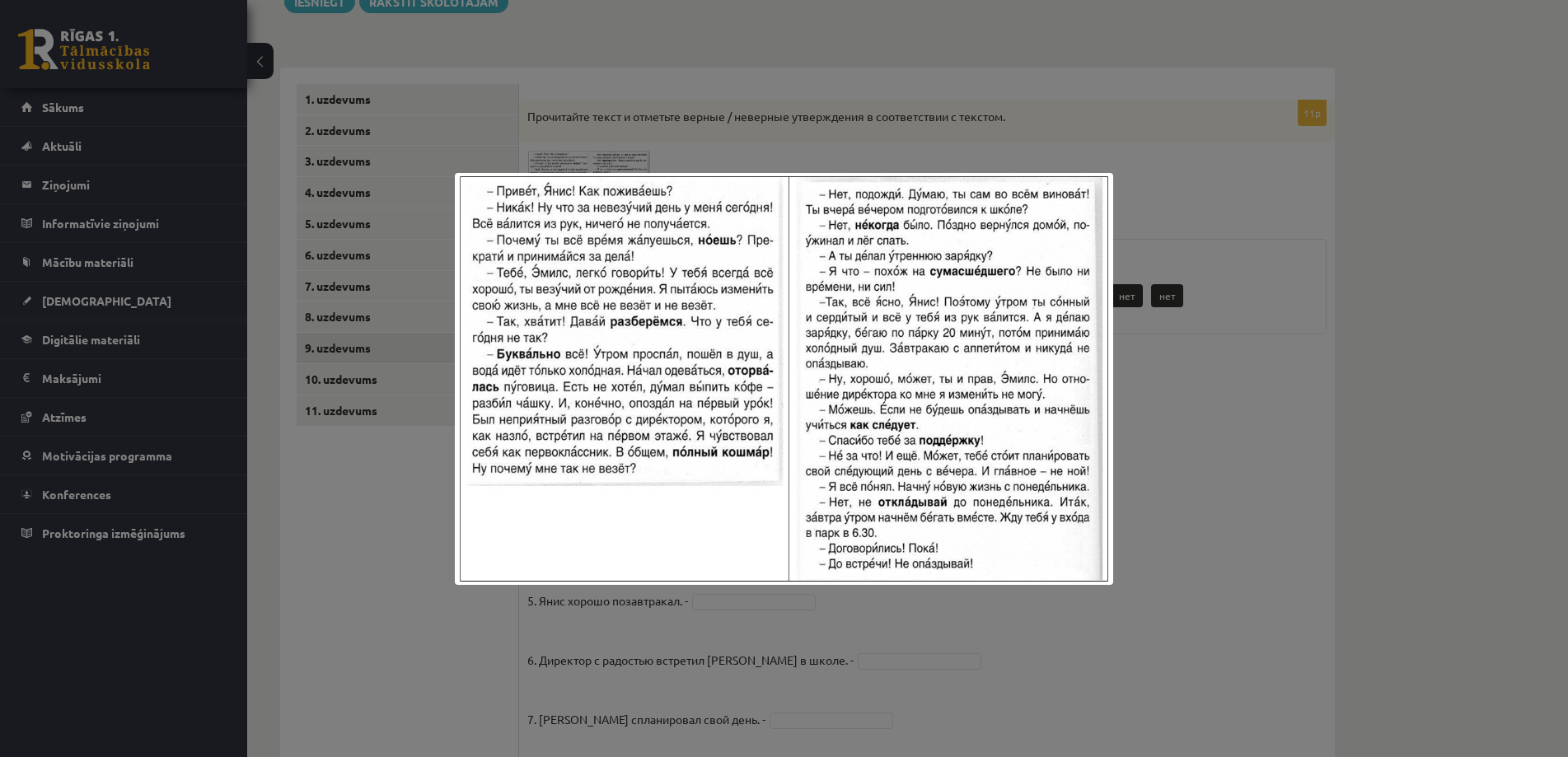
click at [1217, 415] on div at bounding box center [784, 378] width 1568 height 757
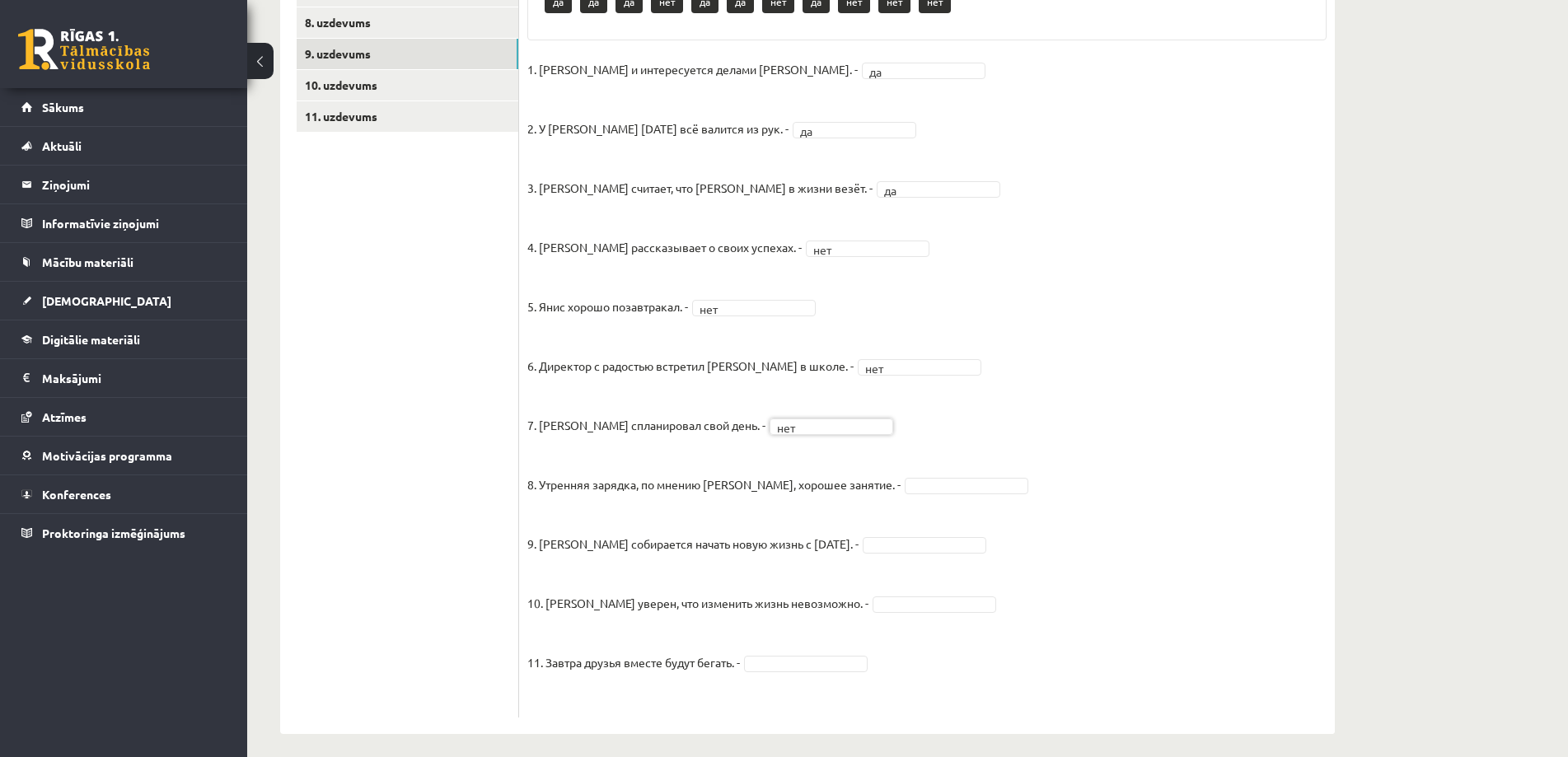
scroll to position [516, 0]
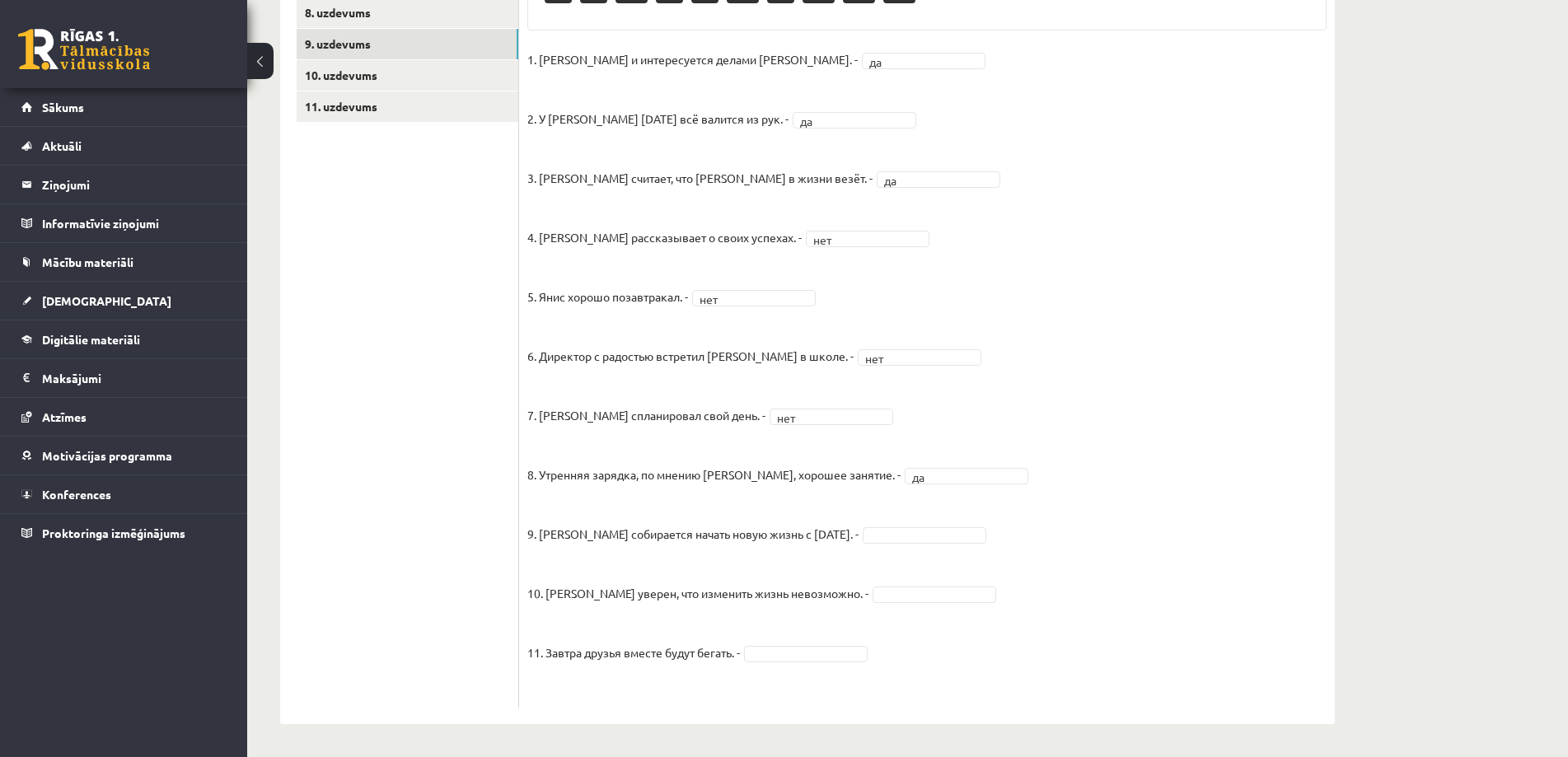
click at [888, 548] on fieldset "1. [PERSON_NAME] и интересуется делами [PERSON_NAME]. - да ** 2. У [PERSON_NAME…" at bounding box center [926, 372] width 799 height 652
drag, startPoint x: 886, startPoint y: 600, endPoint x: 882, endPoint y: 586, distance: 14.6
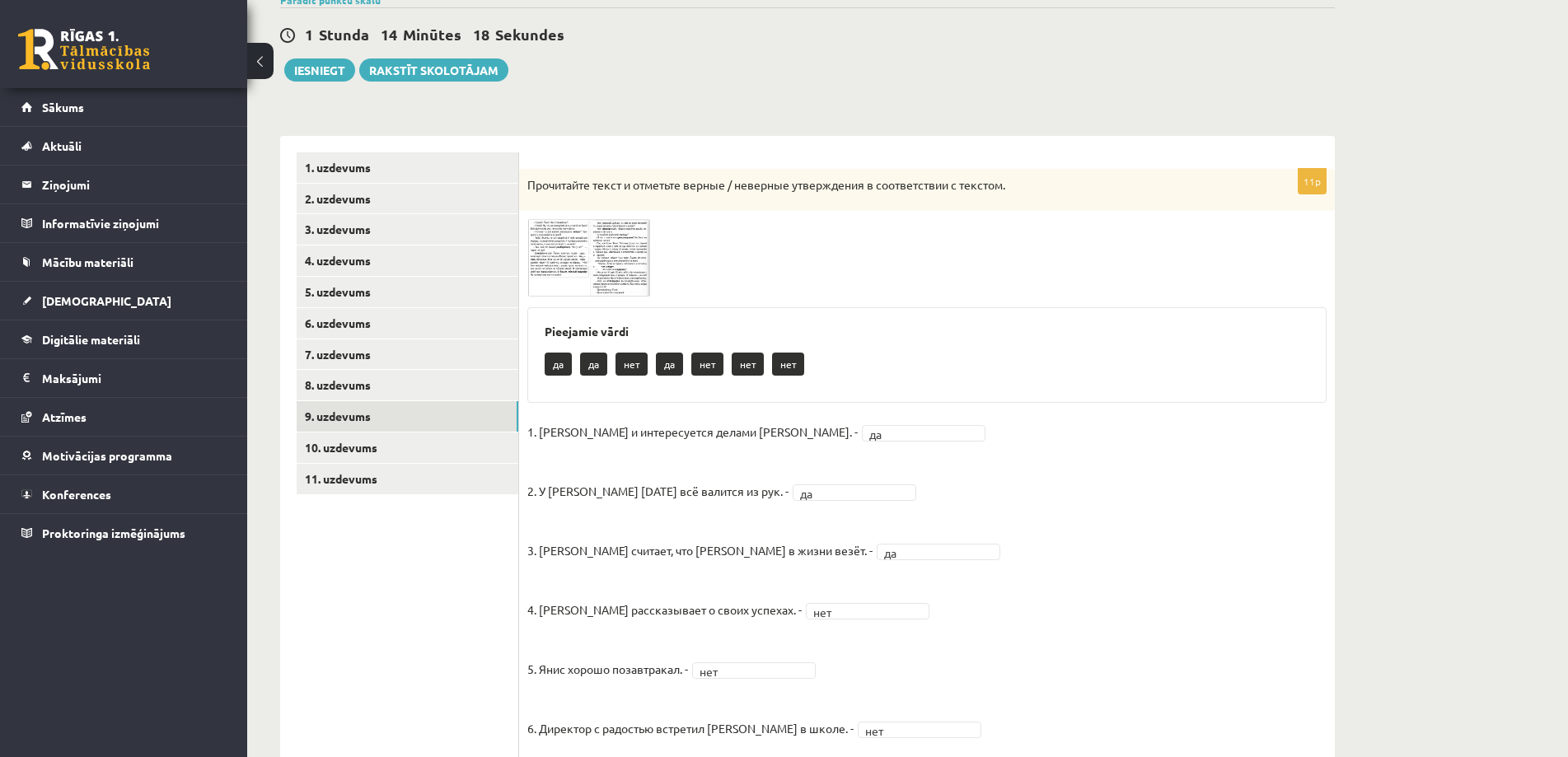
scroll to position [135, 0]
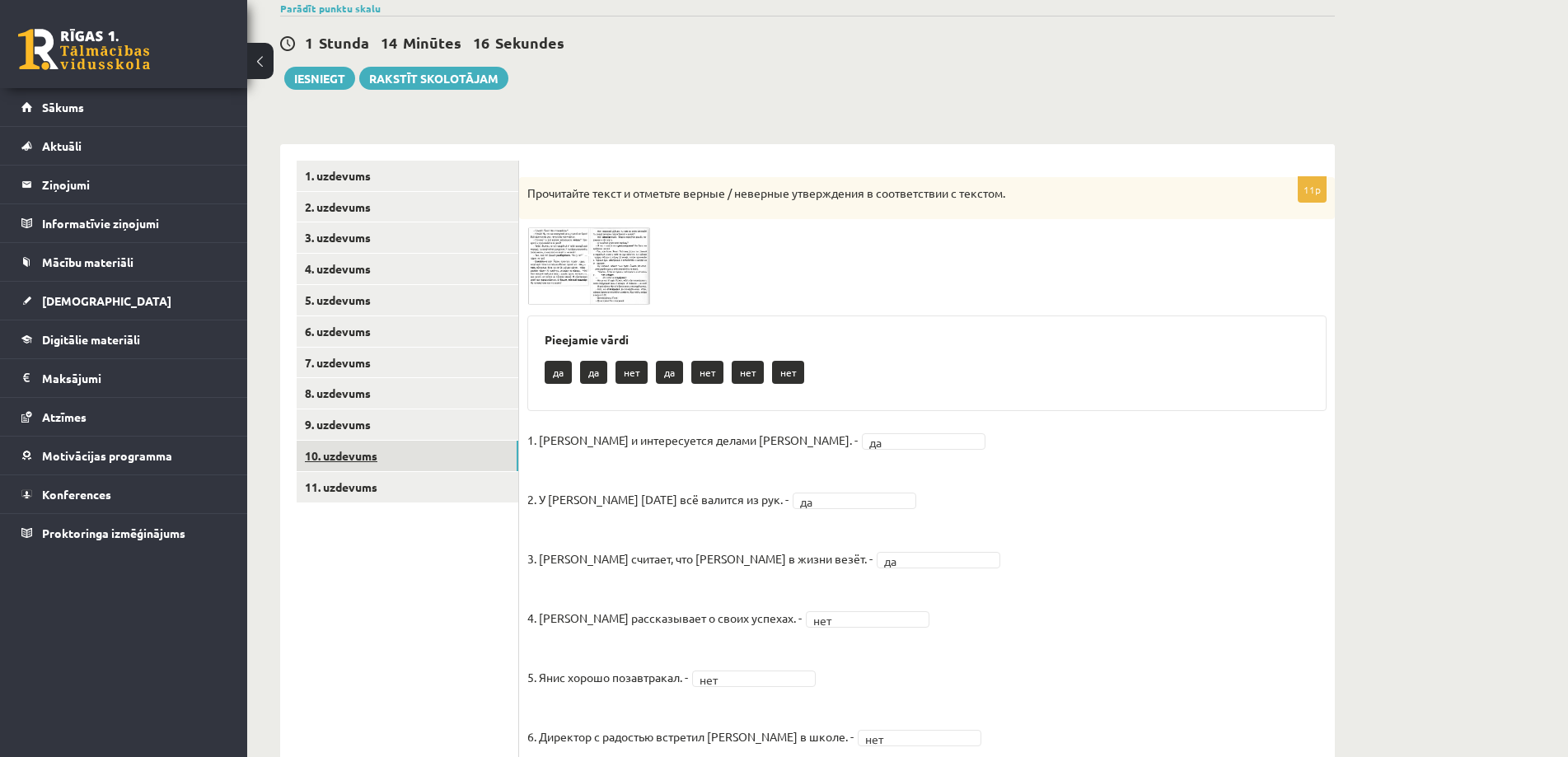
click at [427, 466] on link "10. uzdevums" at bounding box center [407, 455] width 222 height 31
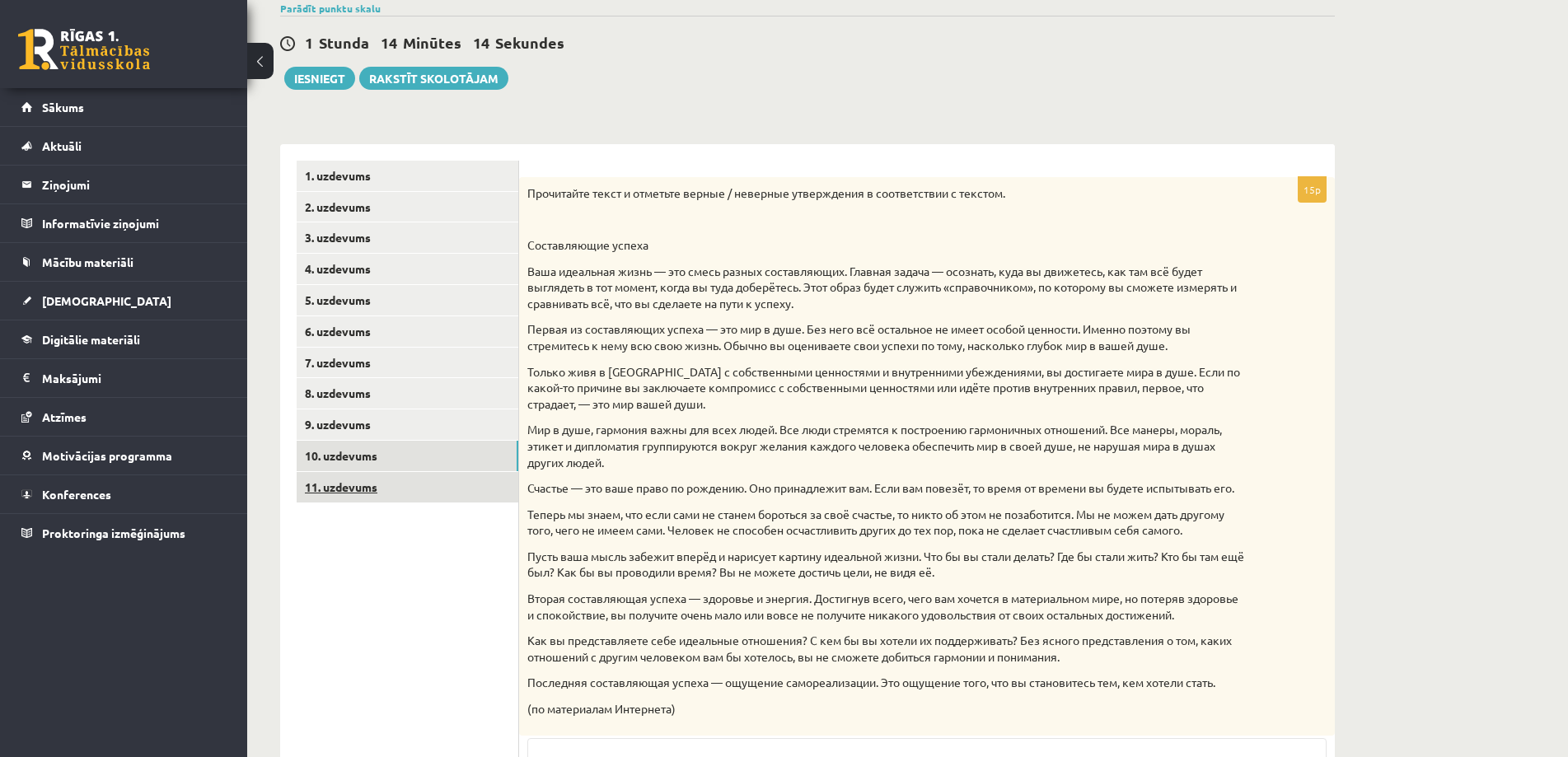
click at [431, 501] on link "11. uzdevums" at bounding box center [407, 487] width 222 height 31
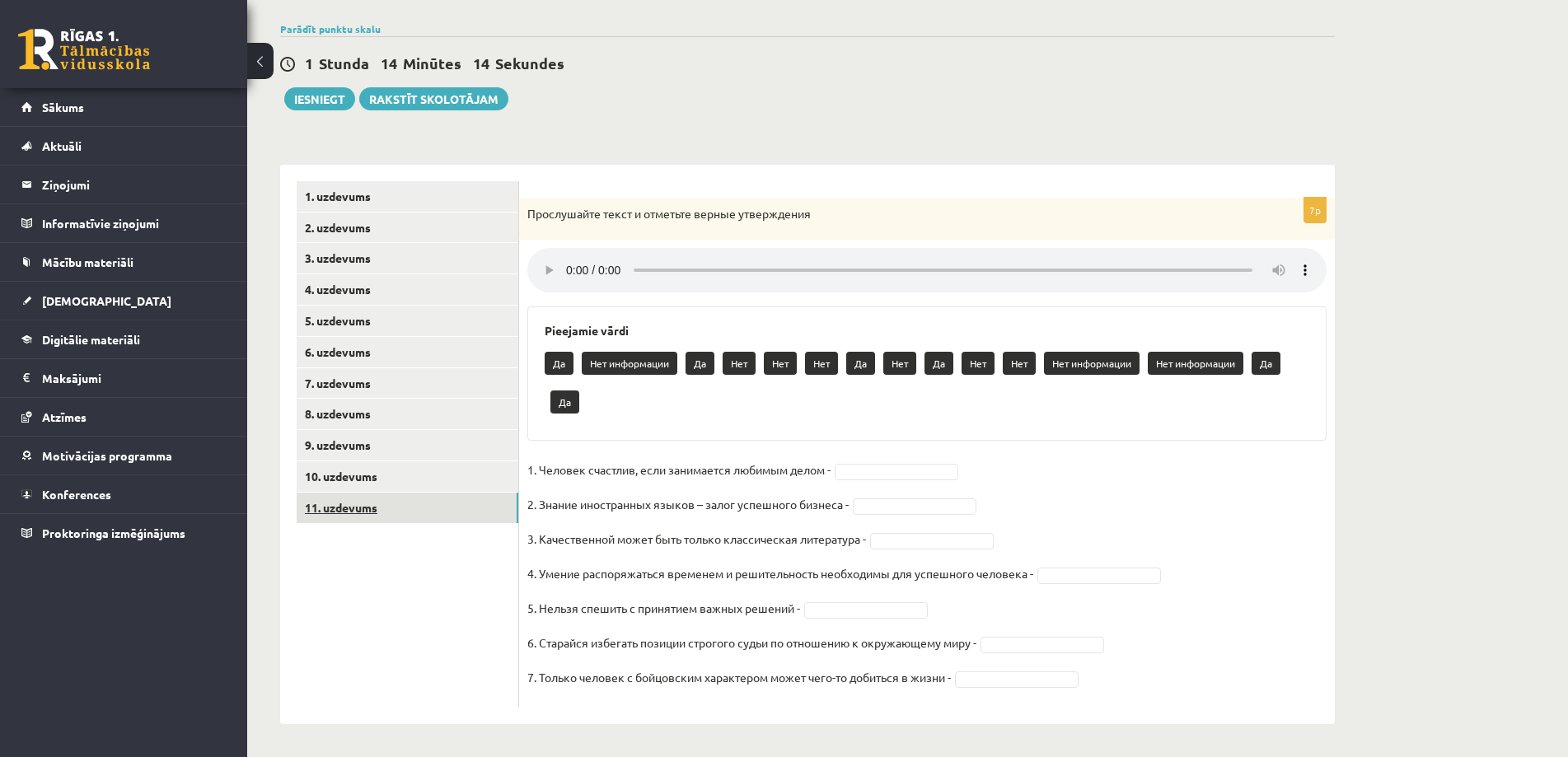
scroll to position [116, 0]
click at [1058, 471] on fieldset "1. Человек счастлив, если занимается любимым делом - 2. Знание иностранных язык…" at bounding box center [926, 578] width 799 height 242
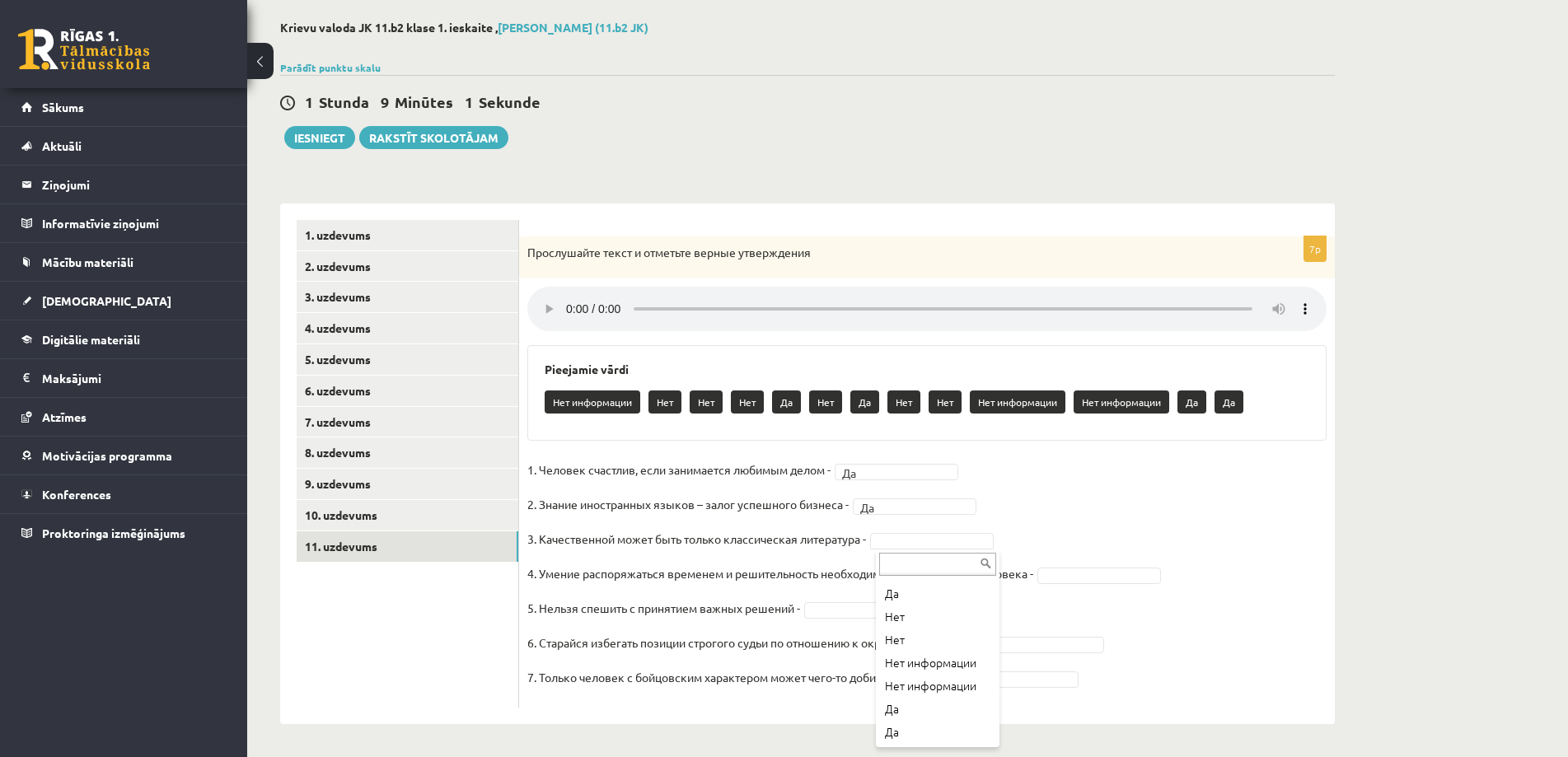
scroll to position [0, 0]
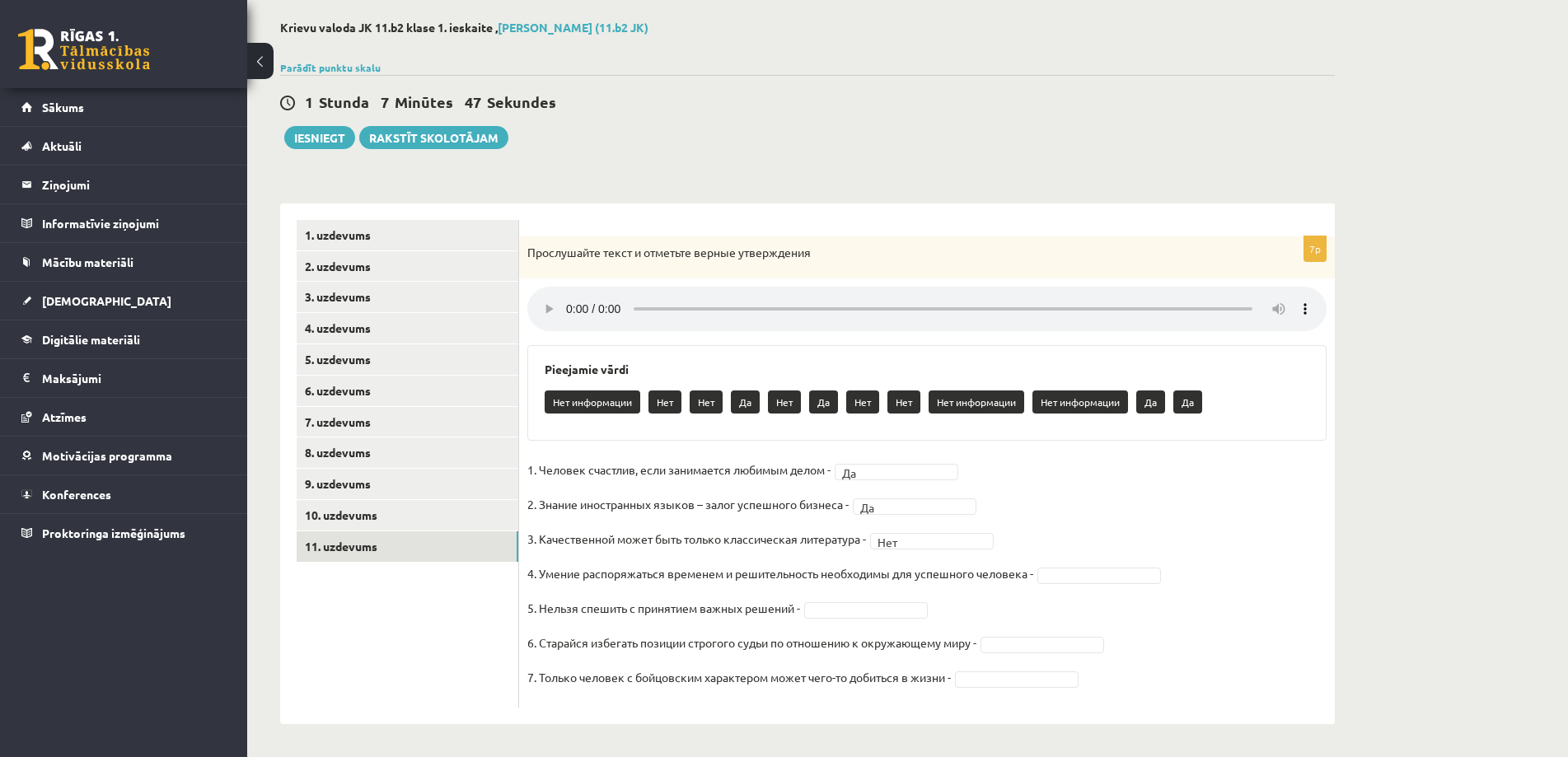
click at [871, 599] on fieldset "1. Человек счастлив, если занимается любимым делом - Да ** 2. Знание иностранны…" at bounding box center [926, 578] width 799 height 242
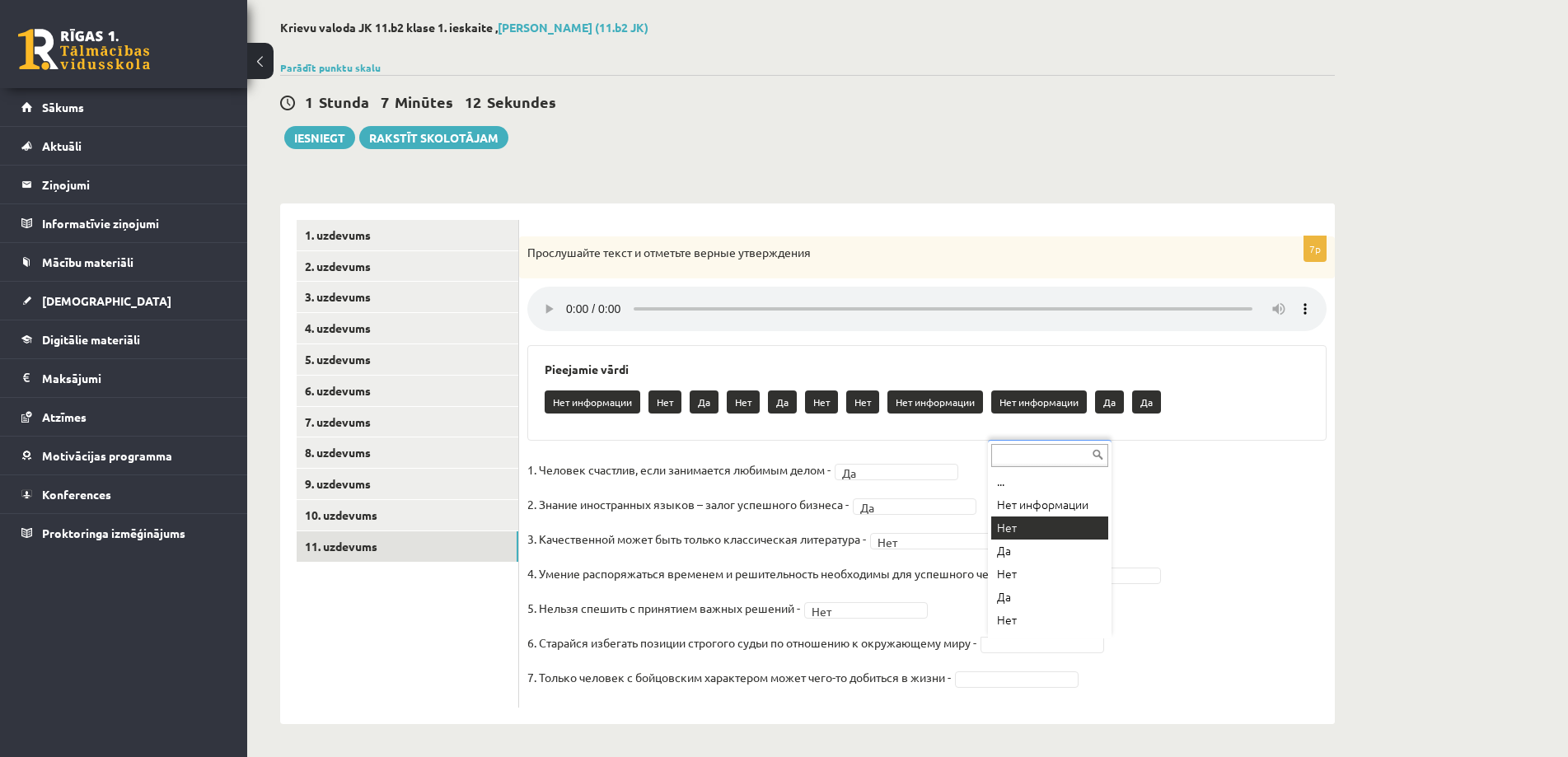
drag, startPoint x: 1027, startPoint y: 641, endPoint x: 1041, endPoint y: 553, distance: 89.1
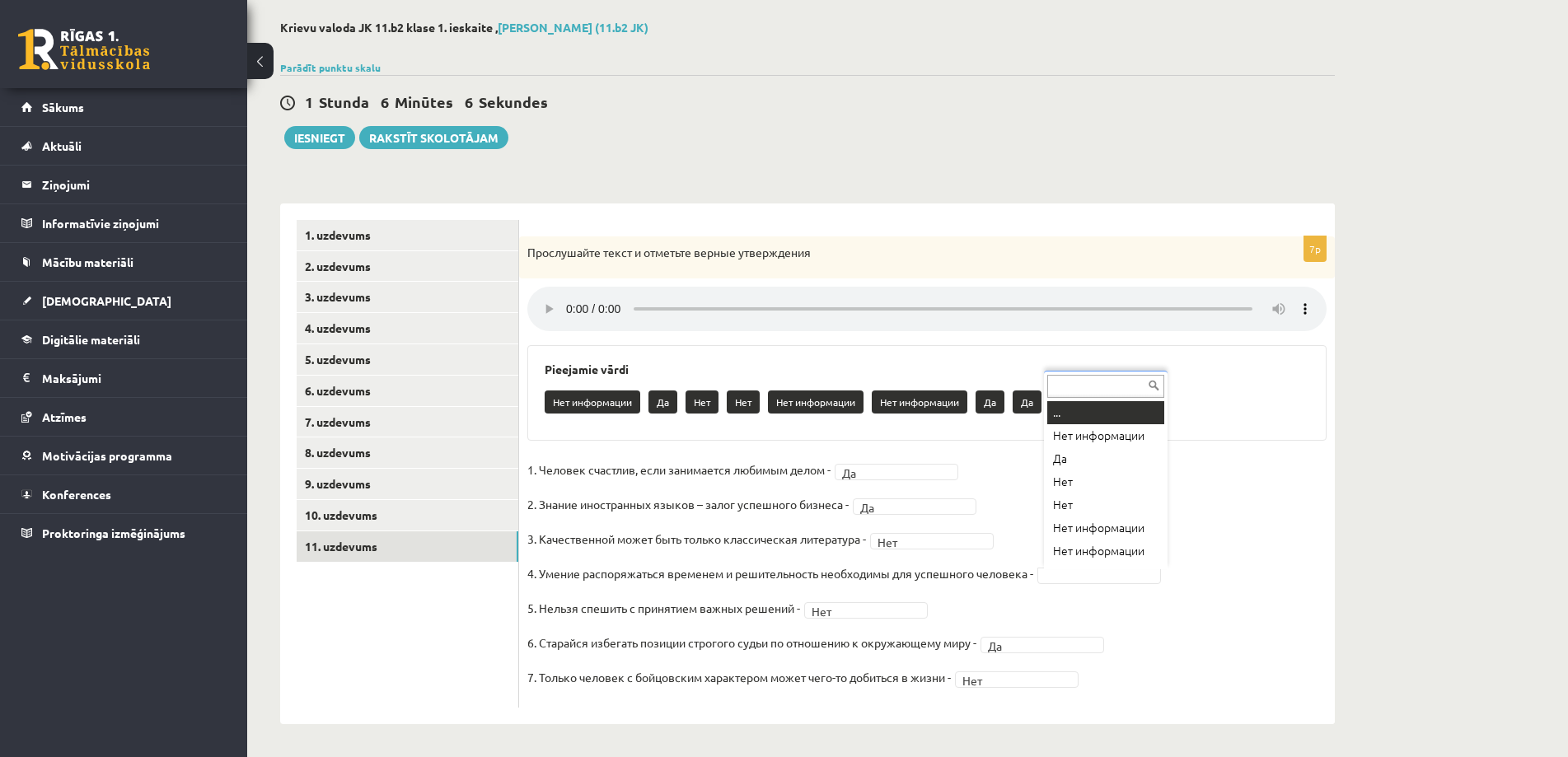
scroll to position [8, 0]
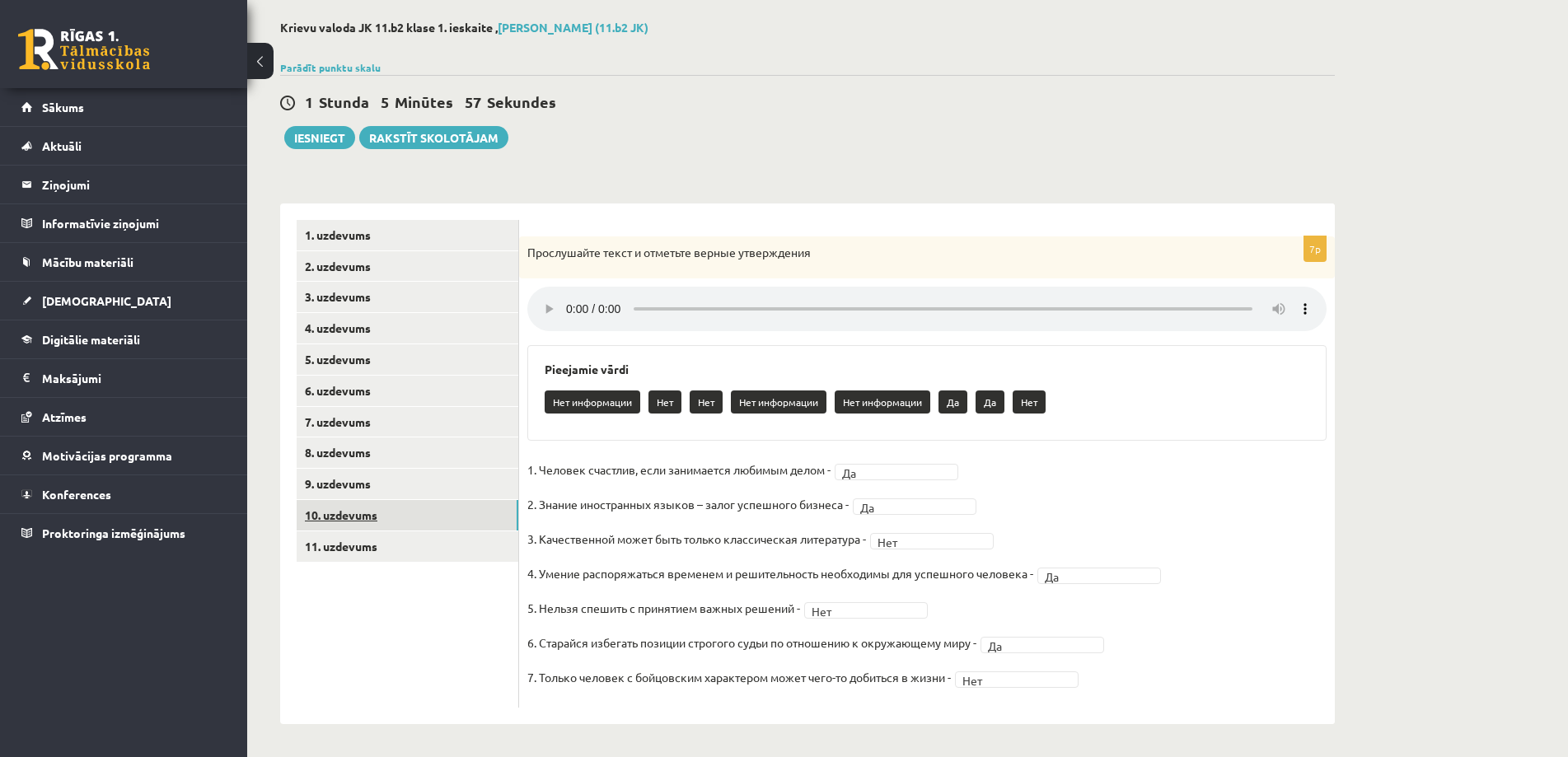
click at [359, 507] on link "10. uzdevums" at bounding box center [407, 515] width 222 height 31
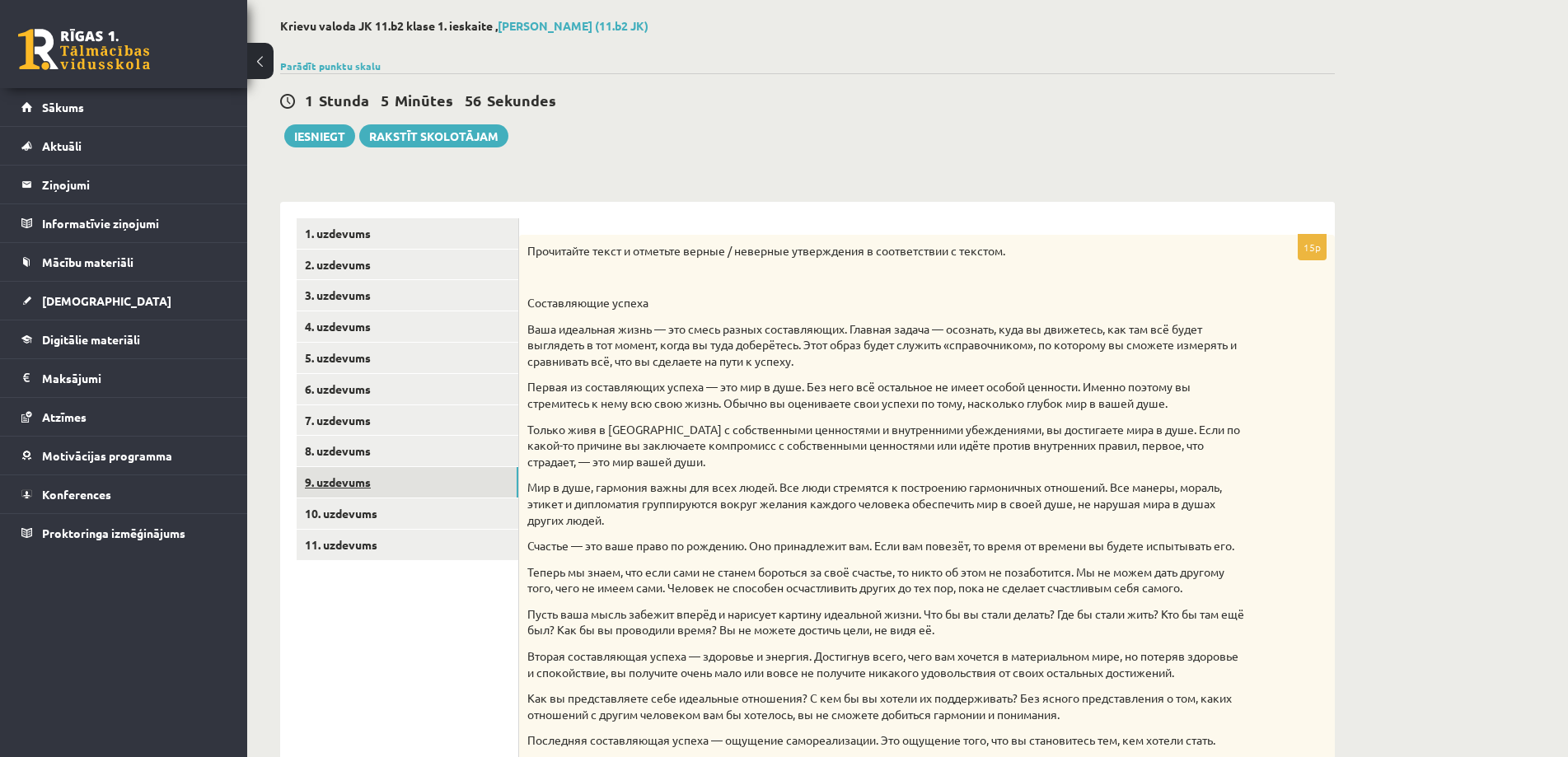
click at [358, 489] on link "9. uzdevums" at bounding box center [407, 482] width 222 height 31
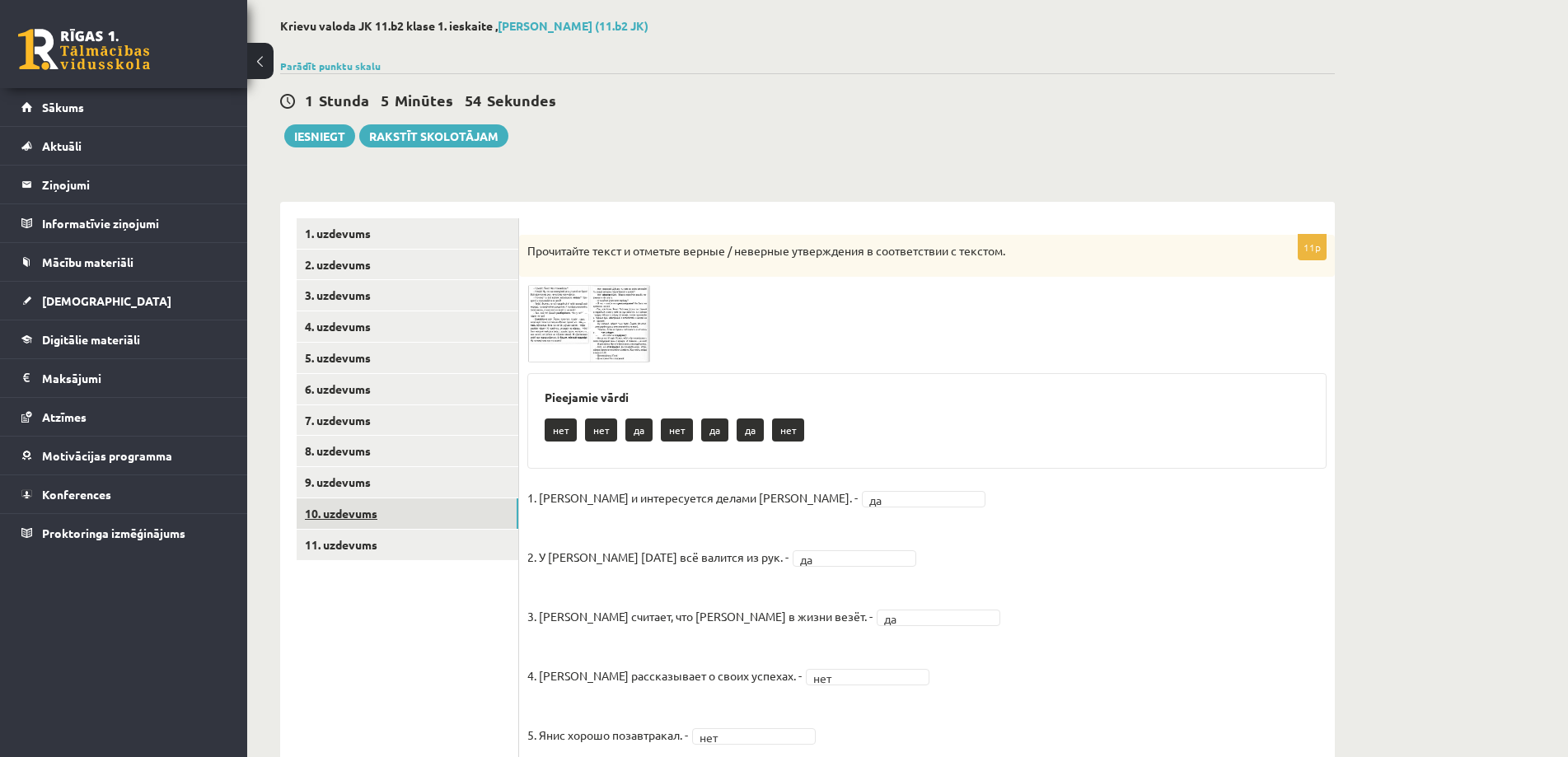
click at [419, 516] on link "10. uzdevums" at bounding box center [407, 514] width 222 height 31
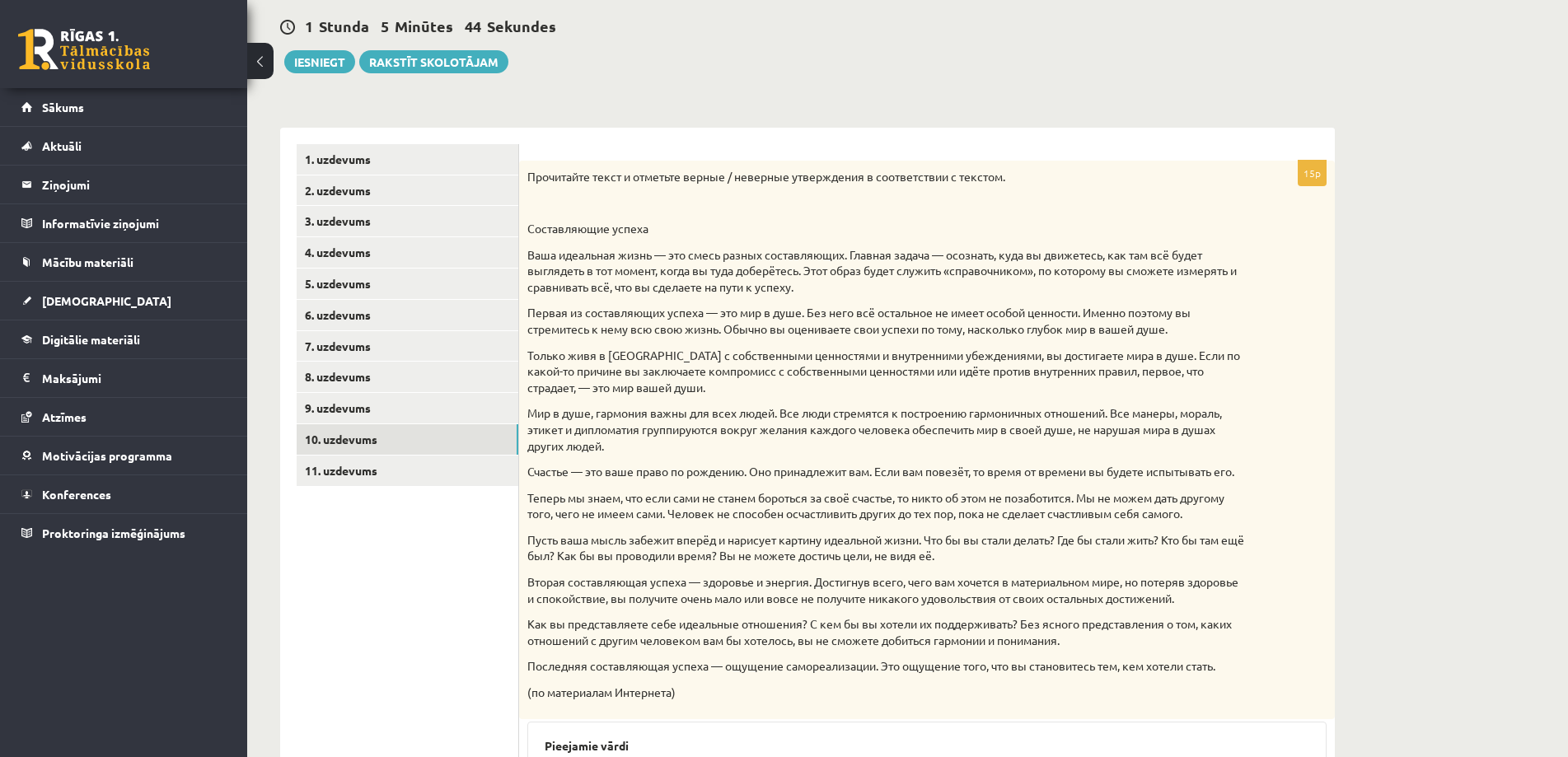
scroll to position [150, 0]
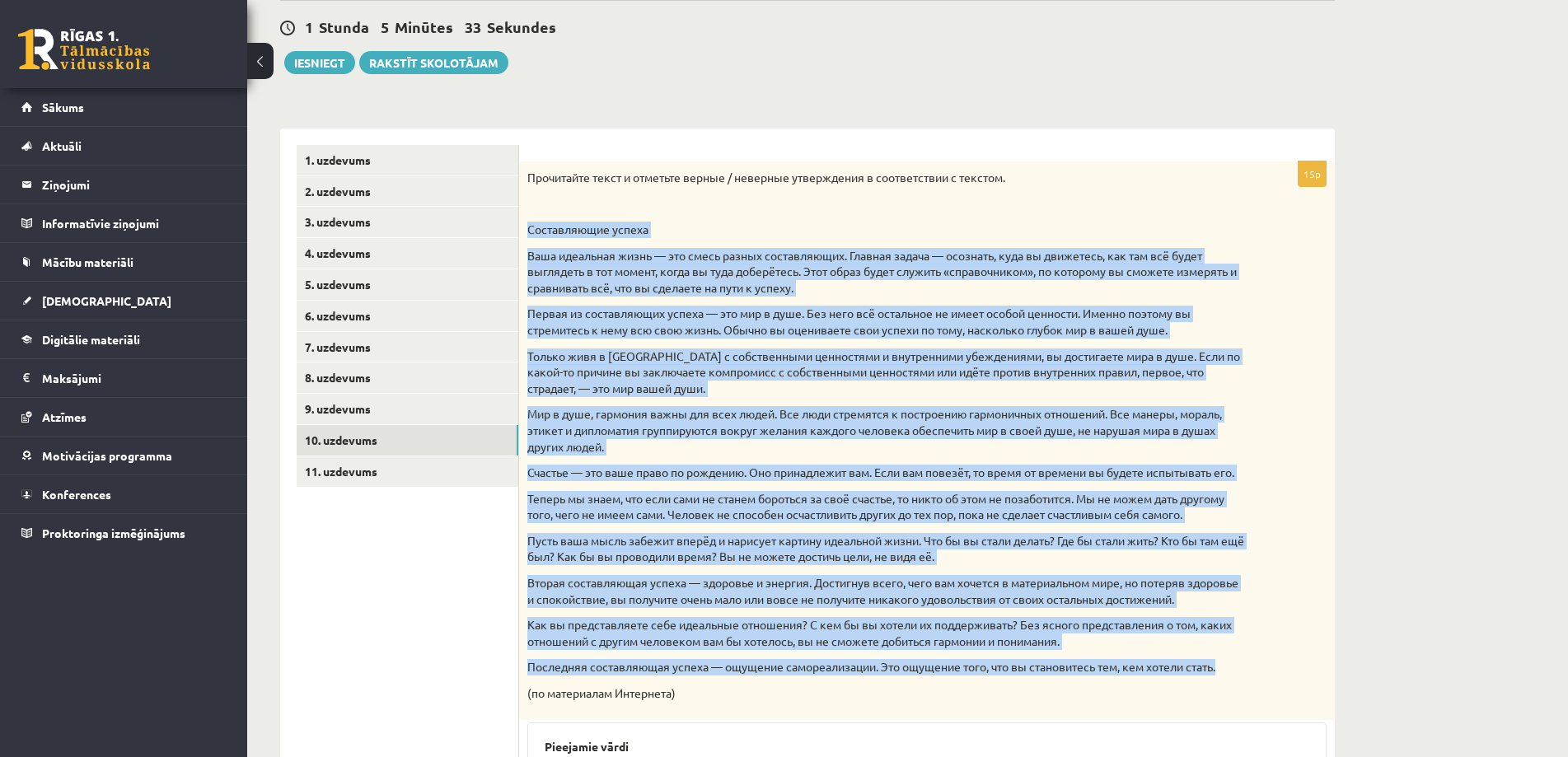
drag, startPoint x: 529, startPoint y: 229, endPoint x: 1255, endPoint y: 691, distance: 860.5
click at [1255, 691] on div "Прочитайте текст и отметьте верные / неверные утверждения в соответствии с текс…" at bounding box center [926, 440] width 816 height 558
click at [876, 297] on div "Прочитайте текст и отметьте верные / неверные утверждения в соответствии с текс…" at bounding box center [926, 440] width 816 height 558
drag, startPoint x: 528, startPoint y: 231, endPoint x: 1383, endPoint y: 691, distance: 970.9
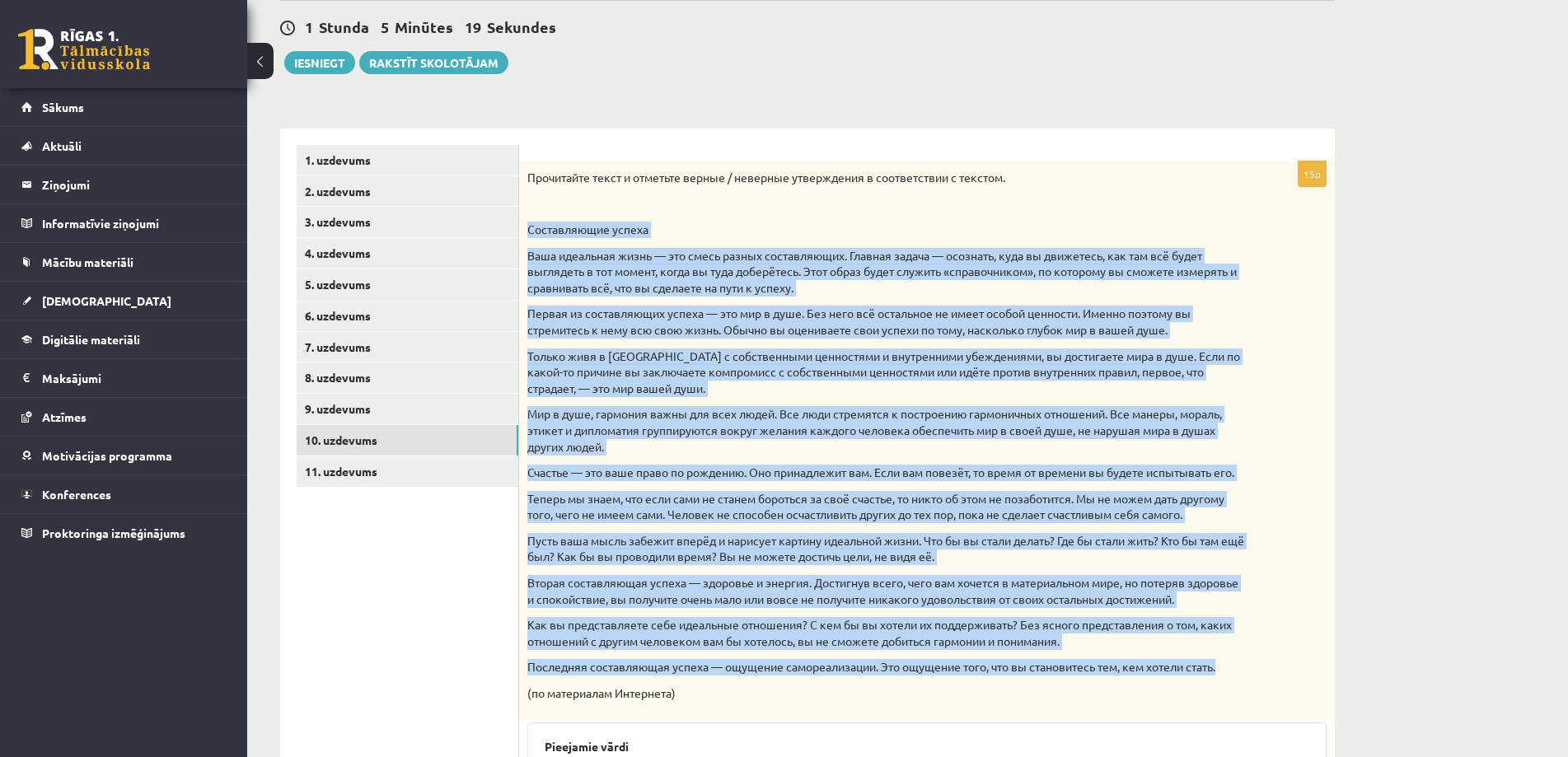
drag, startPoint x: 923, startPoint y: 274, endPoint x: 890, endPoint y: 217, distance: 65.9
click at [890, 217] on div "Прочитайте текст и отметьте верные / неверные утверждения в соответствии с текс…" at bounding box center [926, 440] width 816 height 558
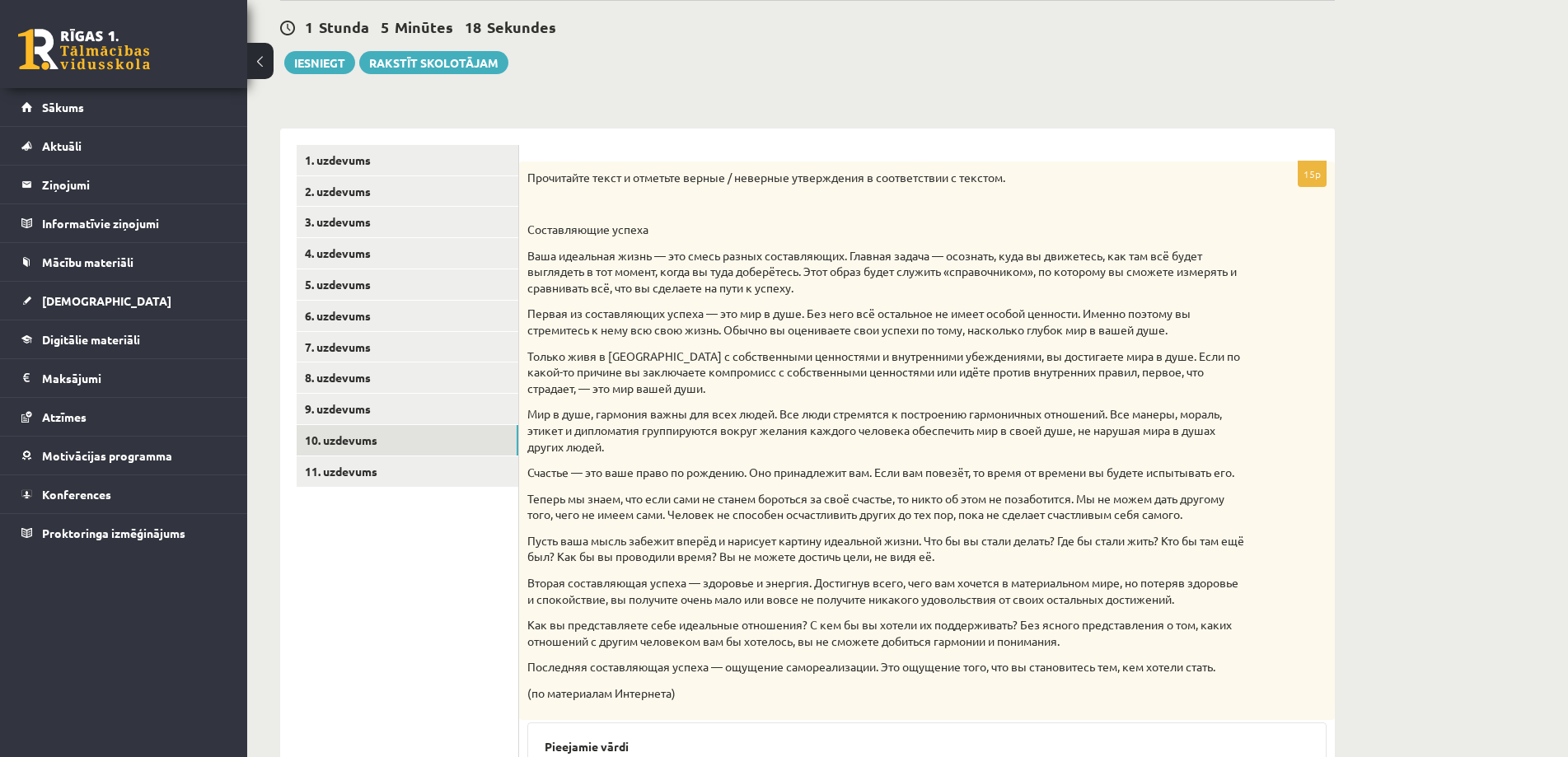
click at [890, 217] on div "Прочитайте текст и отметьте верные / неверные утверждения в соответствии с текс…" at bounding box center [926, 440] width 816 height 558
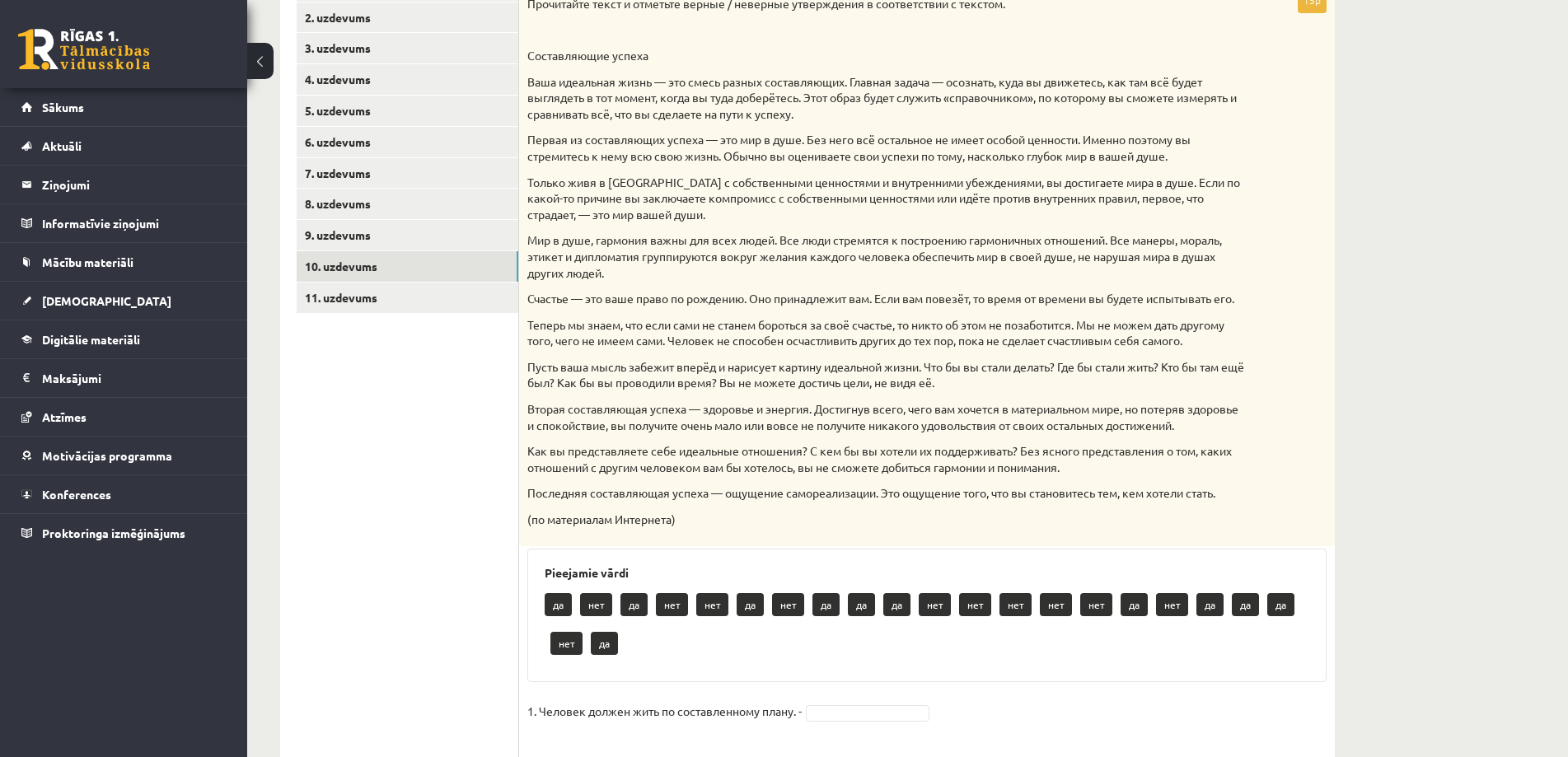
scroll to position [347, 0]
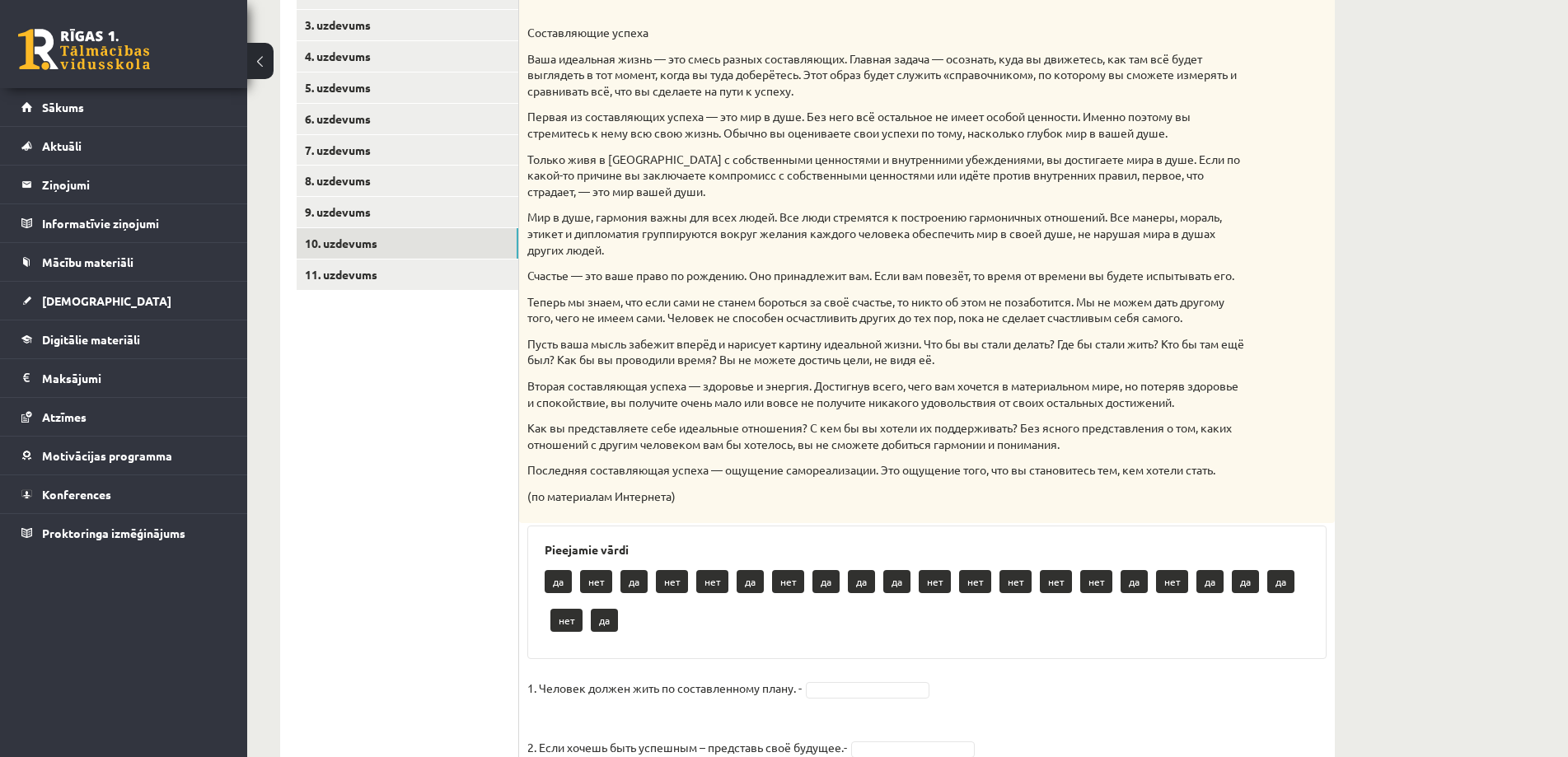
click at [985, 284] on p "Счастье — это ваше право по рождению. Оно принадлежит вам. Если вам повезёт, то…" at bounding box center [885, 276] width 717 height 17
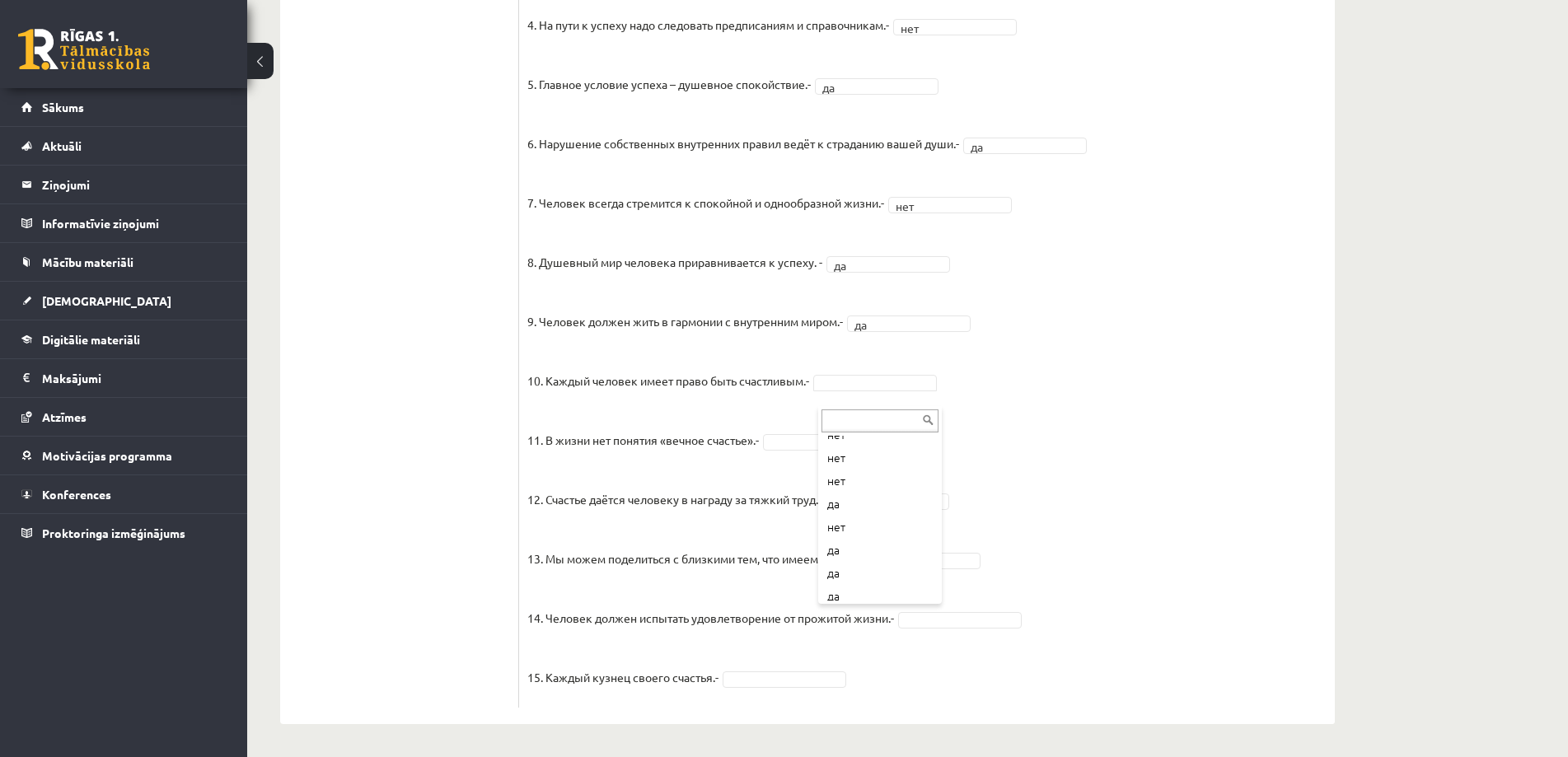
scroll to position [102, 0]
click at [737, 533] on p "13. Мы можем поделиться с близкими тем, что имеем сами.-" at bounding box center [689, 545] width 325 height 49
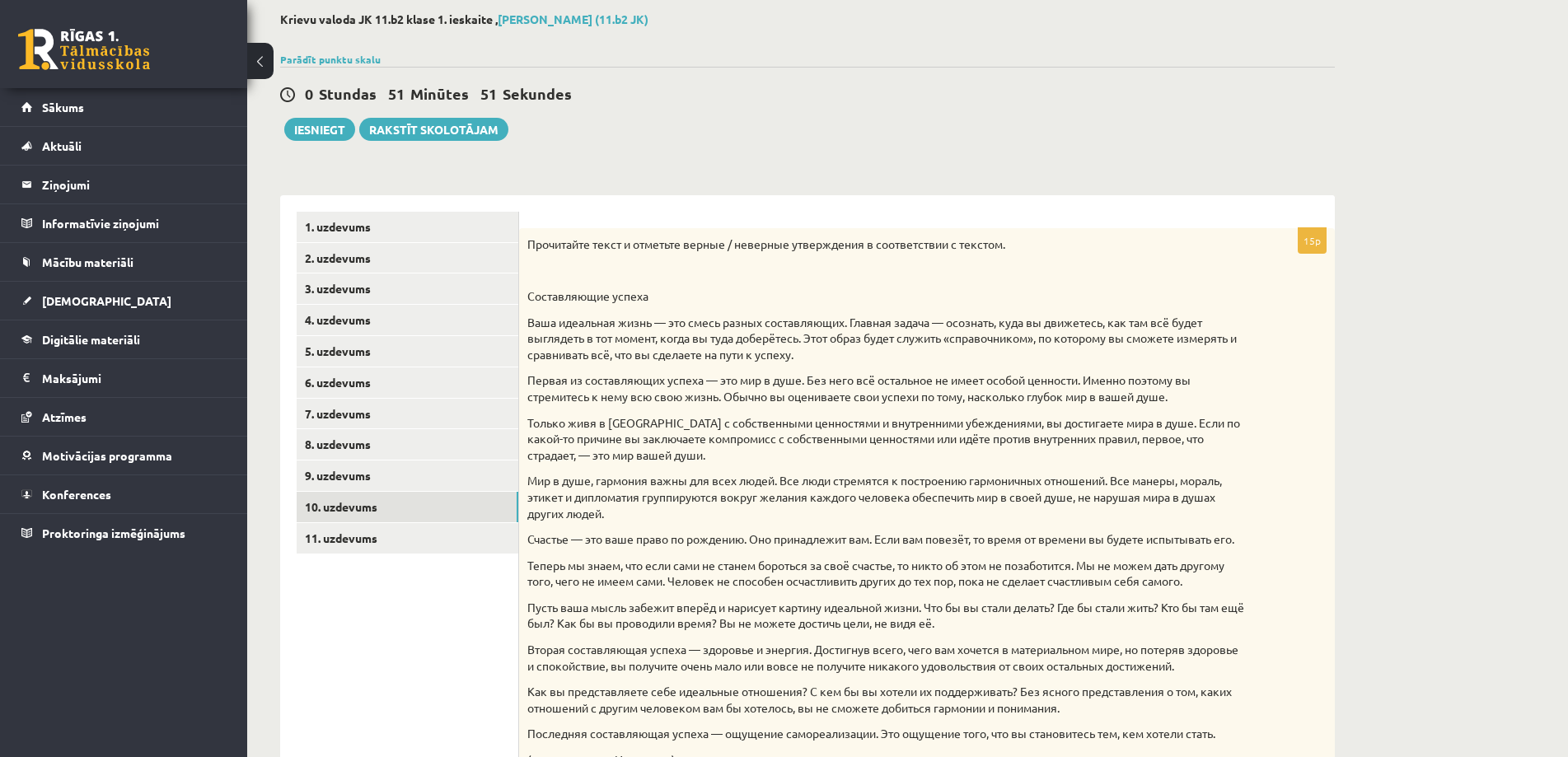
scroll to position [0, 0]
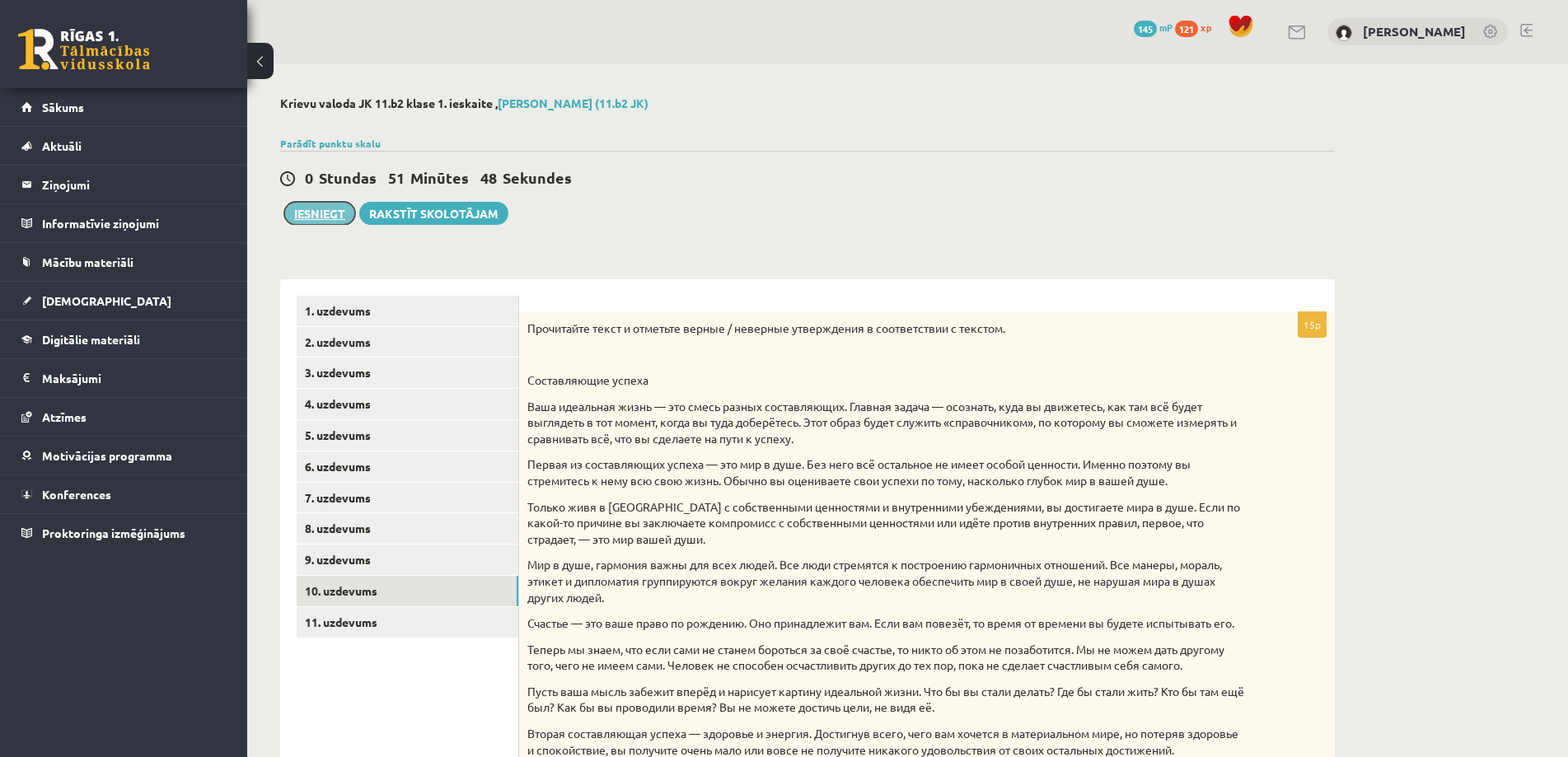
click at [321, 219] on button "Iesniegt" at bounding box center [319, 214] width 71 height 23
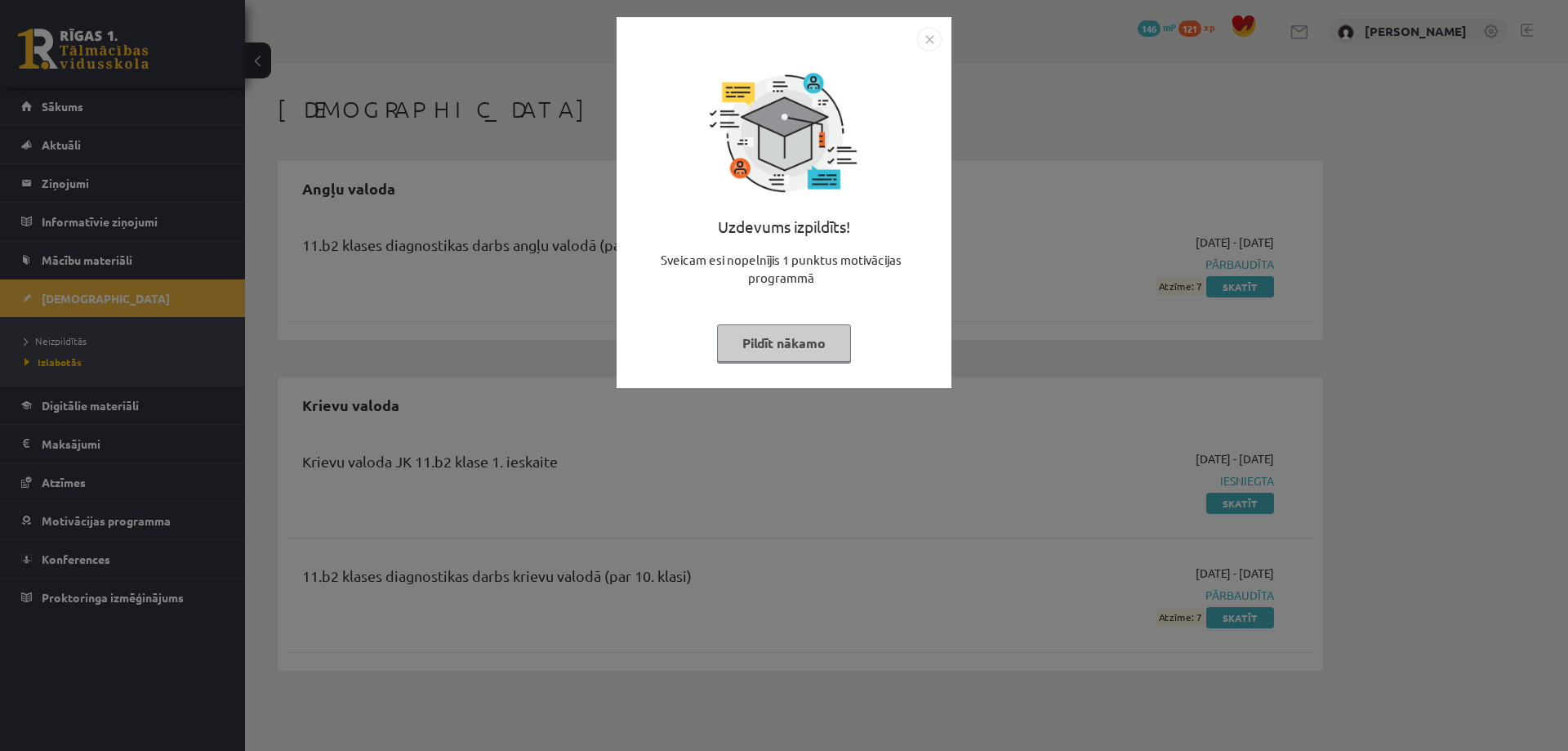
click at [929, 44] on img "Close" at bounding box center [929, 40] width 25 height 25
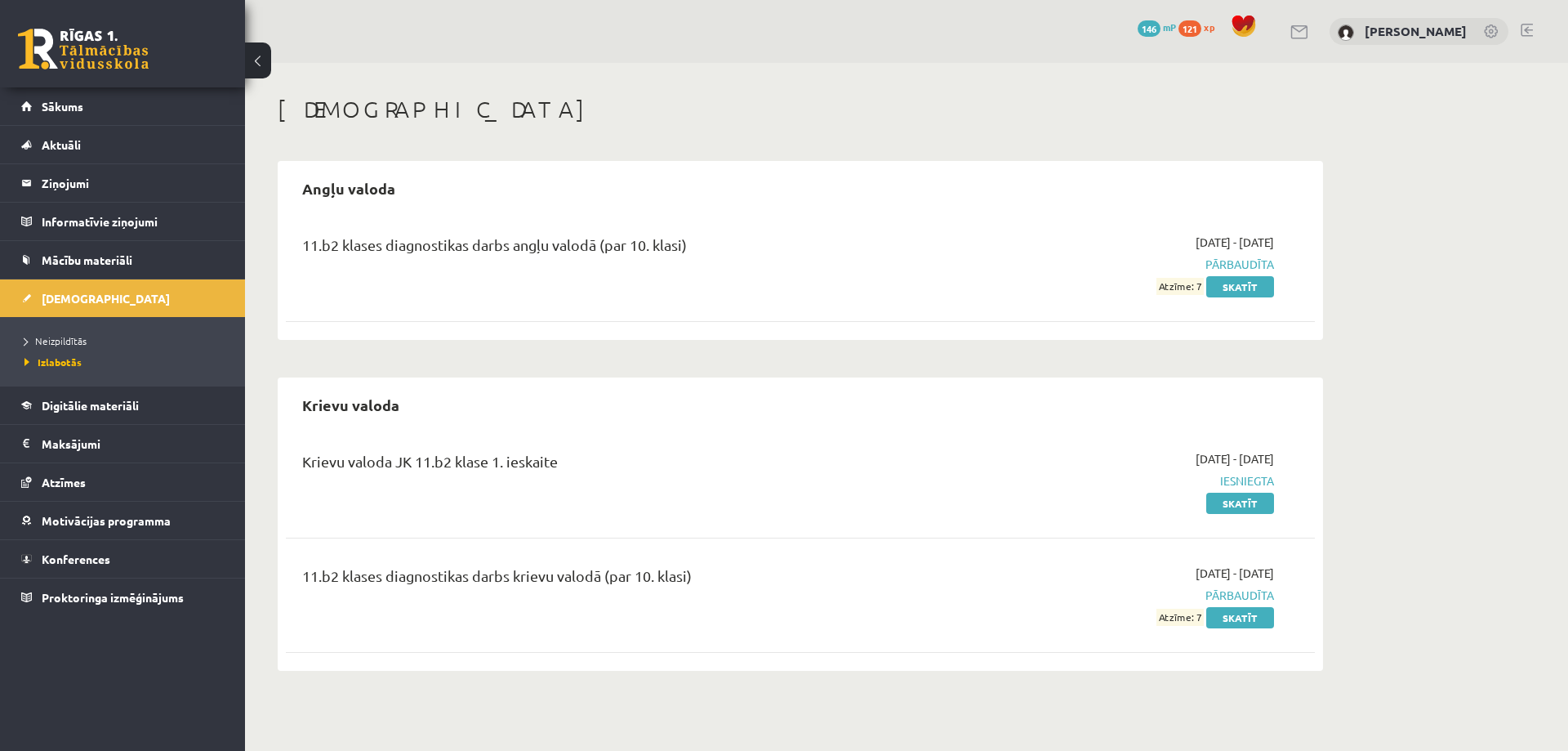
click at [906, 524] on div "Krievu valoda JK 11.b2 klase 1. ieskaite 2025-09-01 - 2025-09-15 Iesniegta Skat…" at bounding box center [800, 481] width 1029 height 94
click at [1233, 505] on link "Skatīt" at bounding box center [1240, 504] width 68 height 21
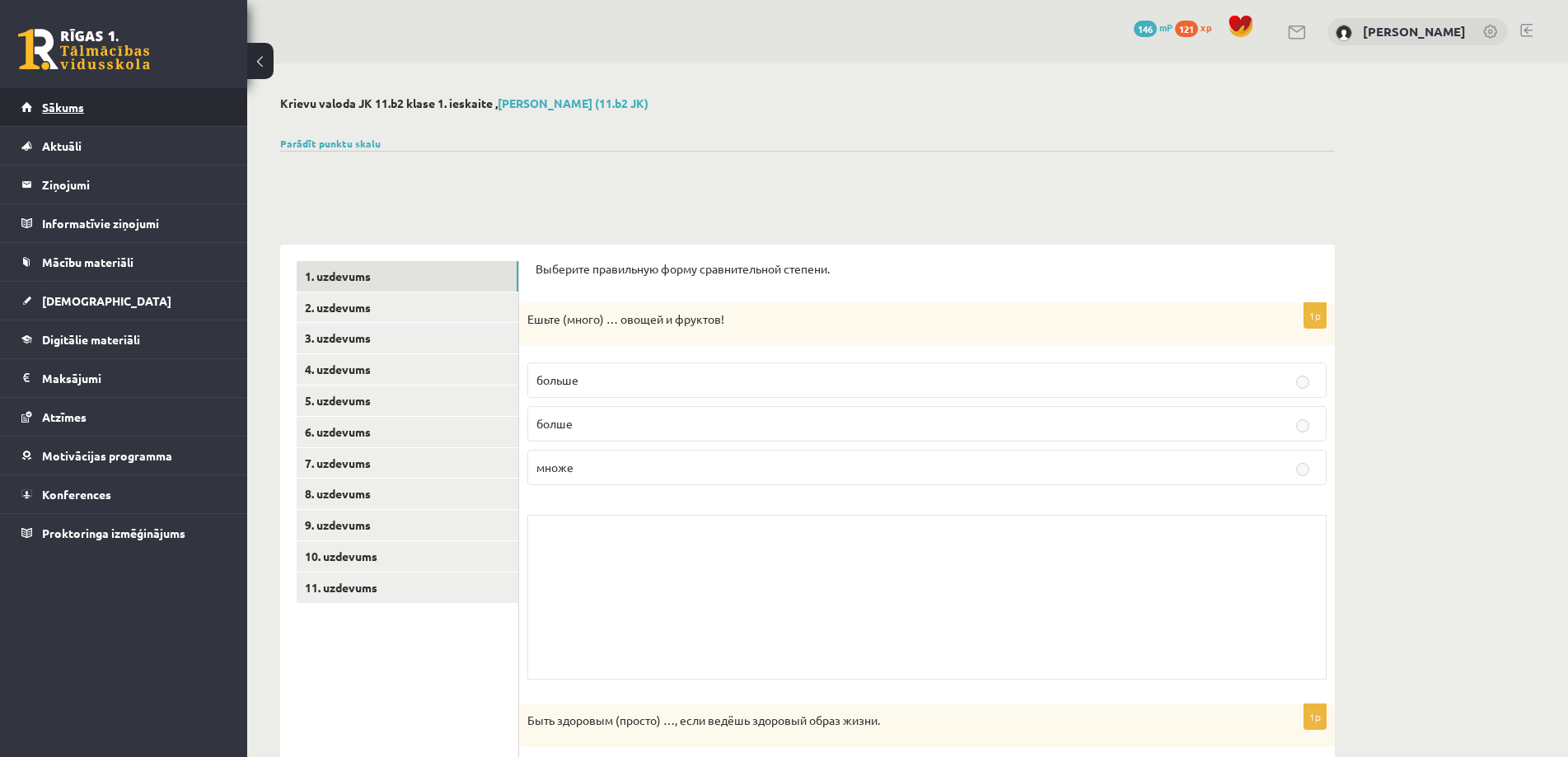
click at [69, 109] on span "Sākums" at bounding box center [63, 107] width 42 height 15
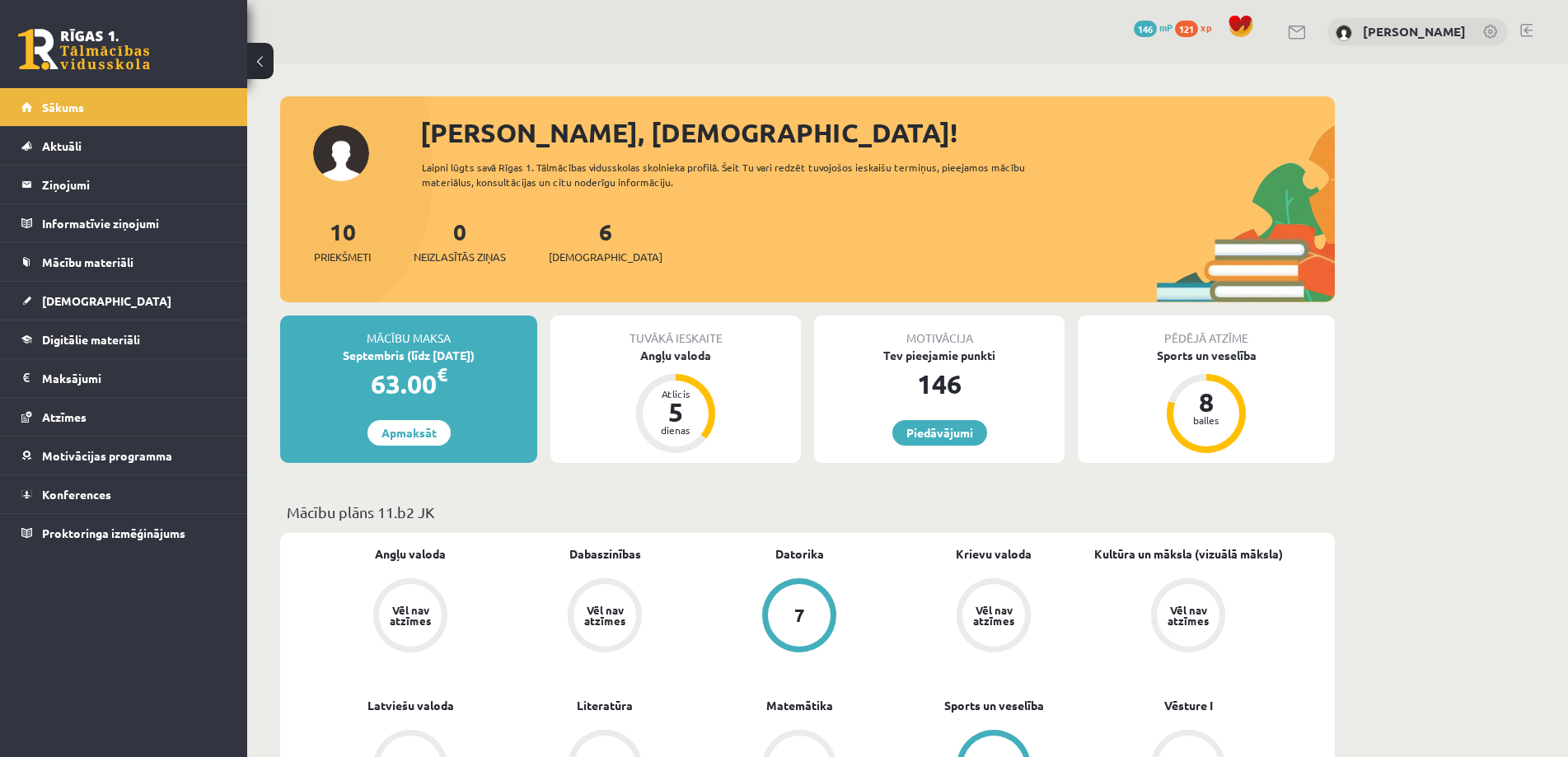
click at [67, 300] on span "[DEMOGRAPHIC_DATA]" at bounding box center [107, 301] width 130 height 15
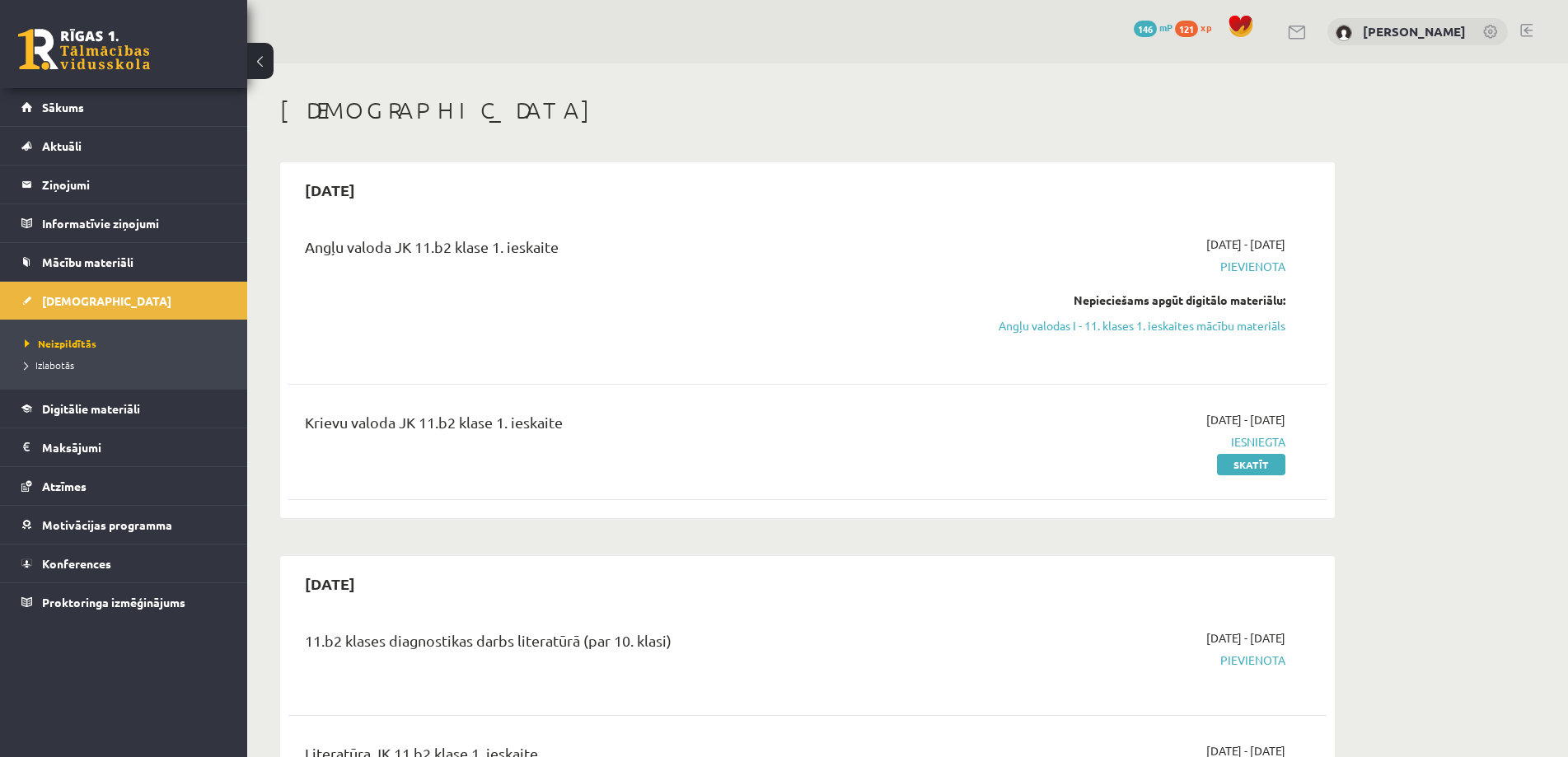
click at [1522, 31] on link at bounding box center [1526, 31] width 12 height 13
